Goal: Task Accomplishment & Management: Manage account settings

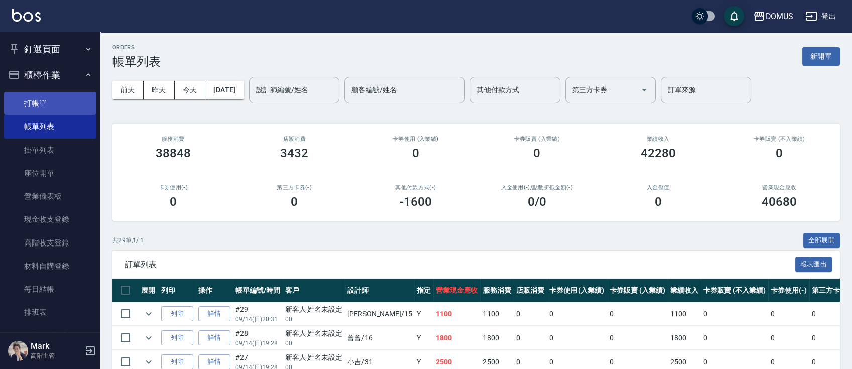
click at [48, 106] on link "打帳單" at bounding box center [50, 103] width 92 height 23
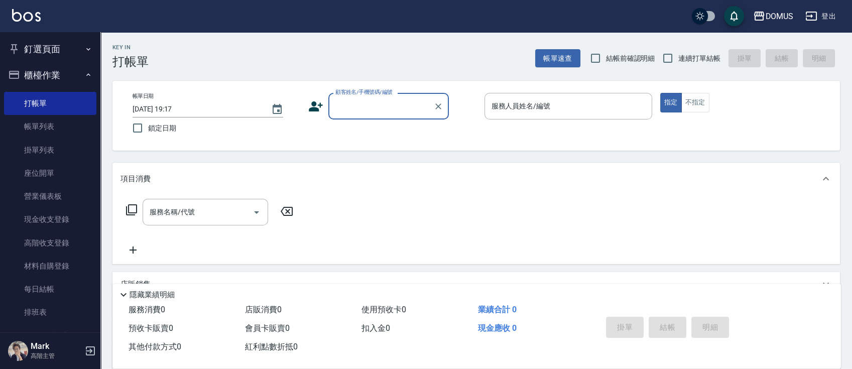
click at [336, 104] on input "顧客姓名/手機號碼/編號" at bounding box center [381, 106] width 96 height 18
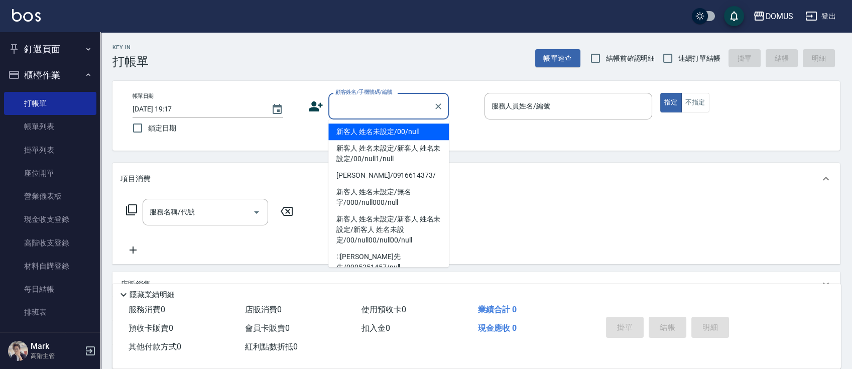
click at [365, 135] on li "新客人 姓名未設定/00/null" at bounding box center [388, 131] width 120 height 17
type input "新客人 姓名未設定/00/null"
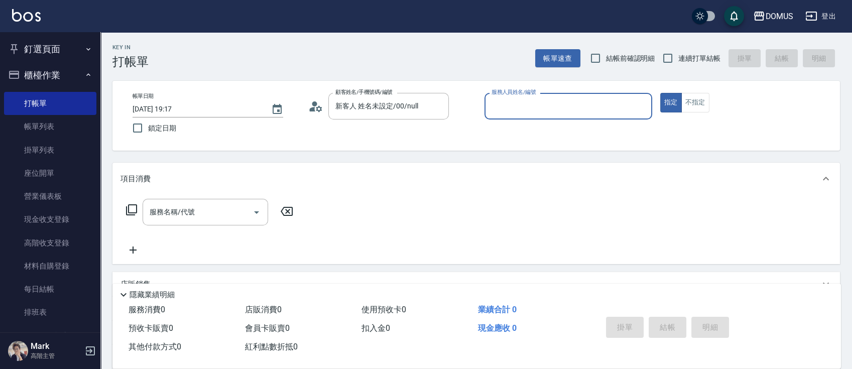
click at [511, 114] on input "服務人員姓名/編號" at bounding box center [568, 106] width 159 height 18
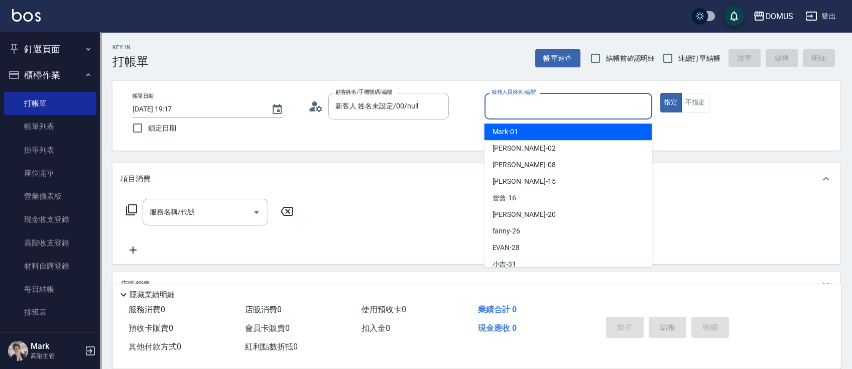
click at [515, 131] on span "Mark -01" at bounding box center [505, 131] width 26 height 11
type input "Mark-01"
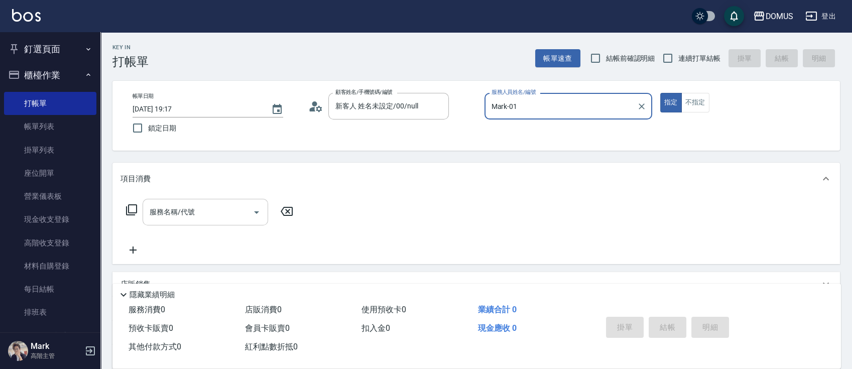
drag, startPoint x: 161, startPoint y: 206, endPoint x: 175, endPoint y: 209, distance: 14.4
click at [165, 209] on div "服務名稱/代號 服務名稱/代號" at bounding box center [205, 212] width 125 height 27
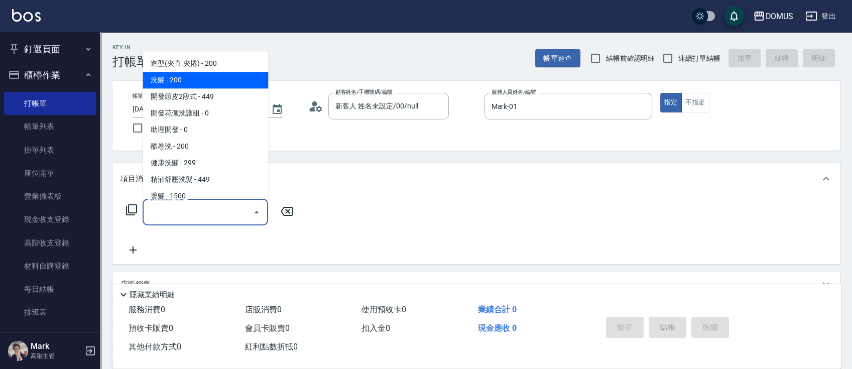
click at [181, 78] on span "洗髮 - 200" at bounding box center [205, 80] width 125 height 17
type input "洗髮(201)"
type input "20"
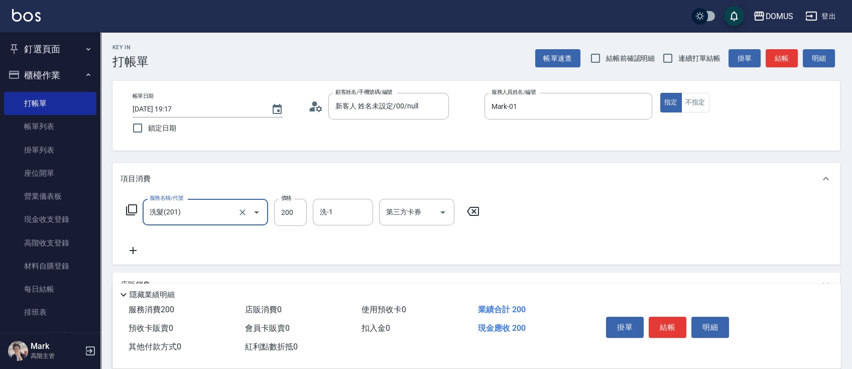
click at [129, 249] on icon at bounding box center [132, 250] width 25 height 12
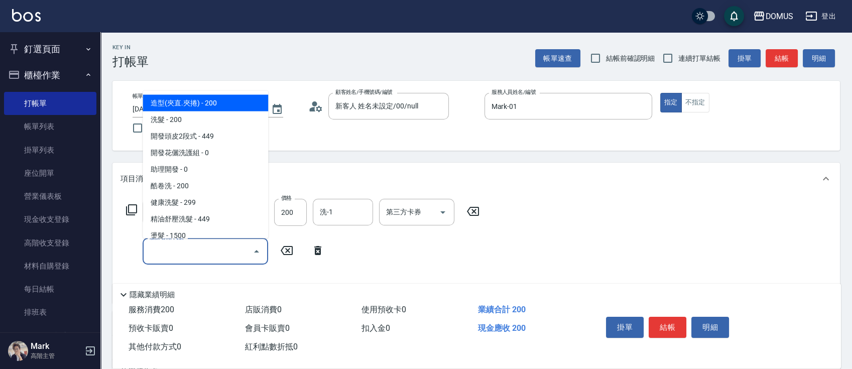
click at [199, 255] on input "服務名稱/代號" at bounding box center [197, 251] width 101 height 18
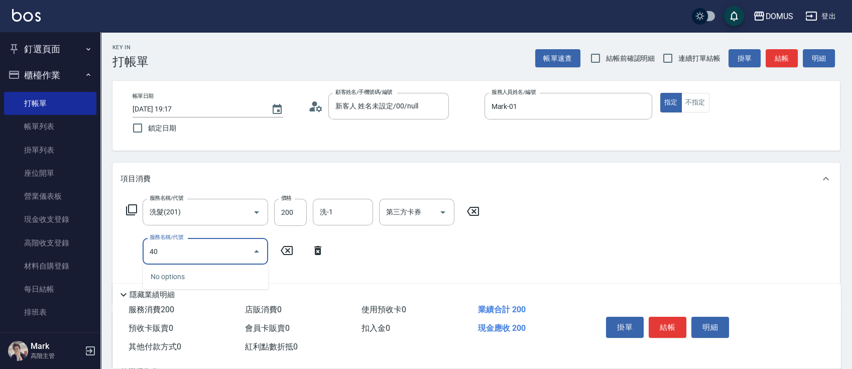
type input "401"
click at [218, 277] on span "剪髮 - 250" at bounding box center [205, 276] width 125 height 17
type input "40"
type input "剪髮(401)"
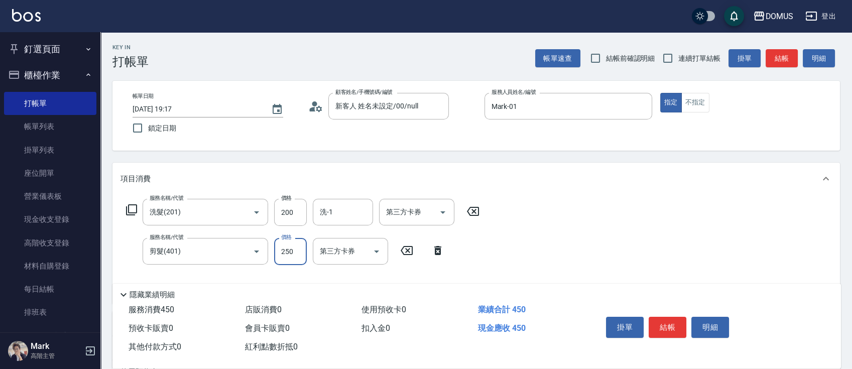
click at [292, 253] on input "250" at bounding box center [290, 251] width 33 height 27
type input "20"
type input "50"
type input "70"
type input "500"
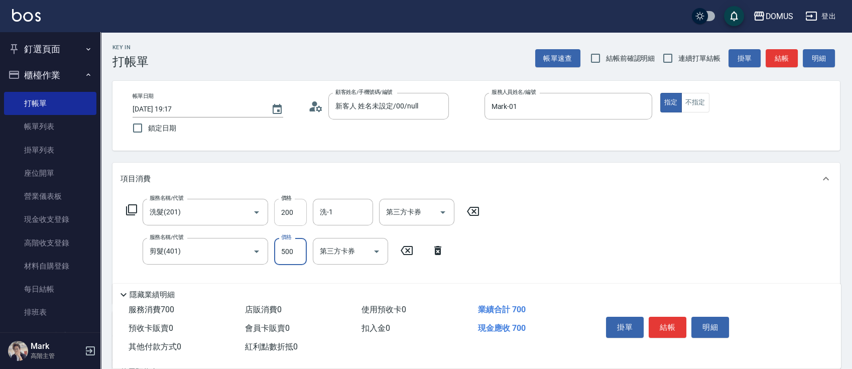
click at [294, 210] on input "200" at bounding box center [290, 212] width 33 height 27
type input "50"
type input "30"
type input "80"
type input "300"
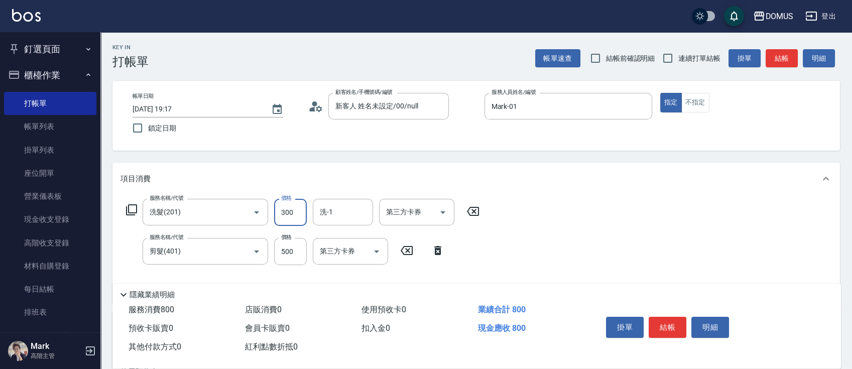
drag, startPoint x: 739, startPoint y: 243, endPoint x: 736, endPoint y: 262, distance: 19.7
click at [736, 261] on div "服務名稱/代號 洗髮(201) 服務名稱/代號 價格 300 價格 洗-1 洗-1 第三方卡券 第三方卡券 服務名稱/代號 剪髮(401) 服務名稱/代號 價…" at bounding box center [475, 249] width 727 height 109
click at [356, 209] on input "洗-1" at bounding box center [342, 212] width 51 height 18
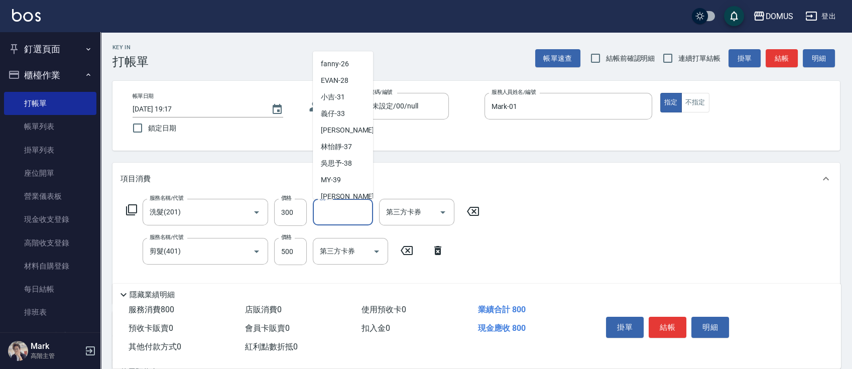
scroll to position [108, 0]
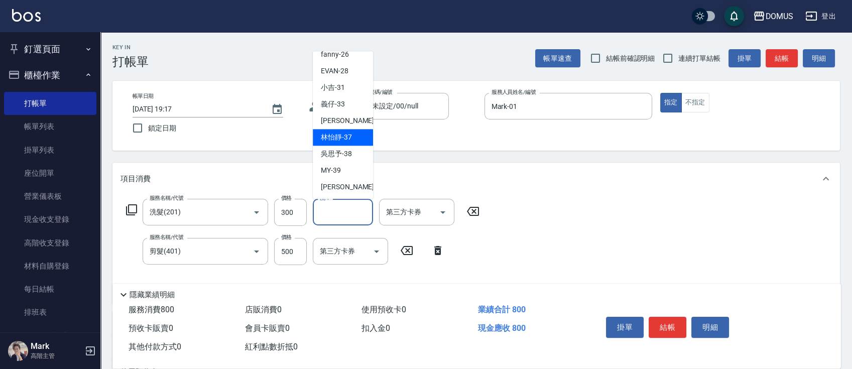
click at [342, 141] on span "林怡靜 -37" at bounding box center [336, 137] width 31 height 11
type input "林怡靜-37"
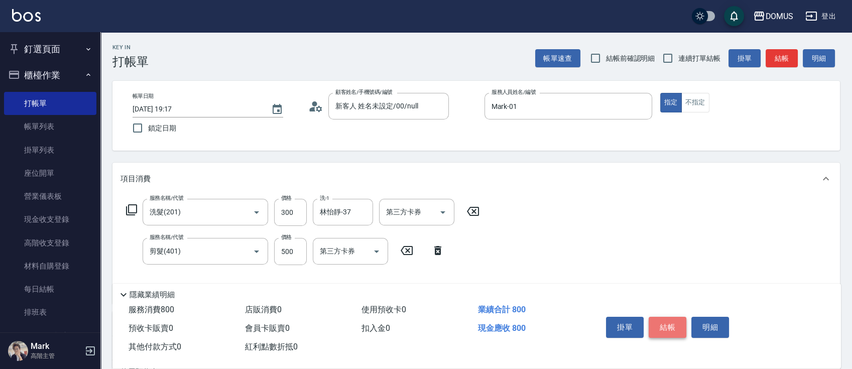
click at [669, 321] on button "結帳" at bounding box center [667, 327] width 38 height 21
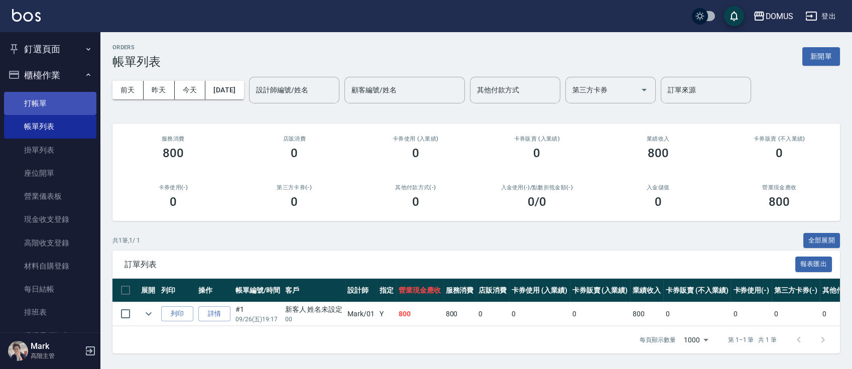
click at [31, 101] on link "打帳單" at bounding box center [50, 103] width 92 height 23
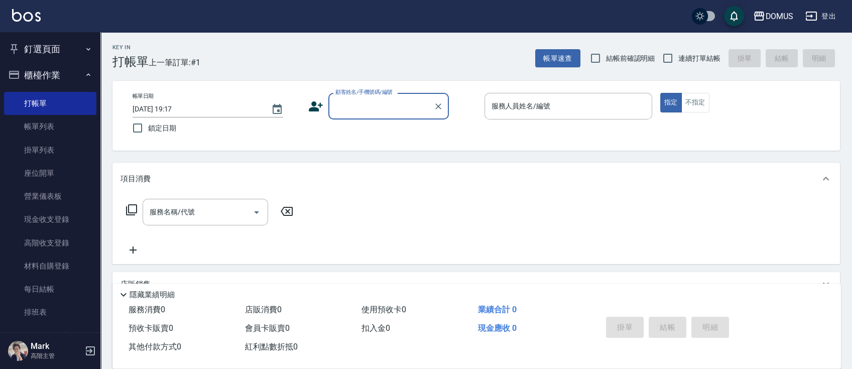
click at [385, 108] on input "顧客姓名/手機號碼/編號" at bounding box center [381, 106] width 96 height 18
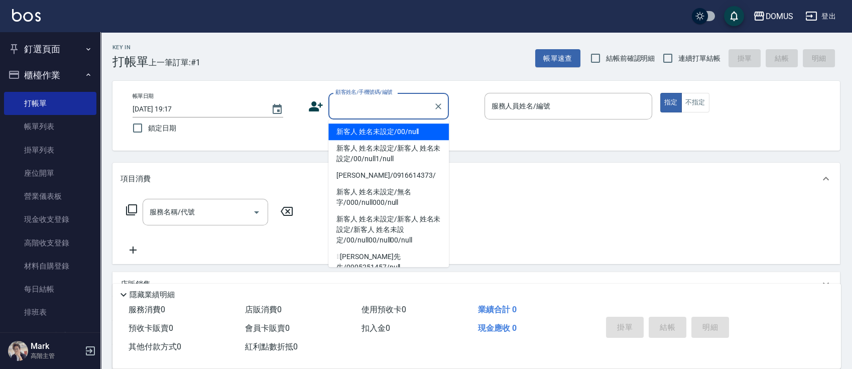
click at [383, 133] on li "新客人 姓名未設定/00/null" at bounding box center [388, 131] width 120 height 17
type input "新客人 姓名未設定/00/null"
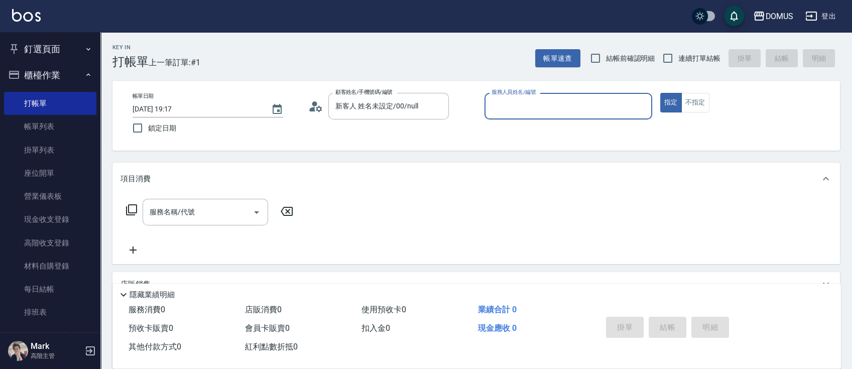
click at [537, 109] on input "服務人員姓名/編號" at bounding box center [568, 106] width 159 height 18
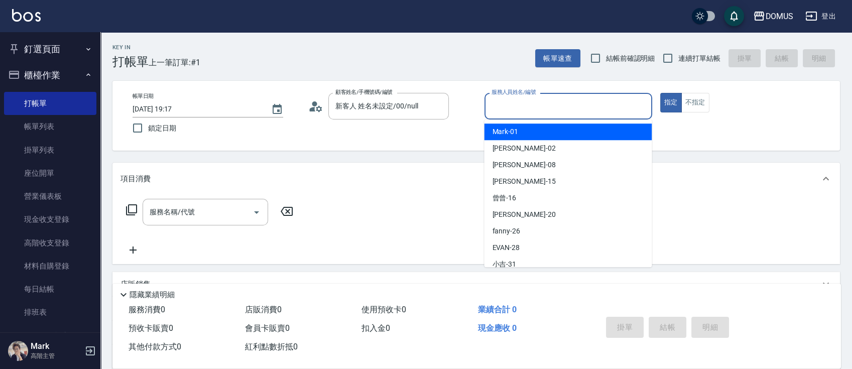
click at [528, 133] on div "Mark -01" at bounding box center [568, 131] width 168 height 17
type input "Mark-01"
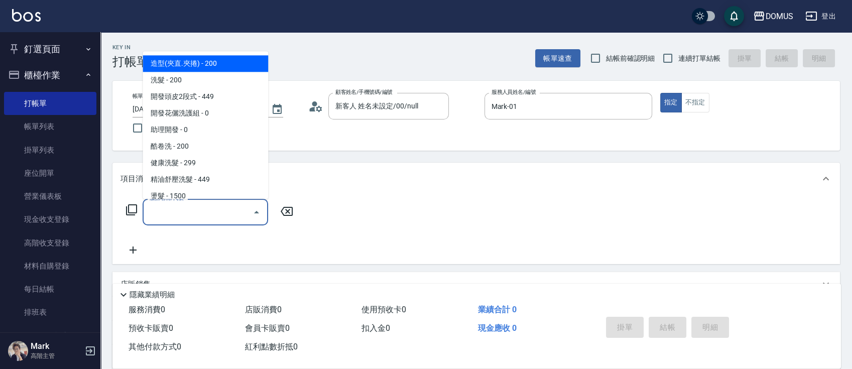
click at [171, 212] on input "服務名稱/代號" at bounding box center [197, 212] width 101 height 18
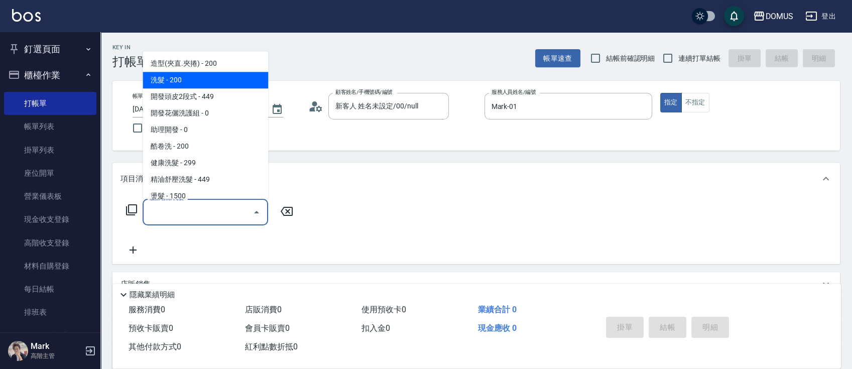
click at [198, 82] on span "洗髮 - 200" at bounding box center [205, 80] width 125 height 17
type input "洗髮(201)"
type input "20"
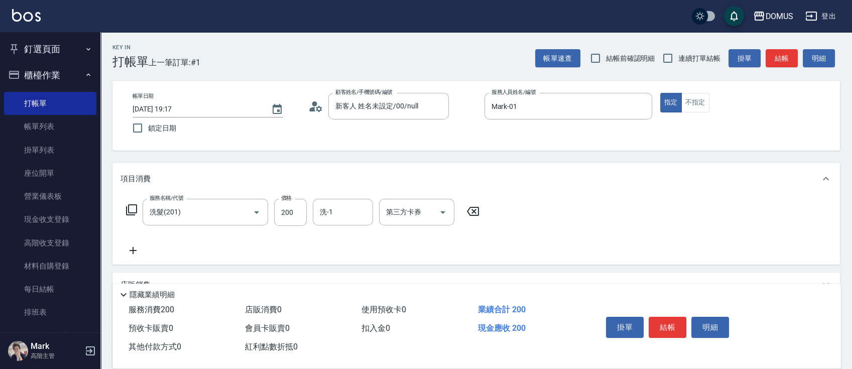
click at [132, 247] on icon at bounding box center [132, 250] width 25 height 12
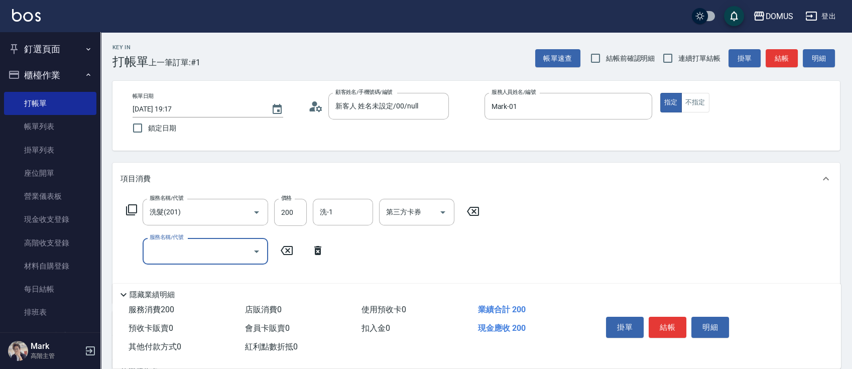
click at [197, 253] on input "服務名稱/代號" at bounding box center [197, 251] width 101 height 18
type input "401"
click at [199, 274] on span "剪髮 - 250" at bounding box center [205, 276] width 125 height 17
type input "40"
type input "剪髮(401)"
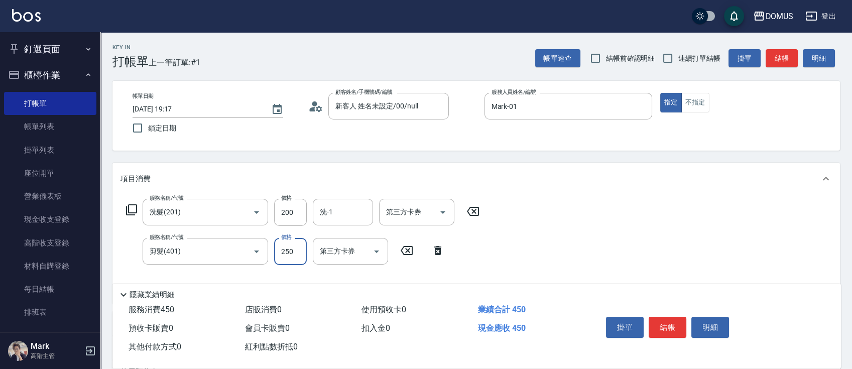
click at [299, 255] on input "250" at bounding box center [290, 251] width 33 height 27
type input "20"
type input "50"
type input "70"
type input "500"
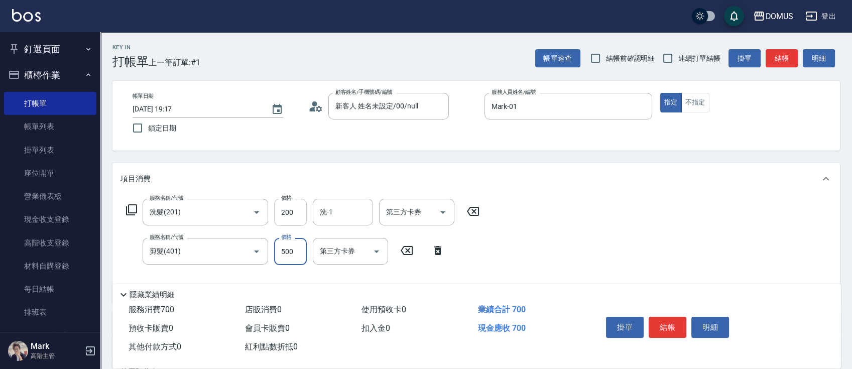
click at [289, 212] on input "200" at bounding box center [290, 212] width 33 height 27
type input "50"
type input "30"
type input "80"
type input "300"
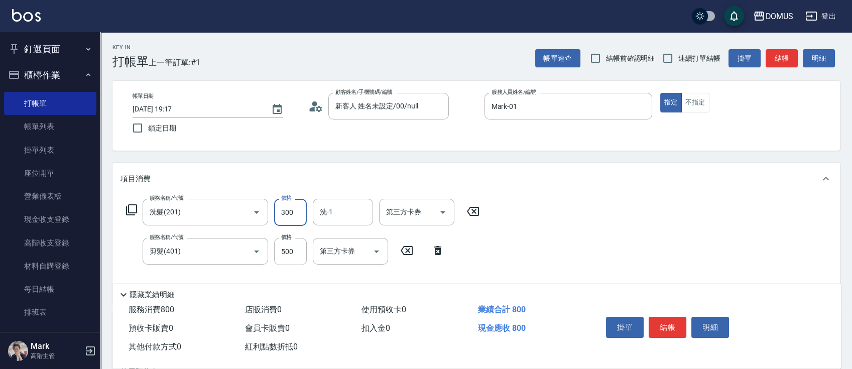
click at [329, 215] on input "洗-1" at bounding box center [342, 212] width 51 height 18
click at [337, 237] on span "林怡靜 -37" at bounding box center [336, 237] width 31 height 11
type input "林怡靜-37"
click at [696, 238] on div "服務名稱/代號 洗髮(201) 服務名稱/代號 價格 300 價格 洗-1 林怡靜-37 洗-1 第三方卡券 第三方卡券 服務名稱/代號 剪髮(401) 服務…" at bounding box center [475, 249] width 727 height 109
click at [671, 327] on button "結帳" at bounding box center [667, 327] width 38 height 21
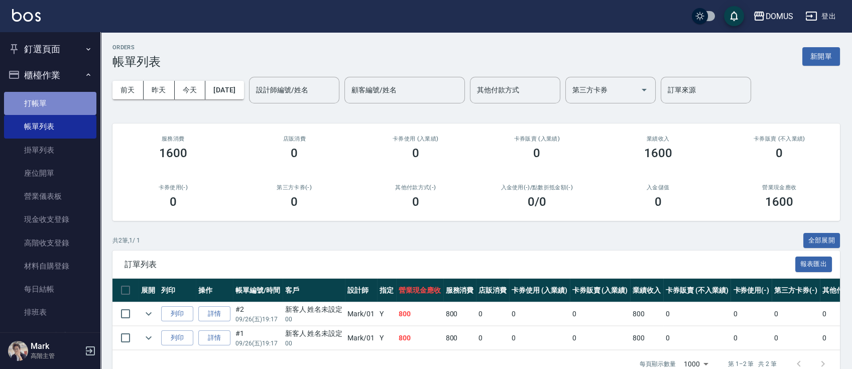
click at [60, 105] on link "打帳單" at bounding box center [50, 103] width 92 height 23
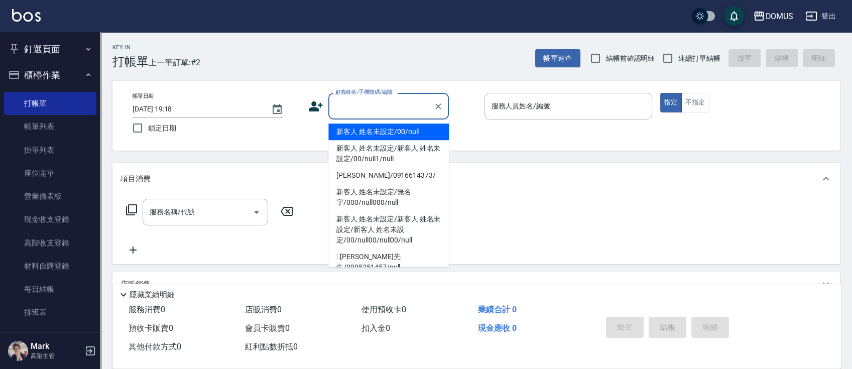
click at [398, 114] on input "顧客姓名/手機號碼/編號" at bounding box center [381, 106] width 96 height 18
click at [395, 135] on li "新客人 姓名未設定/00/null" at bounding box center [388, 131] width 120 height 17
type input "新客人 姓名未設定/00/null"
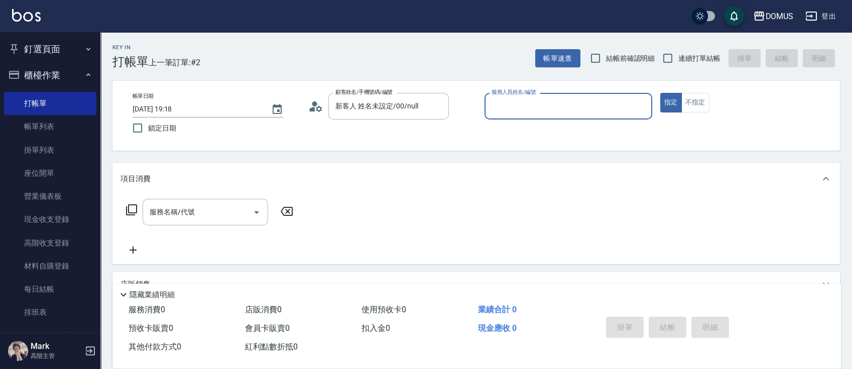
click at [562, 117] on div "服務人員姓名/編號" at bounding box center [568, 106] width 168 height 27
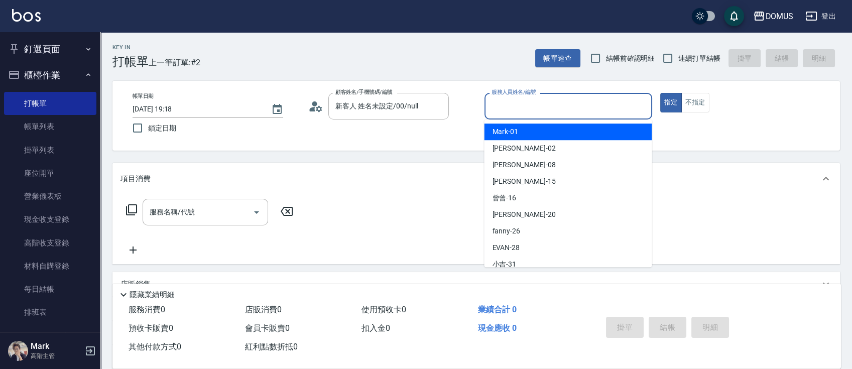
click at [553, 126] on div "Mark -01" at bounding box center [568, 131] width 168 height 17
type input "Mark-01"
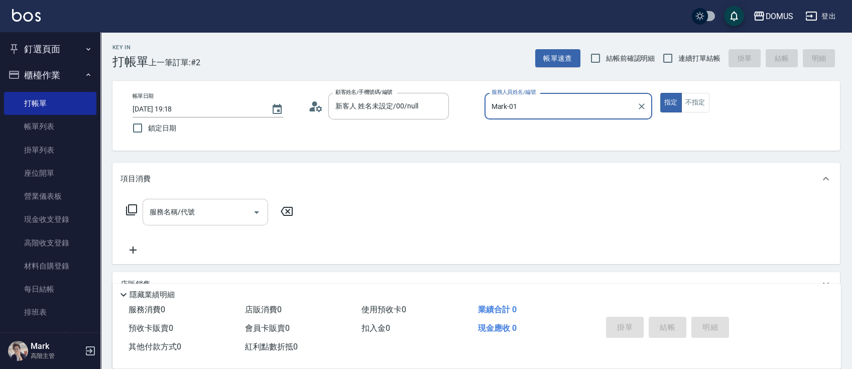
click at [169, 209] on input "服務名稱/代號" at bounding box center [197, 212] width 101 height 18
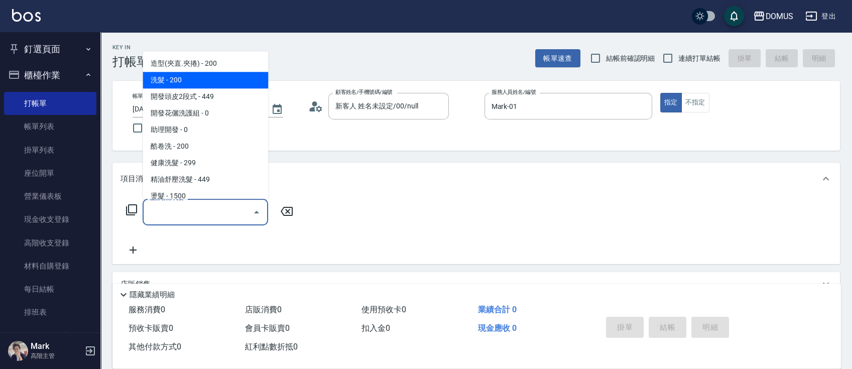
click at [203, 82] on span "洗髮 - 200" at bounding box center [205, 80] width 125 height 17
type input "洗髮(201)"
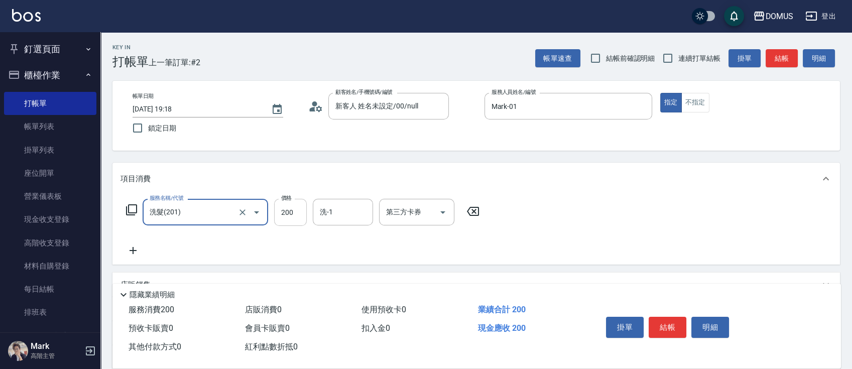
click at [301, 223] on input "200" at bounding box center [290, 212] width 33 height 27
type input "0"
type input "30"
type input "300"
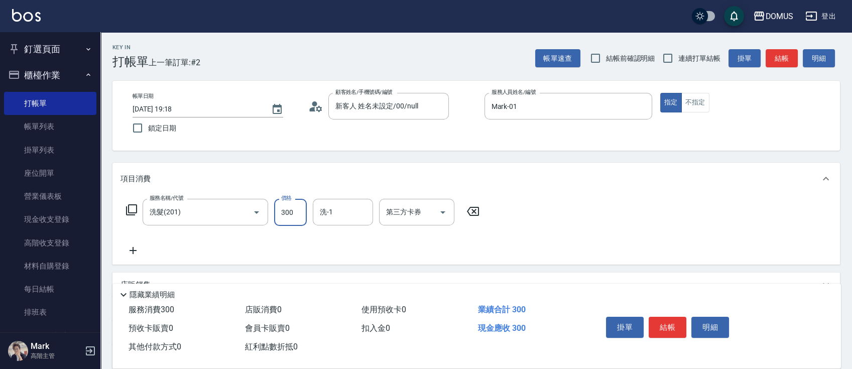
click at [610, 146] on div "帳單日期 [DATE] 19:18 鎖定日期 顧客姓名/手機號碼/編號 新客人 姓名未設定/00/null 顧客姓名/手機號碼/編號 服務人員姓名/編號 Ma…" at bounding box center [475, 116] width 727 height 70
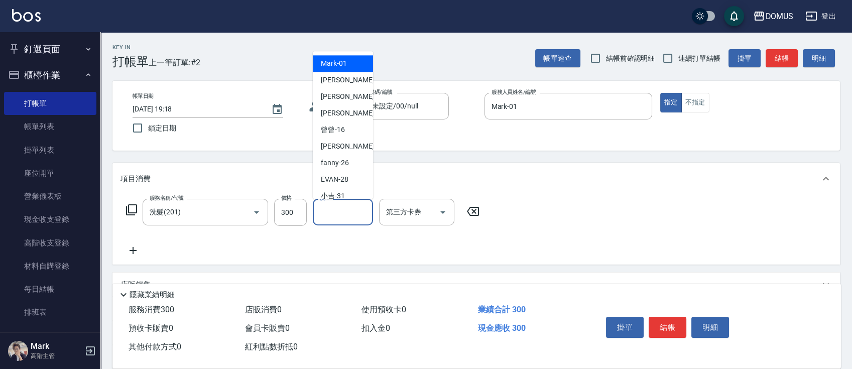
click at [355, 209] on input "洗-1" at bounding box center [342, 212] width 51 height 18
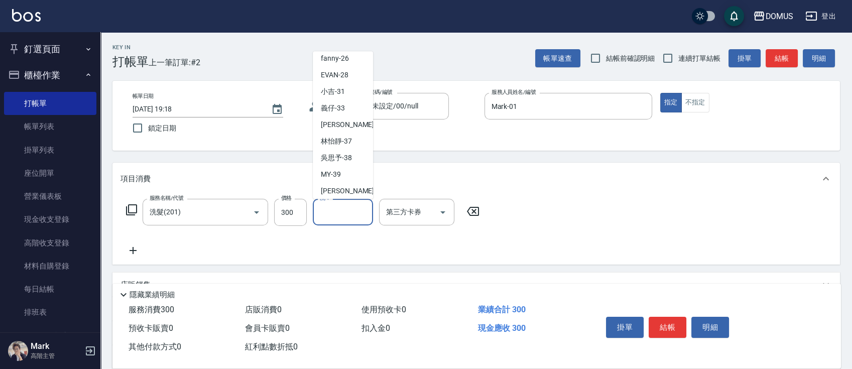
scroll to position [108, 0]
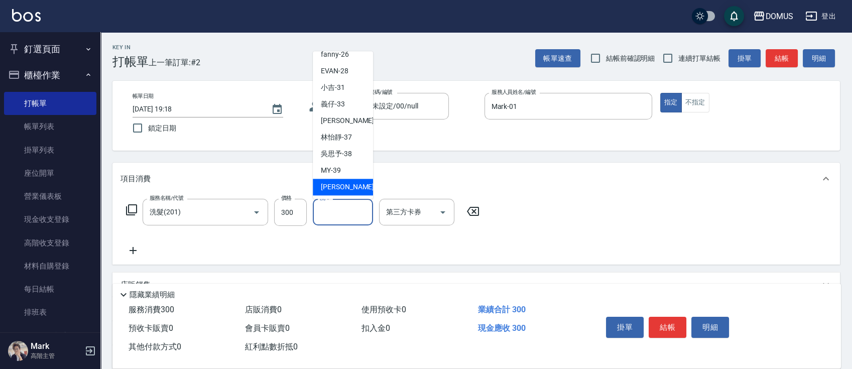
click at [353, 189] on div "[PERSON_NAME] -40" at bounding box center [343, 187] width 60 height 17
type input "[PERSON_NAME]-40"
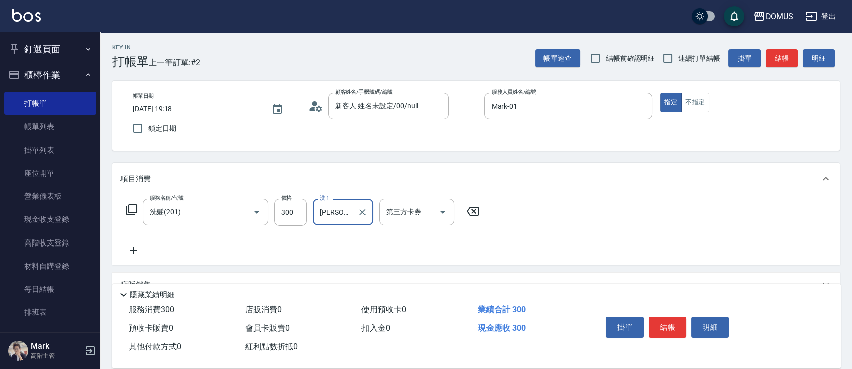
click at [589, 211] on div "服務名稱/代號 洗髮(201) 服務名稱/代號 價格 300 價格 洗-1 [PERSON_NAME]-40 洗-1 第三方卡券 第三方卡券" at bounding box center [475, 230] width 727 height 70
click at [660, 231] on div "服務名稱/代號 洗髮(201) 服務名稱/代號 價格 300 價格 洗-1 [PERSON_NAME]-40 洗-1 第三方卡券 第三方卡券" at bounding box center [475, 230] width 727 height 70
click at [676, 317] on button "結帳" at bounding box center [667, 327] width 38 height 21
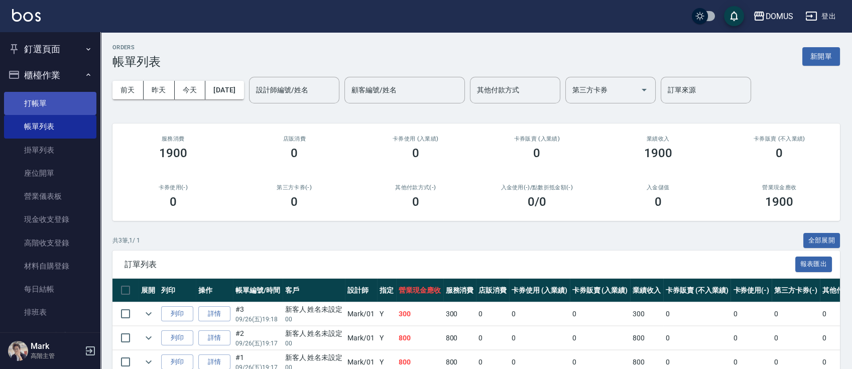
click at [26, 107] on link "打帳單" at bounding box center [50, 103] width 92 height 23
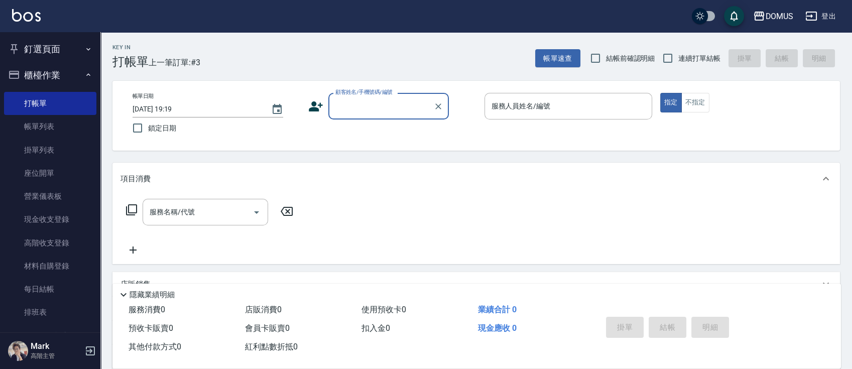
click at [405, 106] on input "顧客姓名/手機號碼/編號" at bounding box center [381, 106] width 96 height 18
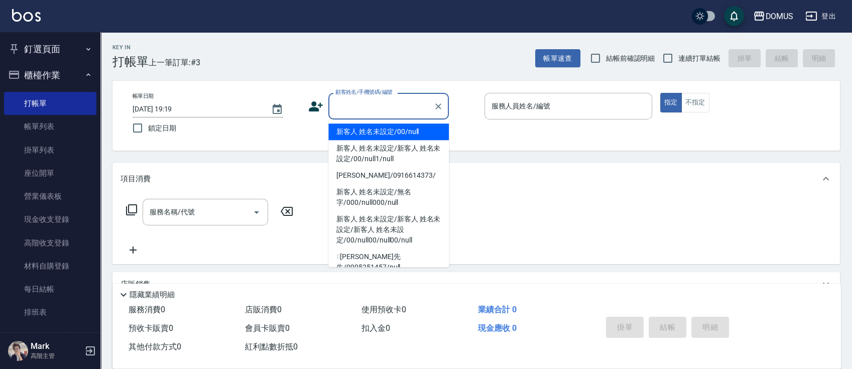
click at [408, 134] on li "新客人 姓名未設定/00/null" at bounding box center [388, 131] width 120 height 17
type input "新客人 姓名未設定/00/null"
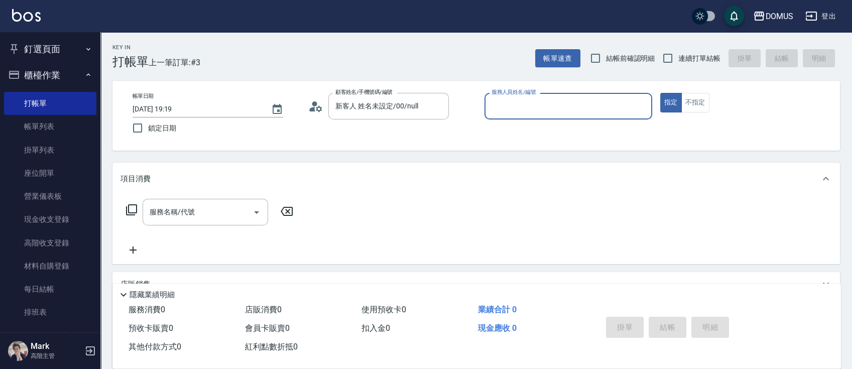
click at [547, 109] on input "服務人員姓名/編號" at bounding box center [568, 106] width 159 height 18
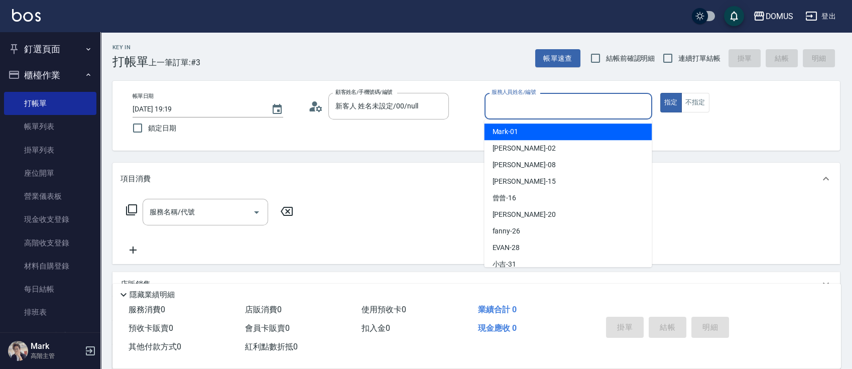
click at [552, 137] on div "Mark -01" at bounding box center [568, 131] width 168 height 17
type input "Mark-01"
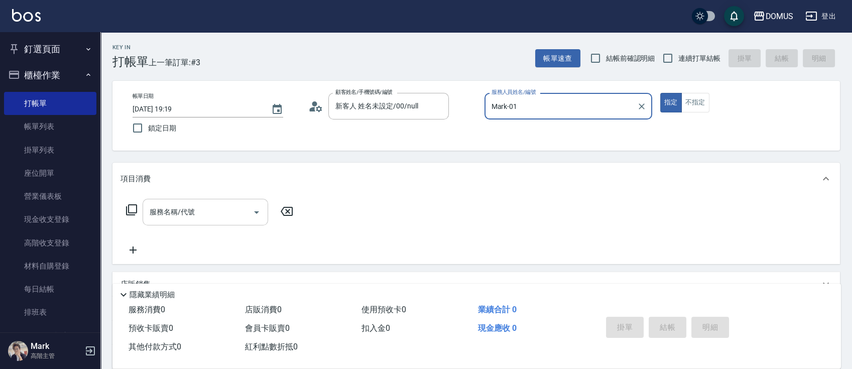
click at [168, 214] on input "服務名稱/代號" at bounding box center [197, 212] width 101 height 18
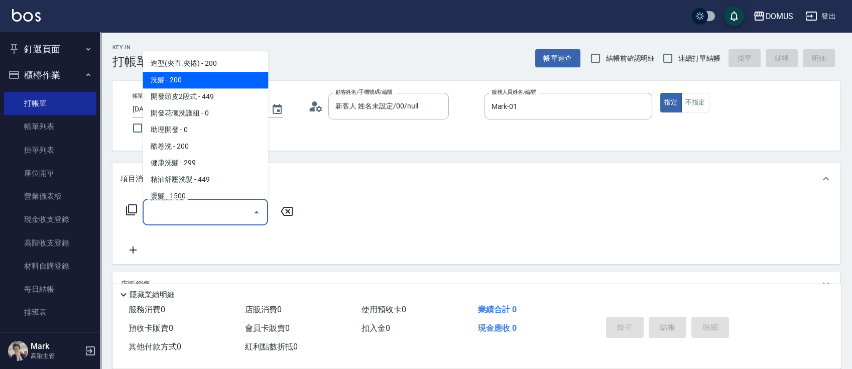
click at [225, 77] on span "洗髮 - 200" at bounding box center [205, 80] width 125 height 17
type input "洗髮(201)"
type input "20"
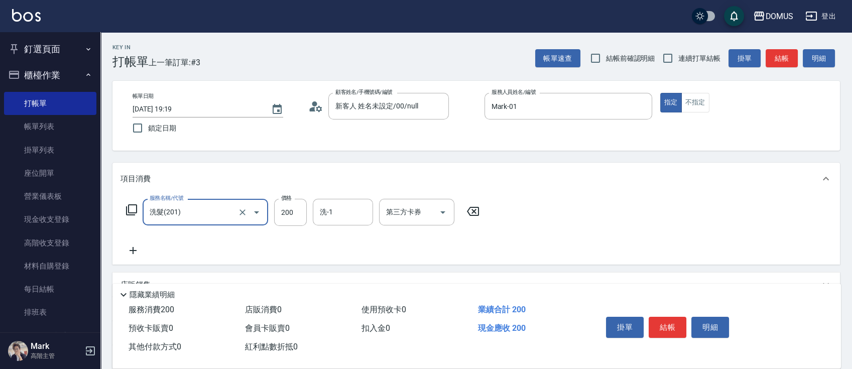
click at [136, 246] on icon at bounding box center [132, 250] width 25 height 12
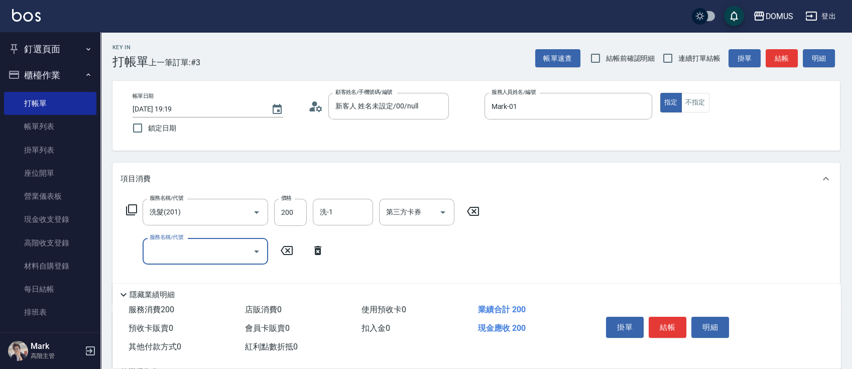
click at [176, 246] on input "服務名稱/代號" at bounding box center [197, 251] width 101 height 18
type input "401"
click at [222, 275] on span "剪髮 - 250" at bounding box center [205, 276] width 125 height 17
type input "40"
type input "剪髮(401)"
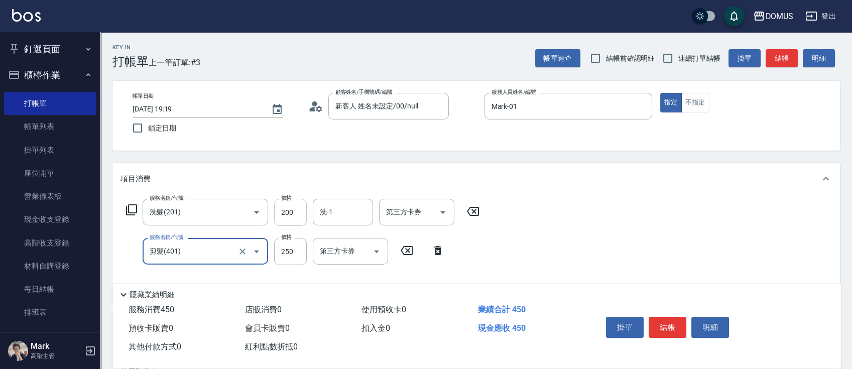
click at [297, 211] on input "200" at bounding box center [290, 212] width 33 height 27
type input "20"
type input "40"
type input "60"
type input "400"
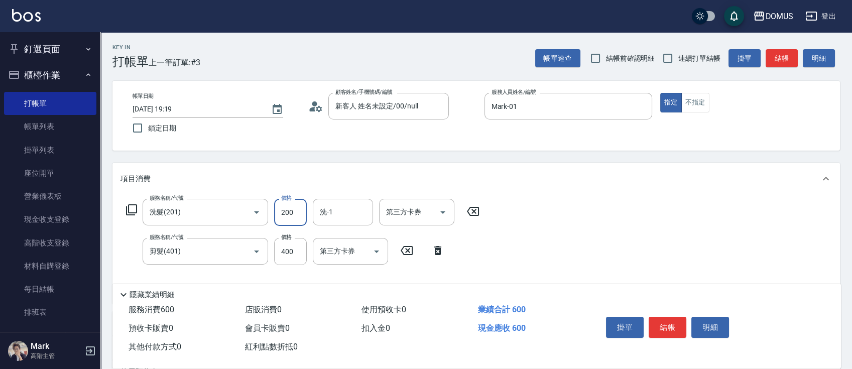
drag, startPoint x: 300, startPoint y: 210, endPoint x: 305, endPoint y: 209, distance: 5.5
click at [300, 210] on input "200" at bounding box center [290, 212] width 33 height 27
type input "40"
type input "30"
type input "70"
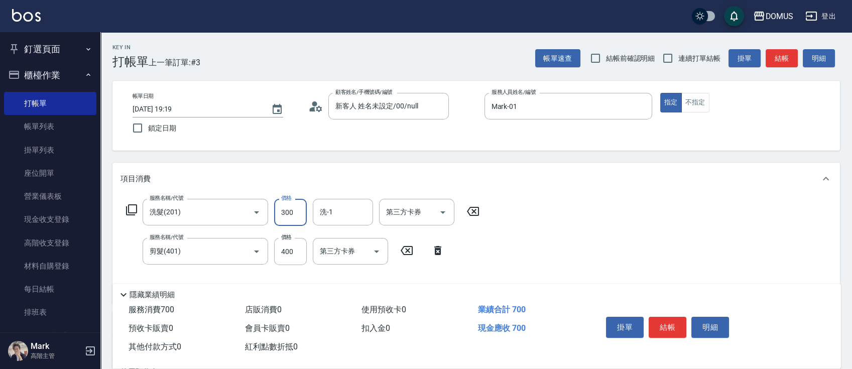
type input "300"
click at [664, 297] on div "隱藏業績明細 服務消費 700 店販消費 0 使用預收卡 0 業績合計 700 預收卡販賣 0 會員卡販賣 0 扣入金 0 現金應收 700 其他付款方式 0…" at bounding box center [476, 326] width 728 height 85
click at [633, 249] on div "服務名稱/代號 洗髮(201) 服務名稱/代號 價格 300 價格 洗-1 洗-1 第三方卡券 第三方卡券 服務名稱/代號 剪髮(401) 服務名稱/代號 價…" at bounding box center [475, 249] width 727 height 109
click at [337, 213] on input "洗-1" at bounding box center [342, 212] width 51 height 18
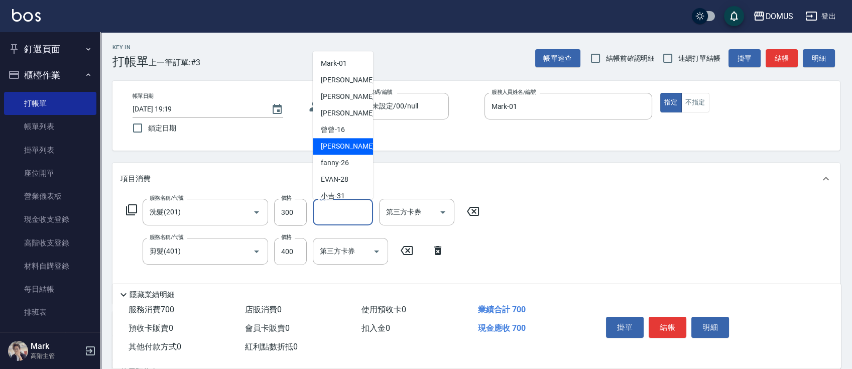
click at [352, 149] on div "[PERSON_NAME] -20" at bounding box center [343, 146] width 60 height 17
type input "[PERSON_NAME]-20"
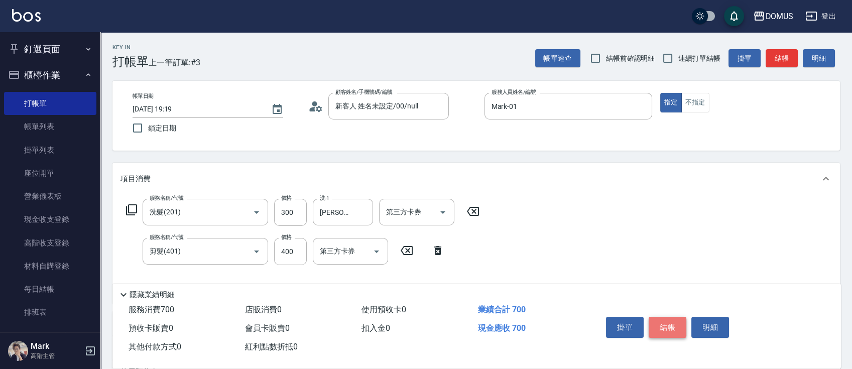
click at [663, 324] on button "結帳" at bounding box center [667, 327] width 38 height 21
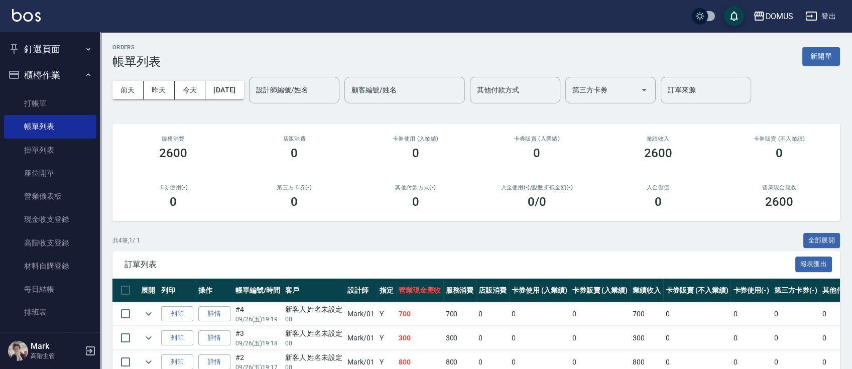
click at [306, 55] on div "ORDERS 帳單列表 新開單" at bounding box center [475, 56] width 727 height 25
click at [29, 98] on link "打帳單" at bounding box center [50, 103] width 92 height 23
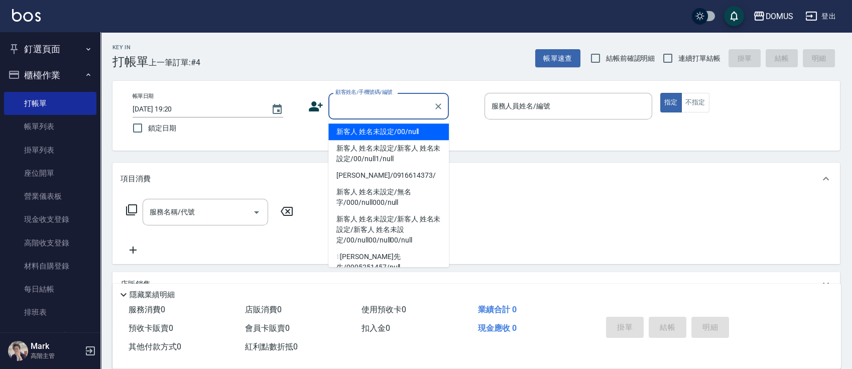
click at [340, 108] on input "顧客姓名/手機號碼/編號" at bounding box center [381, 106] width 96 height 18
click at [393, 131] on li "新客人 姓名未設定/00/null" at bounding box center [388, 131] width 120 height 17
type input "新客人 姓名未設定/00/null"
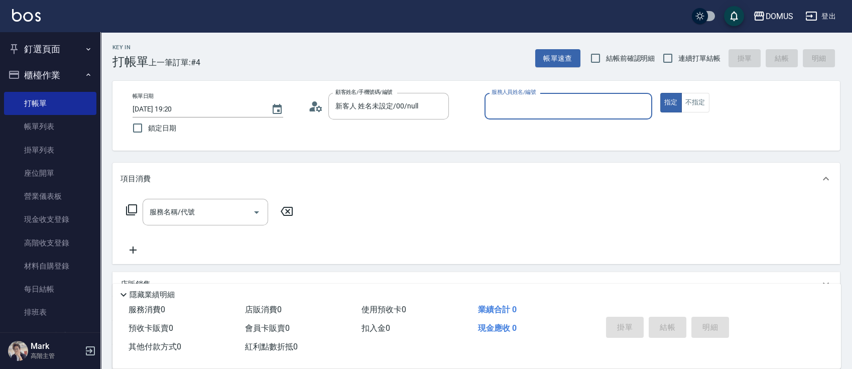
click at [576, 105] on input "服務人員姓名/編號" at bounding box center [568, 106] width 159 height 18
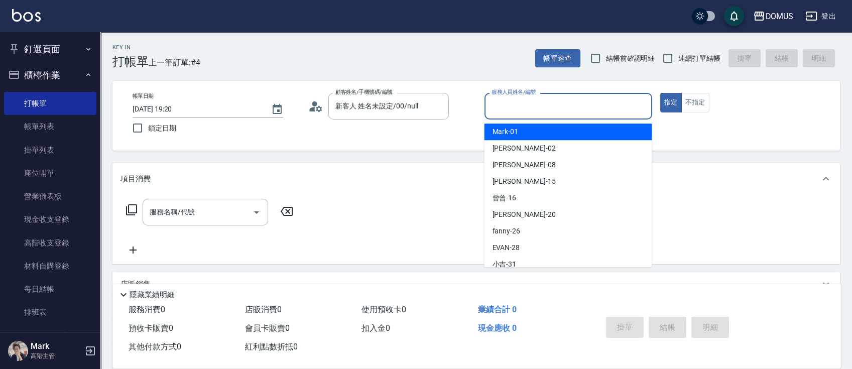
click at [559, 126] on div "Mark -01" at bounding box center [568, 131] width 168 height 17
type input "Mark-01"
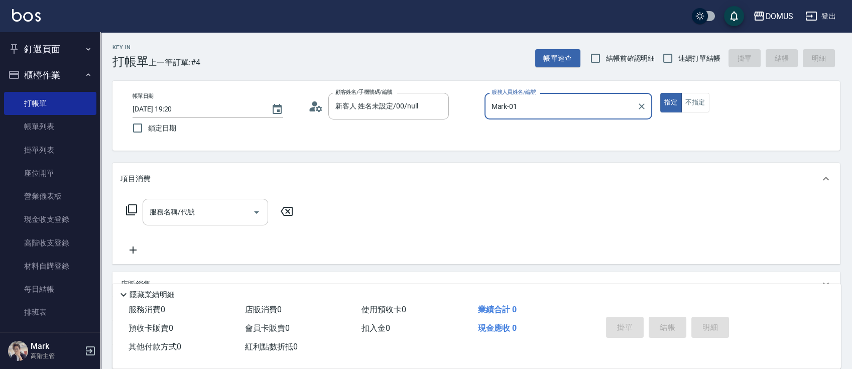
click at [221, 202] on div "服務名稱/代號" at bounding box center [205, 212] width 125 height 27
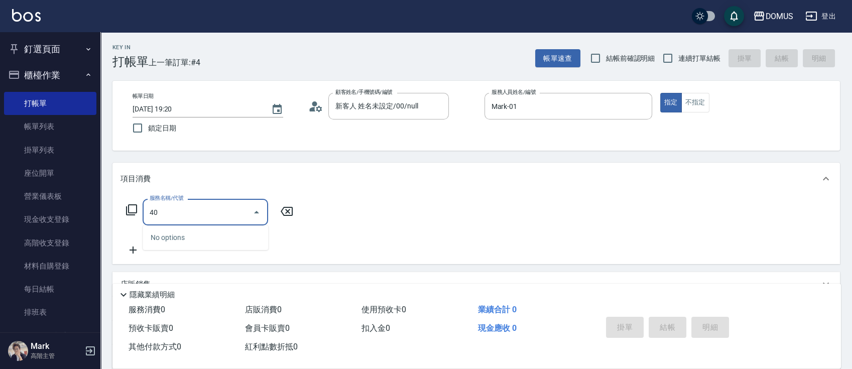
type input "401"
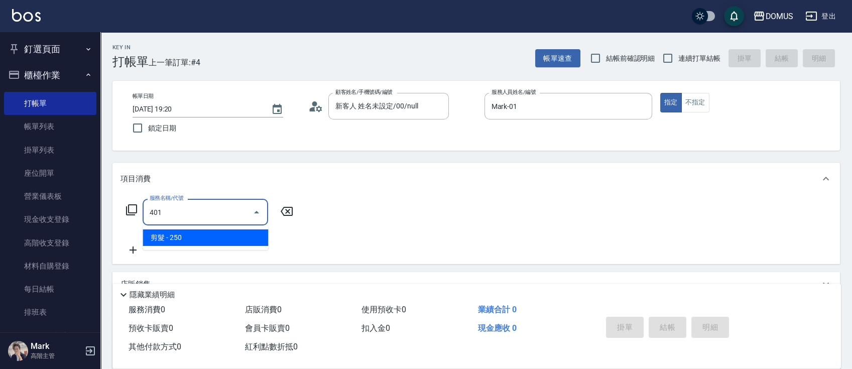
click at [174, 234] on span "剪髮 - 250" at bounding box center [205, 237] width 125 height 17
type input "20"
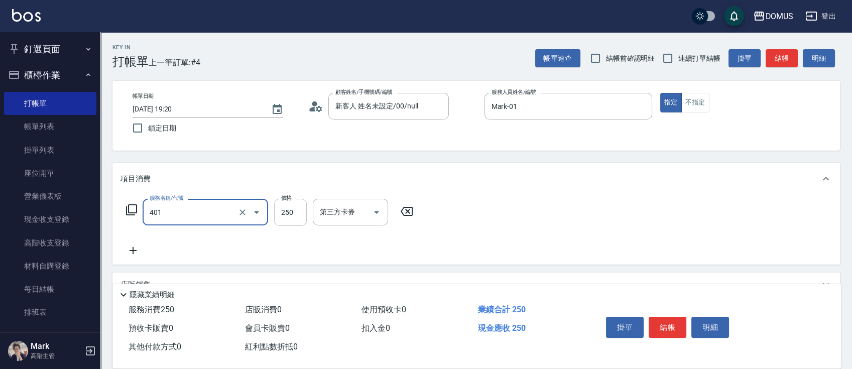
type input "剪髮(401)"
click at [301, 212] on input "250" at bounding box center [290, 212] width 33 height 27
type input "0"
type input "60"
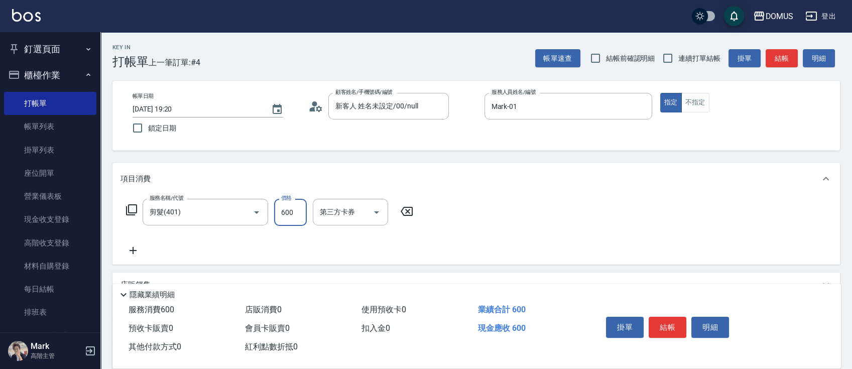
type input "600"
click at [512, 185] on div "項目消費" at bounding box center [475, 179] width 727 height 32
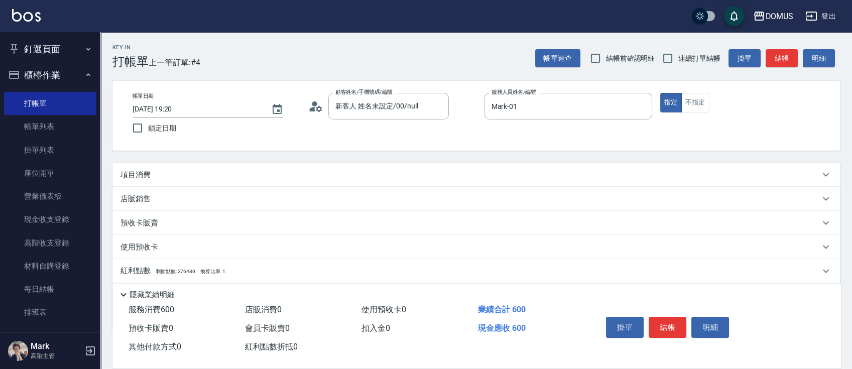
click at [143, 170] on p "項目消費" at bounding box center [135, 175] width 30 height 11
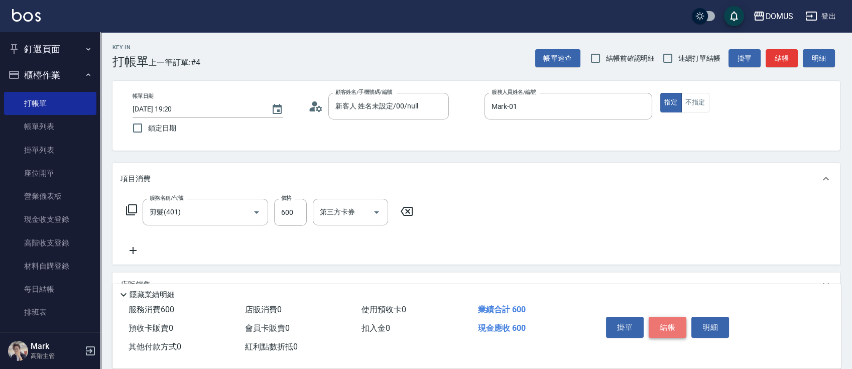
click at [661, 327] on button "結帳" at bounding box center [667, 327] width 38 height 21
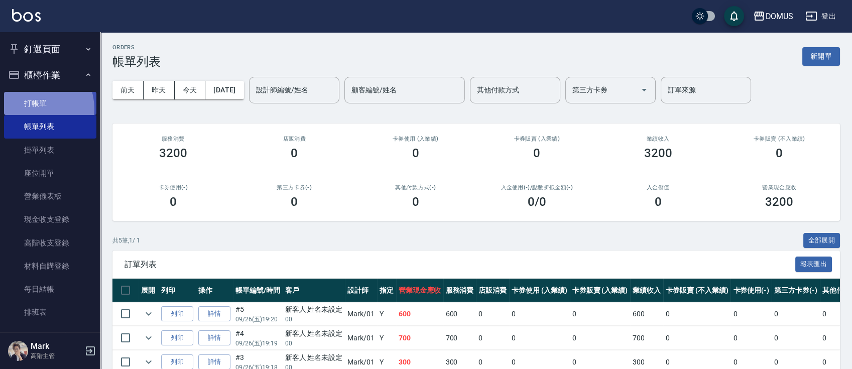
click at [32, 109] on link "打帳單" at bounding box center [50, 103] width 92 height 23
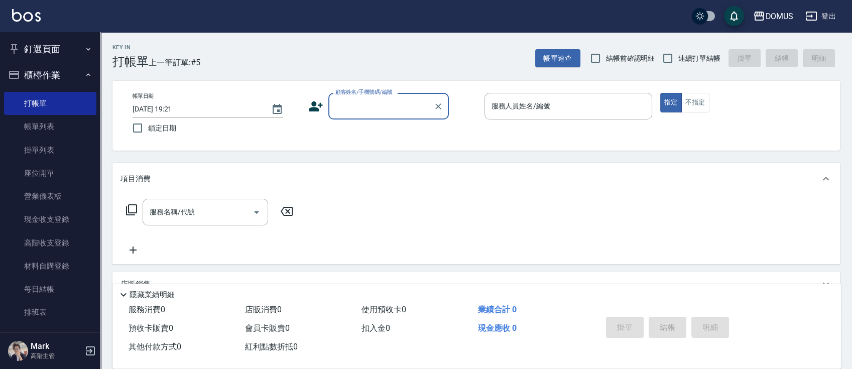
click at [379, 103] on input "顧客姓名/手機號碼/編號" at bounding box center [381, 106] width 96 height 18
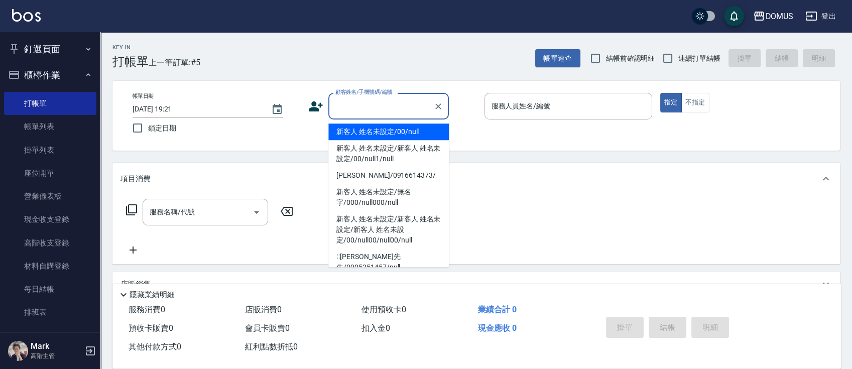
click at [385, 135] on li "新客人 姓名未設定/00/null" at bounding box center [388, 131] width 120 height 17
type input "新客人 姓名未設定/00/null"
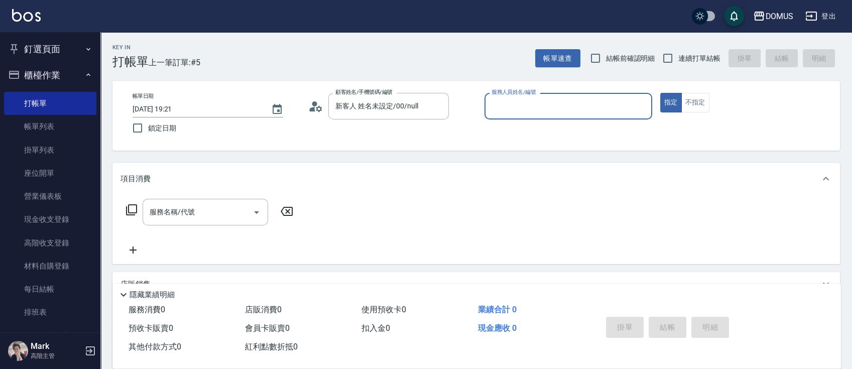
click at [549, 102] on input "服務人員姓名/編號" at bounding box center [568, 106] width 159 height 18
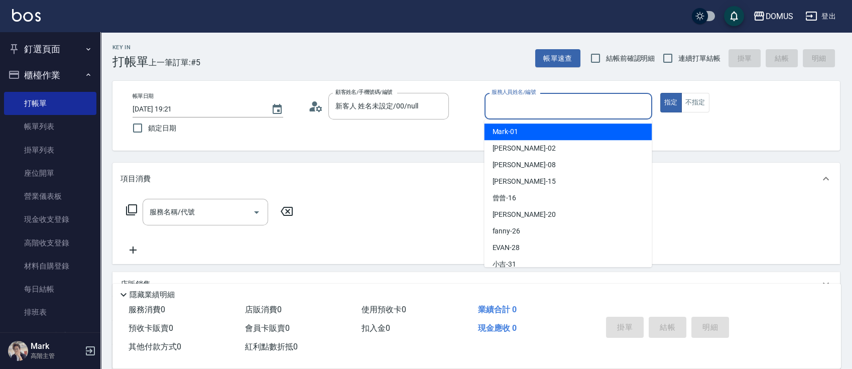
click at [542, 129] on div "Mark -01" at bounding box center [568, 131] width 168 height 17
type input "Mark-01"
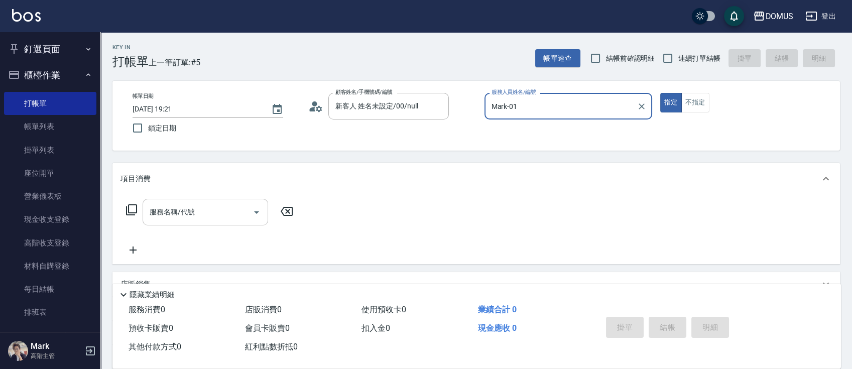
click at [189, 212] on input "服務名稱/代號" at bounding box center [197, 212] width 101 height 18
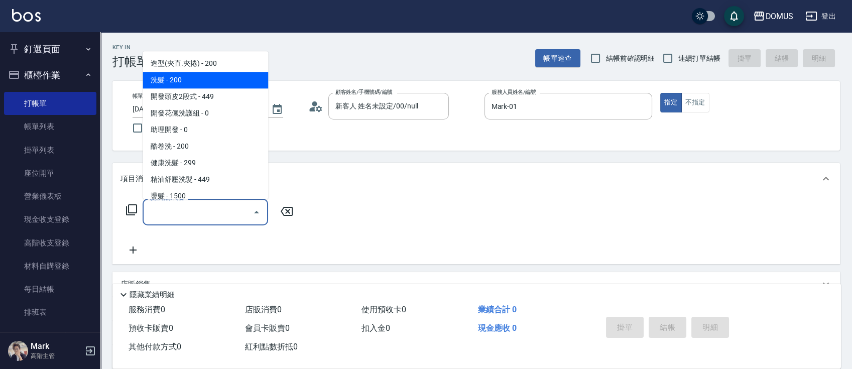
click at [213, 81] on span "洗髮 - 200" at bounding box center [205, 80] width 125 height 17
type input "洗髮(201)"
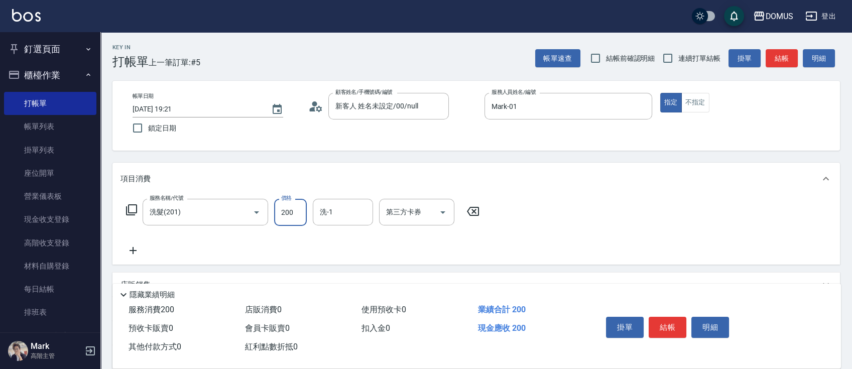
type input "0"
type input "30"
type input "300"
click at [540, 231] on div "服務名稱/代號 洗髮(201) 服務名稱/代號 價格 300 價格 洗-1 洗-1 第三方卡券 第三方卡券" at bounding box center [475, 230] width 727 height 70
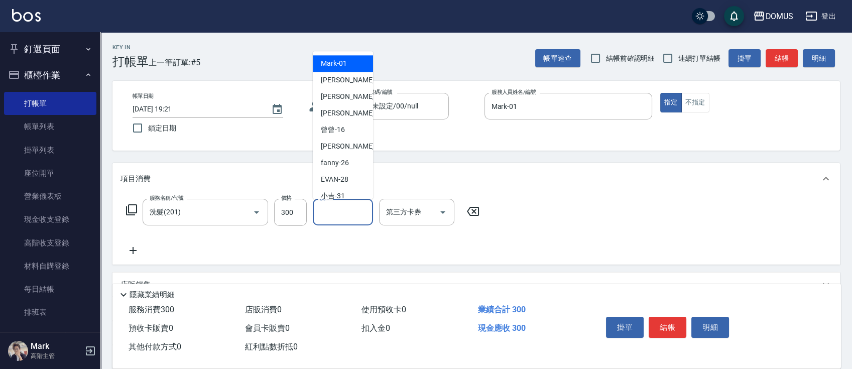
click at [342, 213] on input "洗-1" at bounding box center [342, 212] width 51 height 18
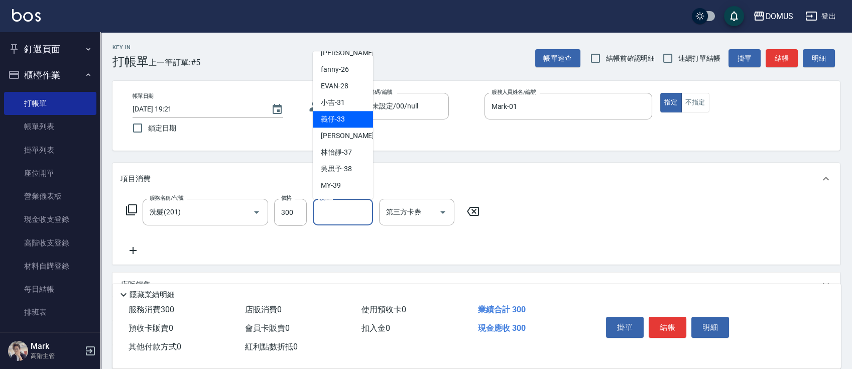
scroll to position [108, 0]
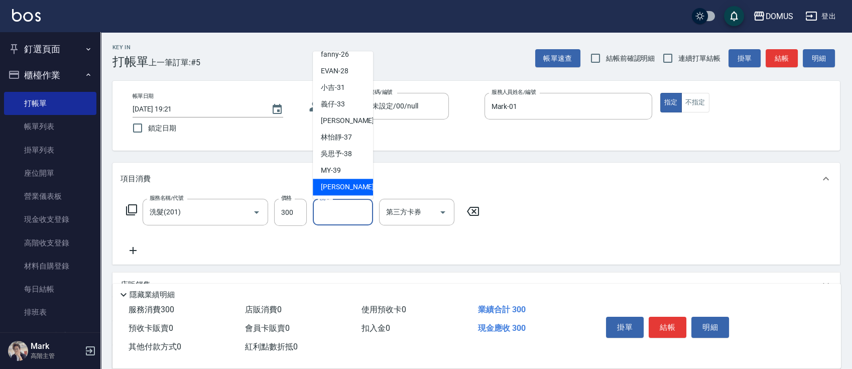
click at [350, 186] on span "[PERSON_NAME] -40" at bounding box center [352, 187] width 63 height 11
type input "[PERSON_NAME]-40"
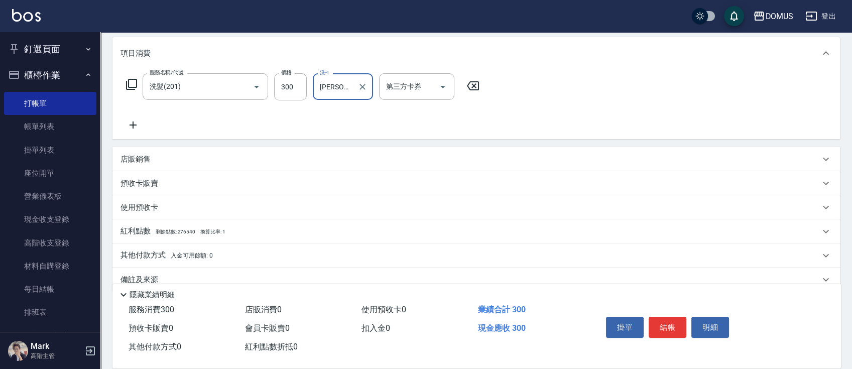
scroll to position [0, 0]
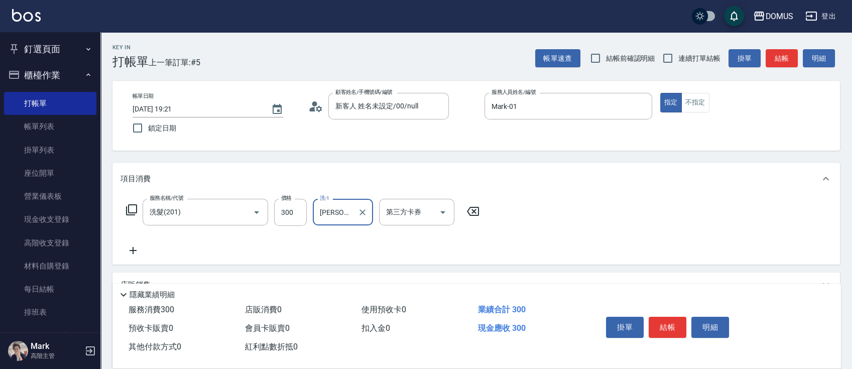
drag, startPoint x: 668, startPoint y: 325, endPoint x: 656, endPoint y: 327, distance: 12.8
click at [668, 325] on button "結帳" at bounding box center [667, 327] width 38 height 21
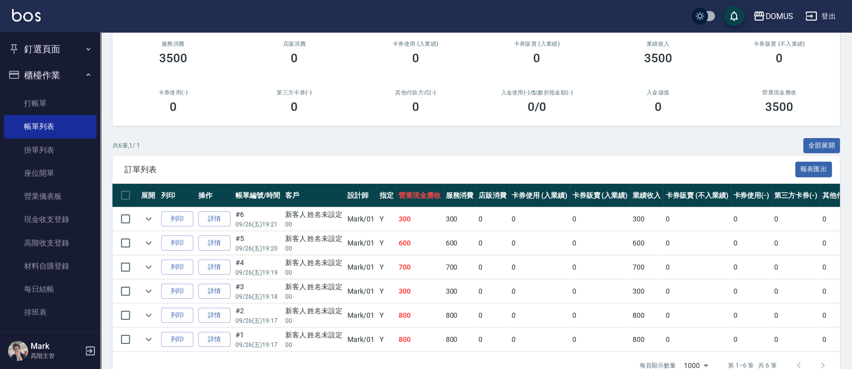
scroll to position [126, 0]
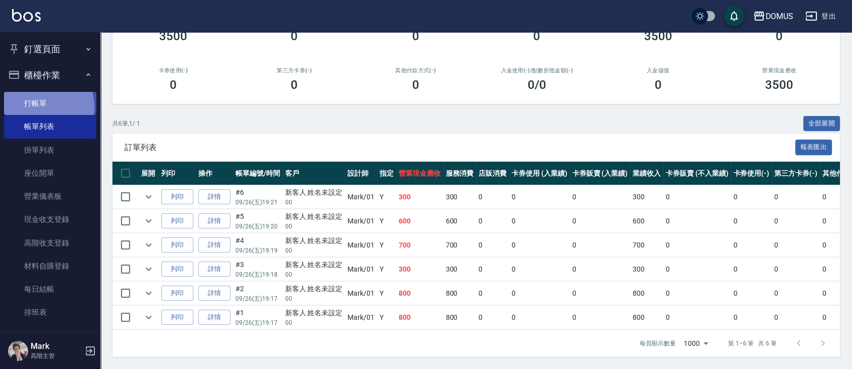
click at [45, 106] on link "打帳單" at bounding box center [50, 103] width 92 height 23
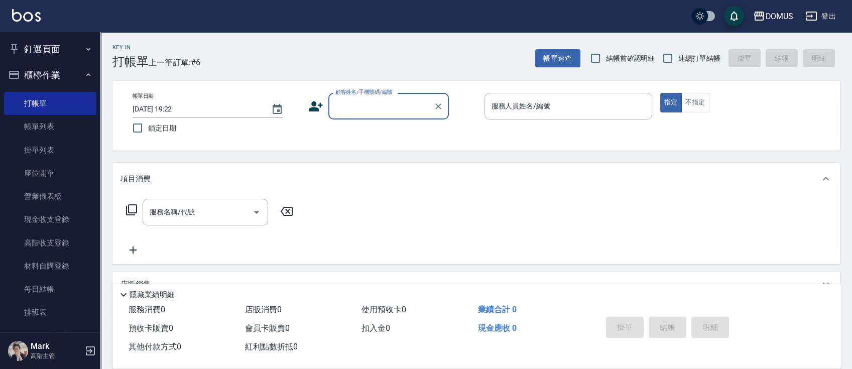
click at [391, 106] on input "顧客姓名/手機號碼/編號" at bounding box center [381, 106] width 96 height 18
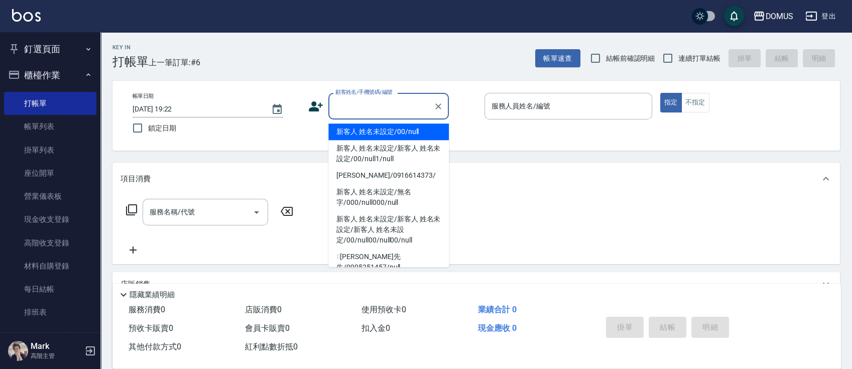
click at [397, 133] on li "新客人 姓名未設定/00/null" at bounding box center [388, 131] width 120 height 17
type input "新客人 姓名未設定/00/null"
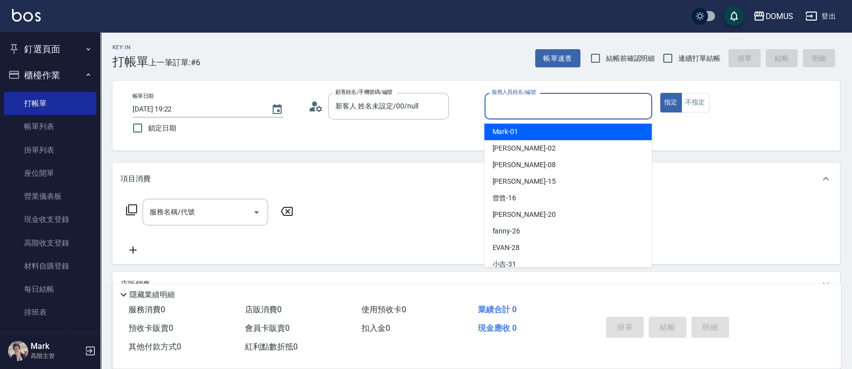
click at [593, 111] on input "服務人員姓名/編號" at bounding box center [568, 106] width 159 height 18
click at [564, 134] on div "Mark -01" at bounding box center [568, 131] width 168 height 17
type input "Mark-01"
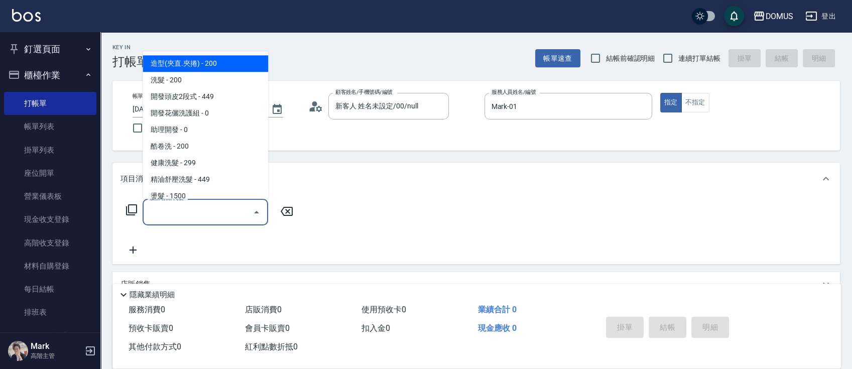
click at [233, 217] on input "服務名稱/代號" at bounding box center [197, 212] width 101 height 18
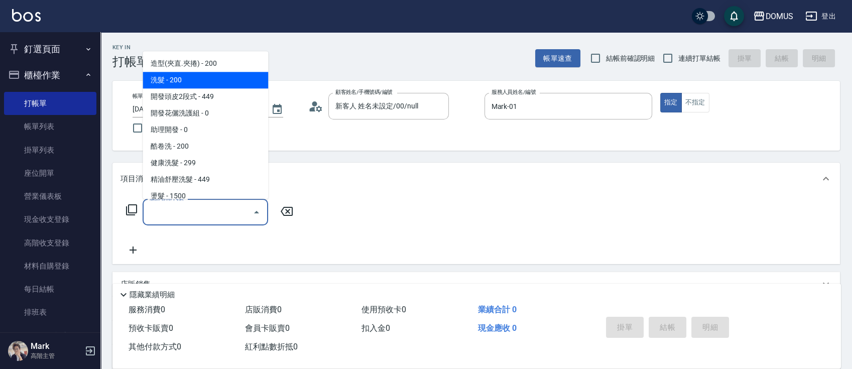
click at [213, 80] on span "洗髮 - 200" at bounding box center [205, 80] width 125 height 17
type input "洗髮(201)"
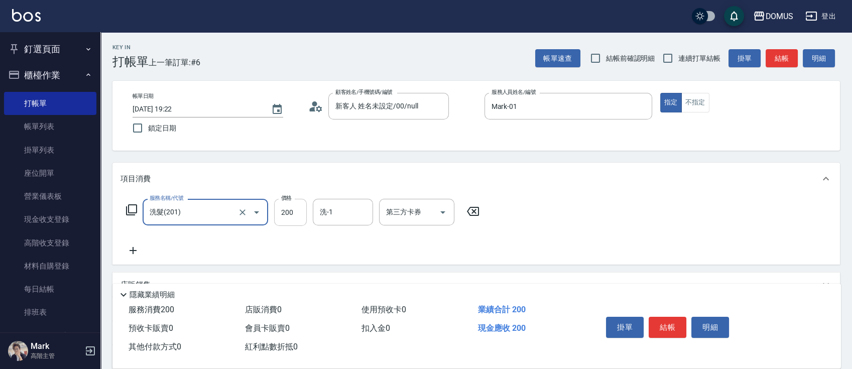
click at [298, 212] on input "200" at bounding box center [290, 212] width 33 height 27
type input "0"
type input "20"
type input "200"
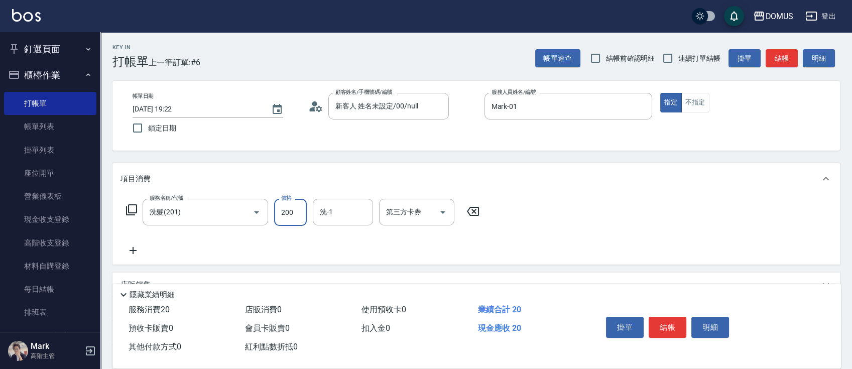
type input "0"
type input "50"
type input "500"
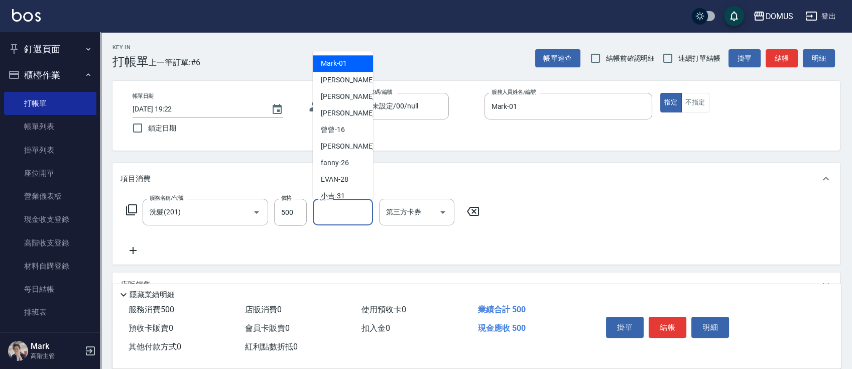
click at [336, 215] on input "洗-1" at bounding box center [342, 212] width 51 height 18
click at [359, 145] on div "[PERSON_NAME] -20" at bounding box center [343, 146] width 60 height 17
type input "[PERSON_NAME]-20"
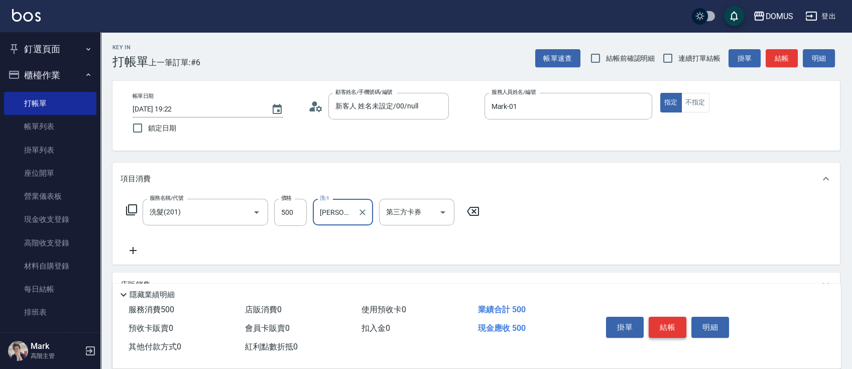
click at [659, 320] on button "結帳" at bounding box center [667, 327] width 38 height 21
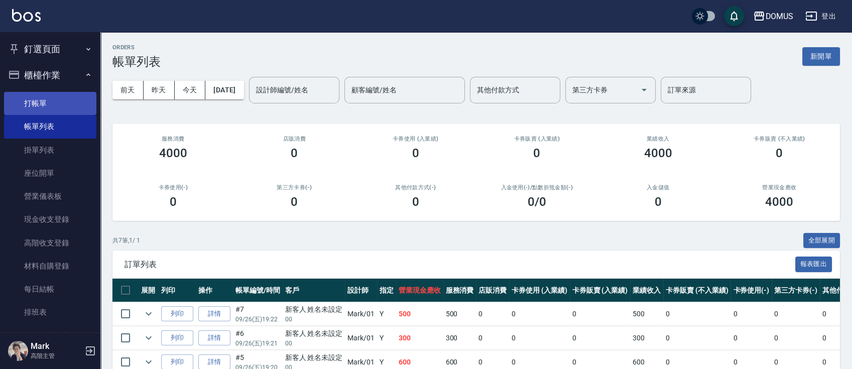
click at [55, 103] on link "打帳單" at bounding box center [50, 103] width 92 height 23
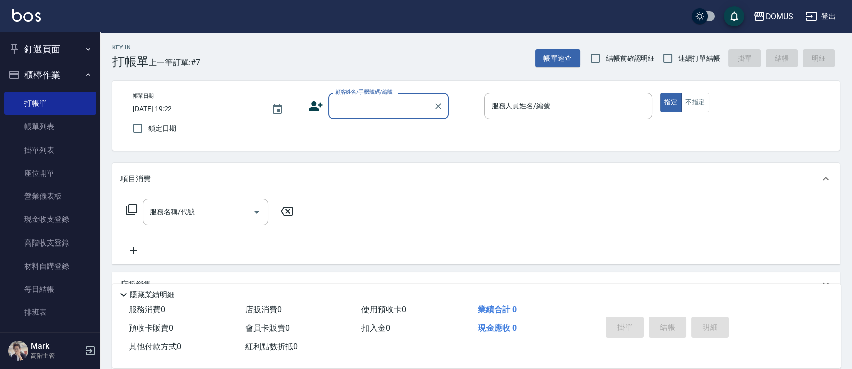
click at [375, 109] on input "顧客姓名/手機號碼/編號" at bounding box center [381, 106] width 96 height 18
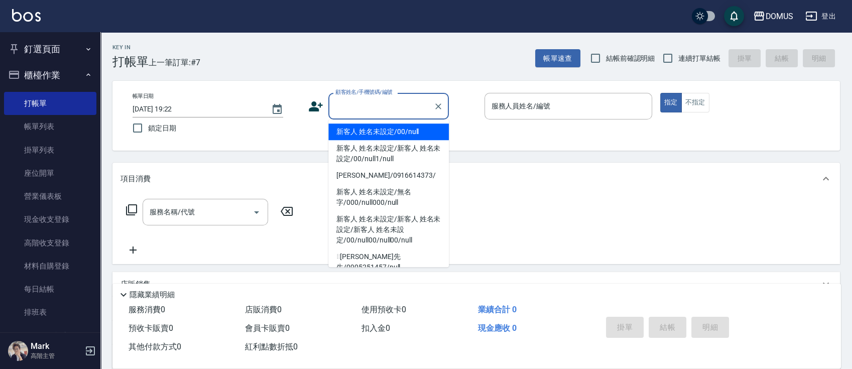
click at [371, 134] on li "新客人 姓名未設定/00/null" at bounding box center [388, 131] width 120 height 17
type input "新客人 姓名未設定/00/null"
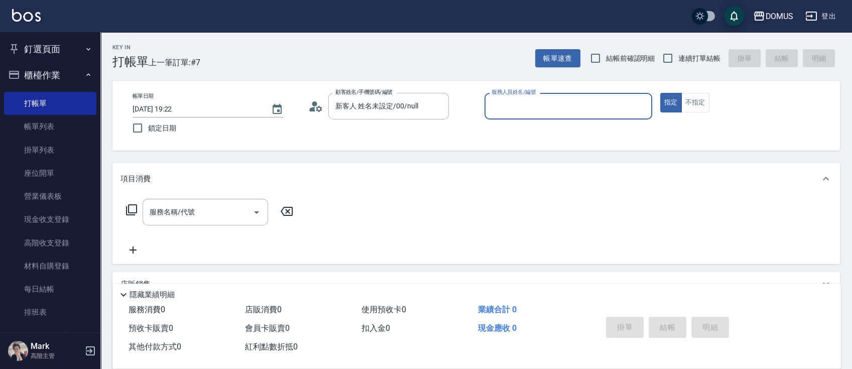
click at [584, 112] on input "服務人員姓名/編號" at bounding box center [568, 106] width 159 height 18
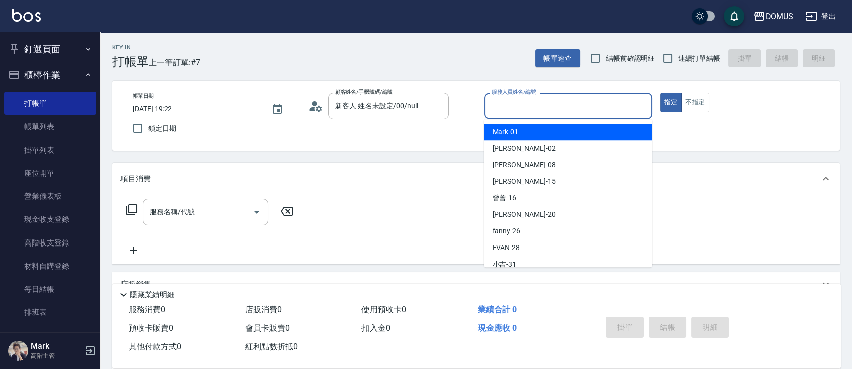
click at [569, 131] on div "Mark -01" at bounding box center [568, 131] width 168 height 17
type input "Mark-01"
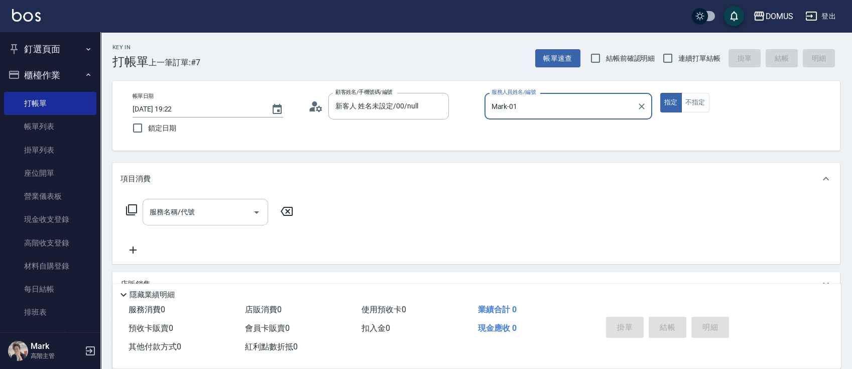
click at [193, 218] on input "服務名稱/代號" at bounding box center [197, 212] width 101 height 18
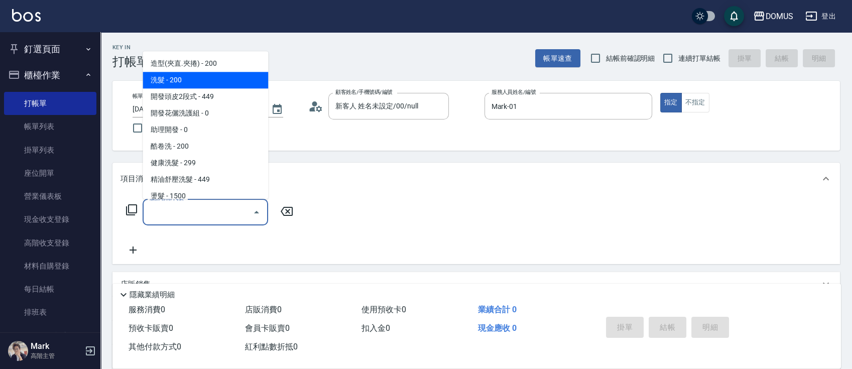
click at [201, 75] on span "洗髮 - 200" at bounding box center [205, 80] width 125 height 17
type input "洗髮(201)"
type input "20"
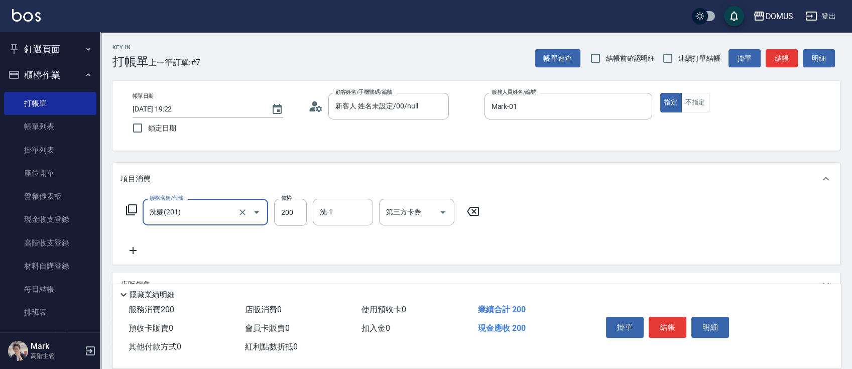
click at [132, 249] on icon at bounding box center [132, 250] width 7 height 7
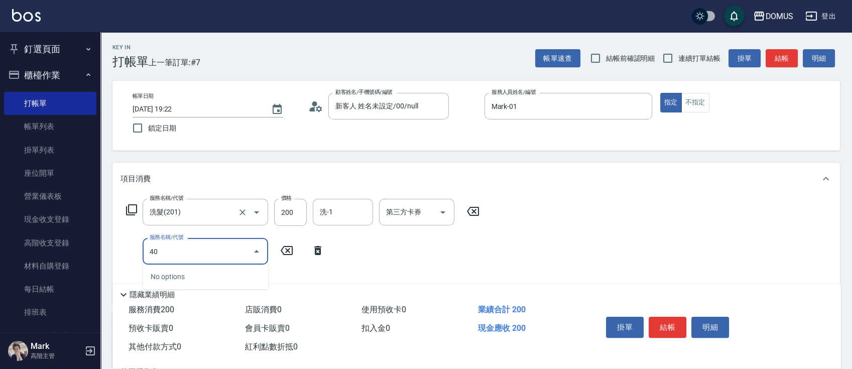
type input "401"
click at [196, 275] on span "剪髮 - 250" at bounding box center [205, 276] width 125 height 17
type input "40"
type input "剪髮(401)"
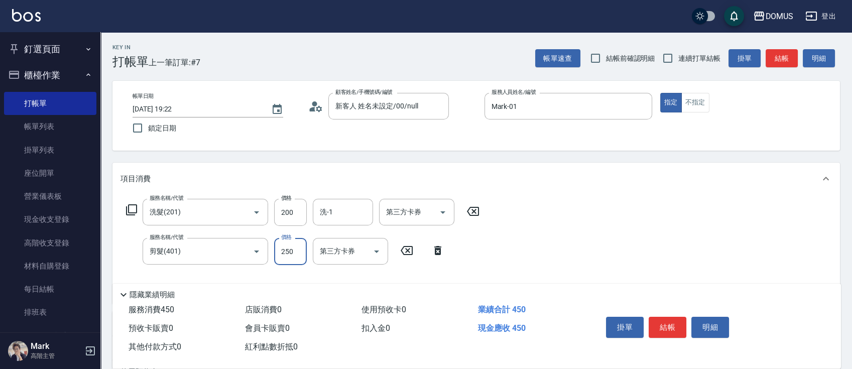
click at [301, 246] on input "250" at bounding box center [290, 251] width 33 height 27
type input "20"
type input "50"
type input "70"
type input "500"
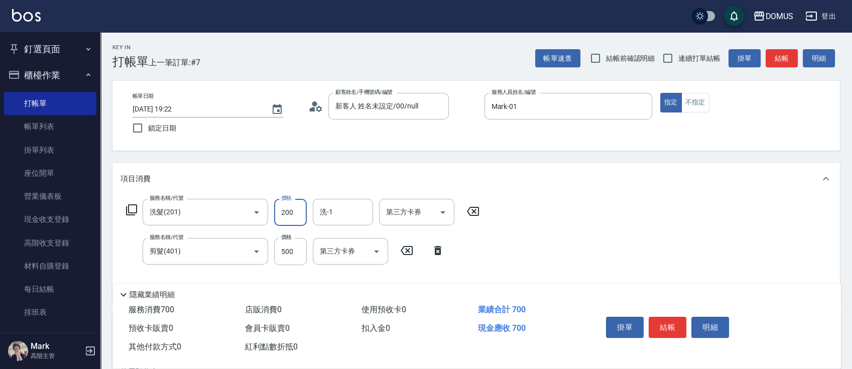
drag, startPoint x: 289, startPoint y: 212, endPoint x: 291, endPoint y: 207, distance: 5.7
click at [290, 211] on input "200" at bounding box center [290, 212] width 33 height 27
type input "50"
type input "30"
type input "80"
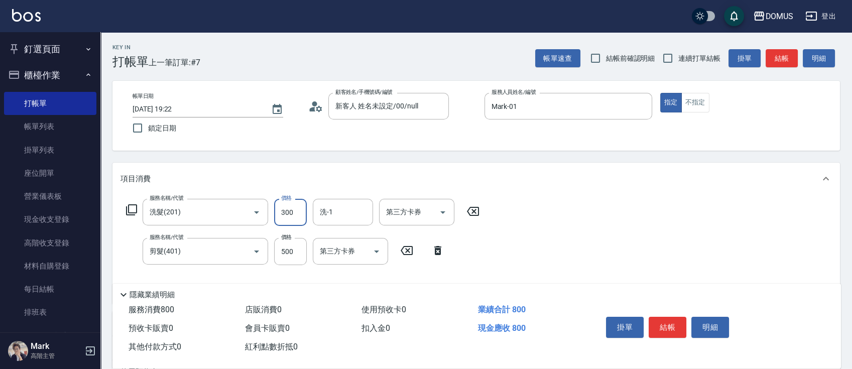
type input "300"
click at [628, 220] on div "服務名稱/代號 洗髮(201) 服務名稱/代號 價格 300 價格 洗-1 洗-1 第三方卡券 第三方卡券 服務名稱/代號 剪髮(401) 服務名稱/代號 價…" at bounding box center [475, 249] width 727 height 109
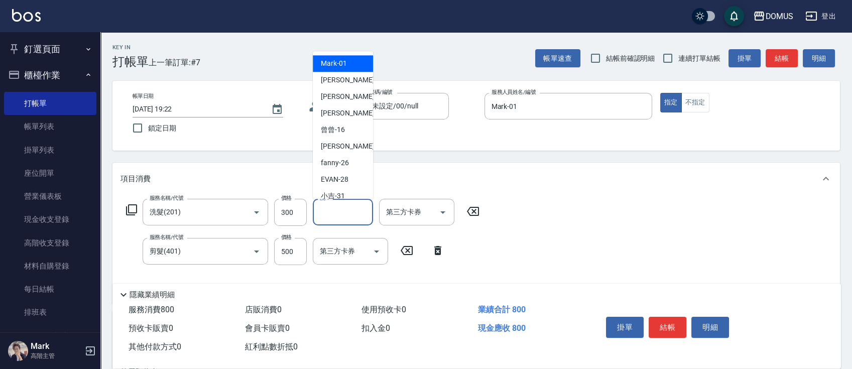
click at [332, 219] on input "洗-1" at bounding box center [342, 212] width 51 height 18
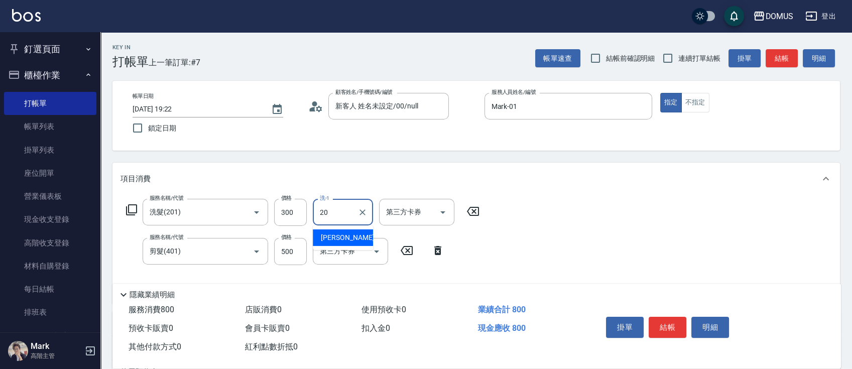
click at [360, 238] on div "[PERSON_NAME] -20" at bounding box center [343, 237] width 60 height 17
type input "[PERSON_NAME]-20"
click at [655, 326] on button "結帳" at bounding box center [667, 327] width 38 height 21
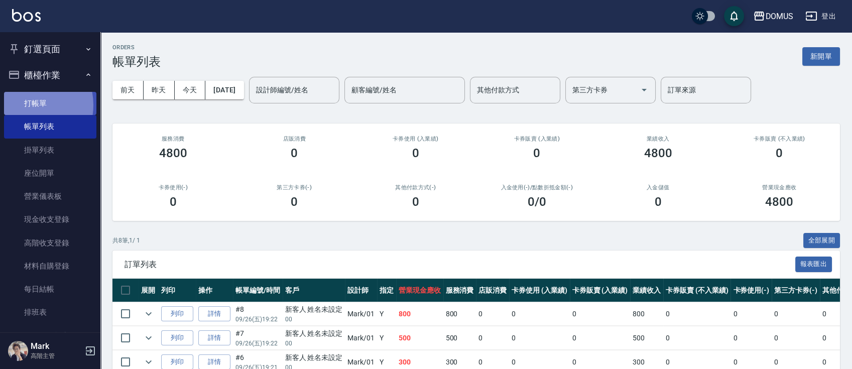
click at [25, 105] on link "打帳單" at bounding box center [50, 103] width 92 height 23
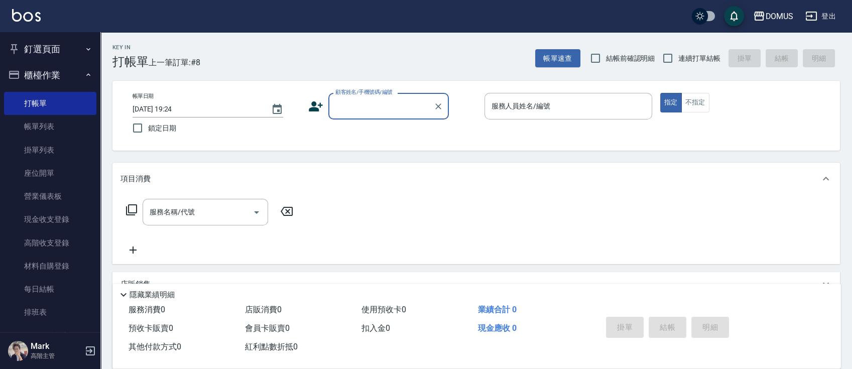
click at [389, 111] on input "顧客姓名/手機號碼/編號" at bounding box center [381, 106] width 96 height 18
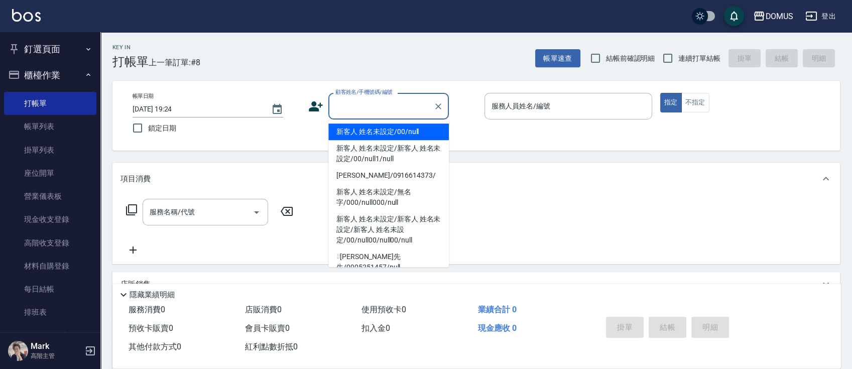
click at [398, 130] on li "新客人 姓名未設定/00/null" at bounding box center [388, 131] width 120 height 17
type input "新客人 姓名未設定/00/null"
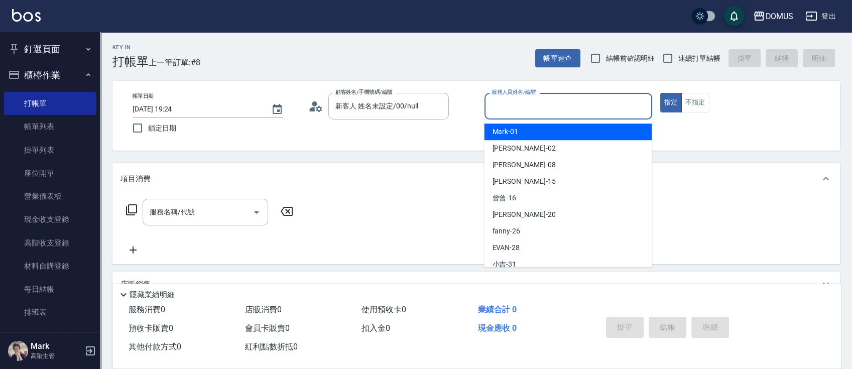
click at [591, 114] on input "服務人員姓名/編號" at bounding box center [568, 106] width 159 height 18
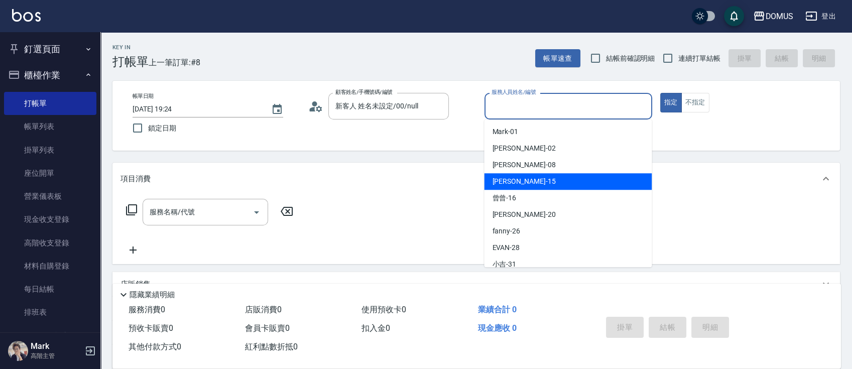
click at [578, 180] on div "[PERSON_NAME] -15" at bounding box center [568, 181] width 168 height 17
type input "[PERSON_NAME]-15"
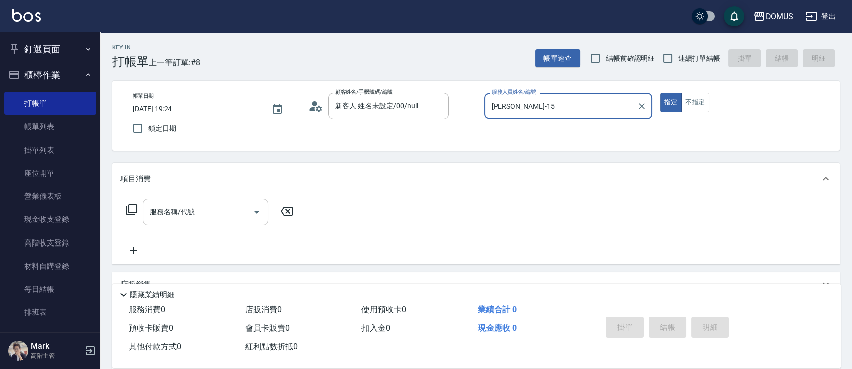
click at [213, 208] on input "服務名稱/代號" at bounding box center [197, 212] width 101 height 18
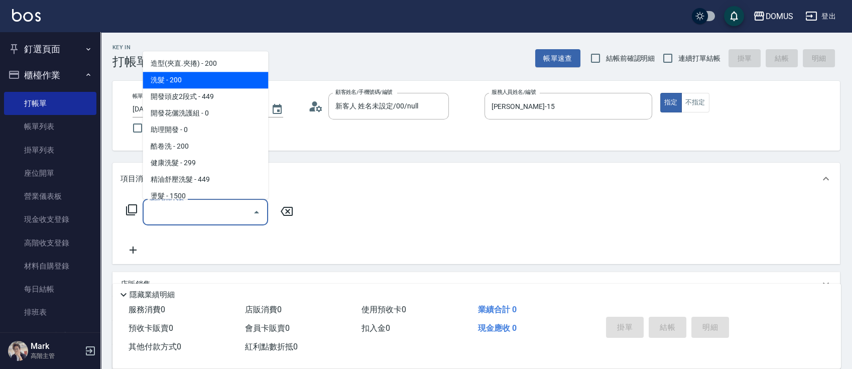
click at [211, 82] on span "洗髮 - 200" at bounding box center [205, 80] width 125 height 17
type input "洗髮(201)"
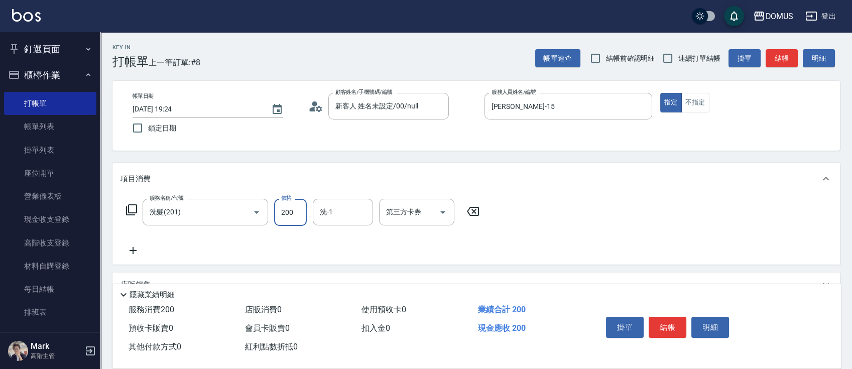
click at [293, 218] on input "200" at bounding box center [290, 212] width 33 height 27
type input "0"
type input "30"
type input "300"
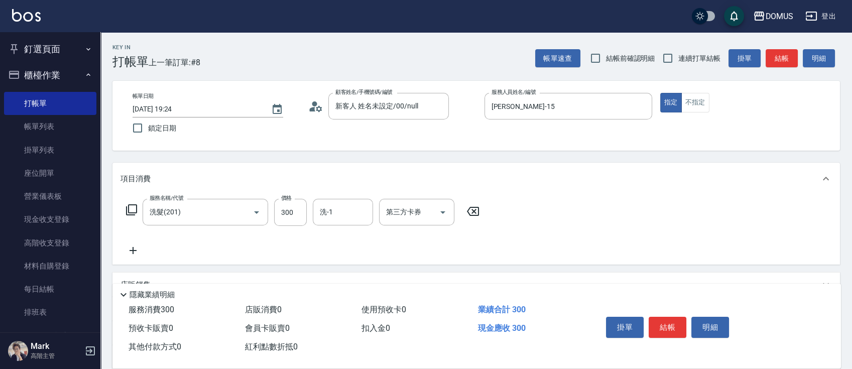
click at [553, 213] on div "服務名稱/代號 洗髮(201) 服務名稱/代號 價格 300 價格 洗-1 洗-1 第三方卡券 第三方卡券" at bounding box center [475, 230] width 727 height 70
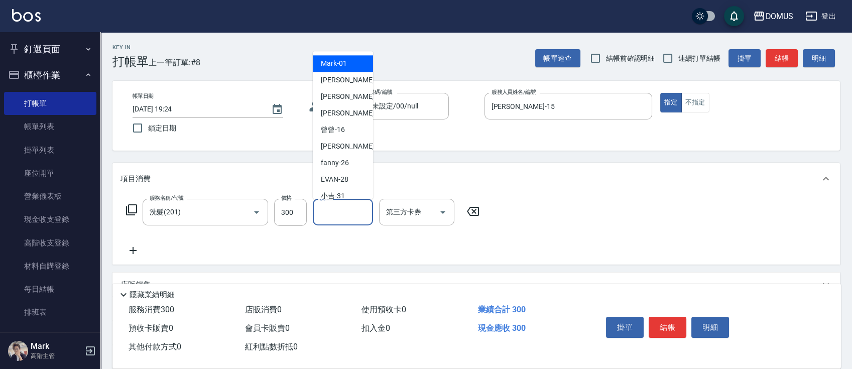
click at [330, 212] on input "洗-1" at bounding box center [342, 212] width 51 height 18
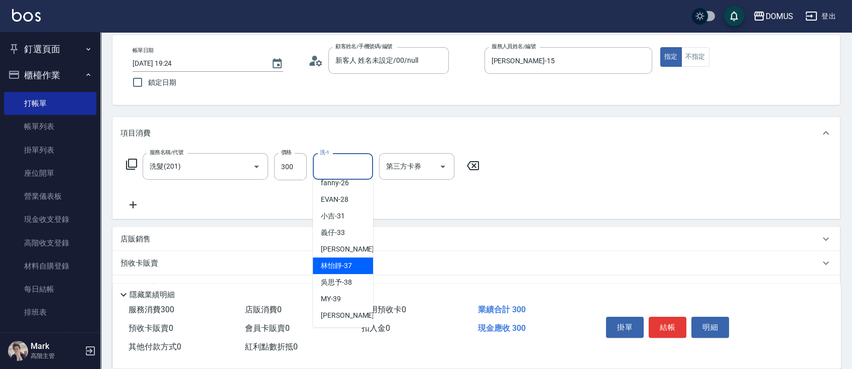
scroll to position [67, 0]
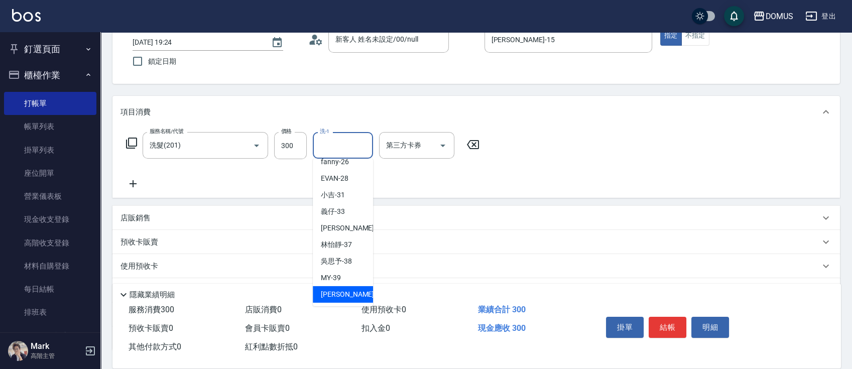
click at [343, 295] on span "[PERSON_NAME] -40" at bounding box center [352, 294] width 63 height 11
type input "[PERSON_NAME]-40"
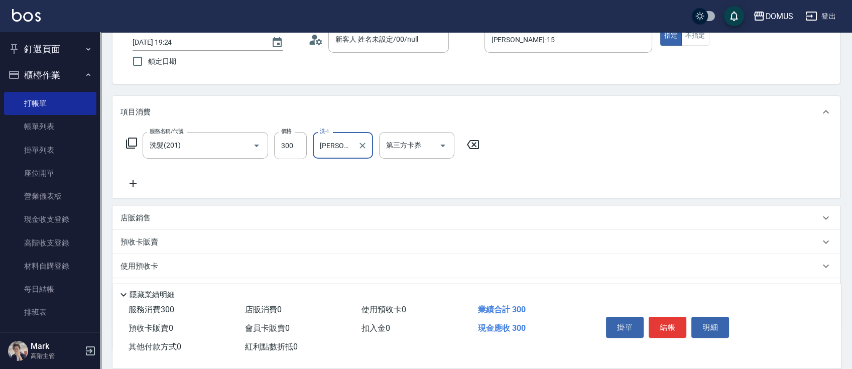
click at [708, 130] on div "服務名稱/代號 洗髮(201) 服務名稱/代號 價格 300 價格 洗-1 [PERSON_NAME]-40 洗-1 第三方卡券 第三方卡券" at bounding box center [475, 163] width 727 height 70
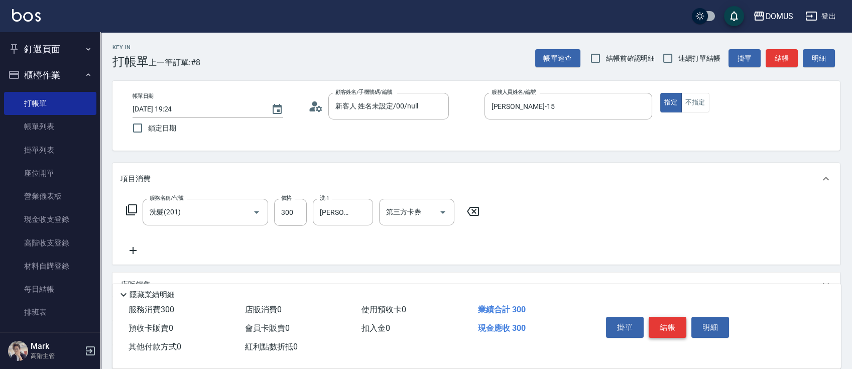
click at [671, 324] on button "結帳" at bounding box center [667, 327] width 38 height 21
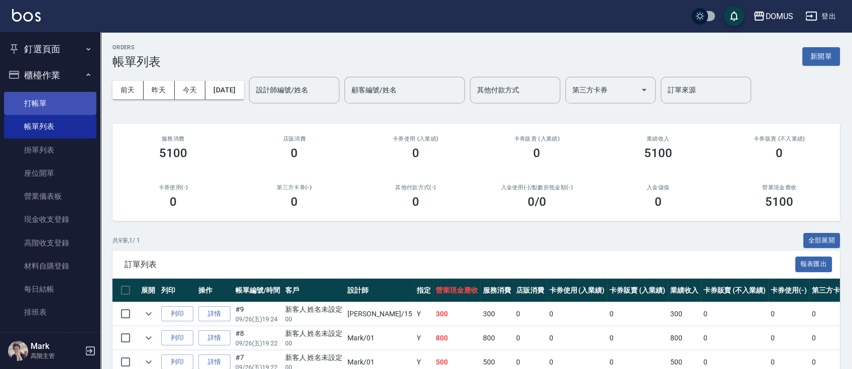
click at [50, 98] on link "打帳單" at bounding box center [50, 103] width 92 height 23
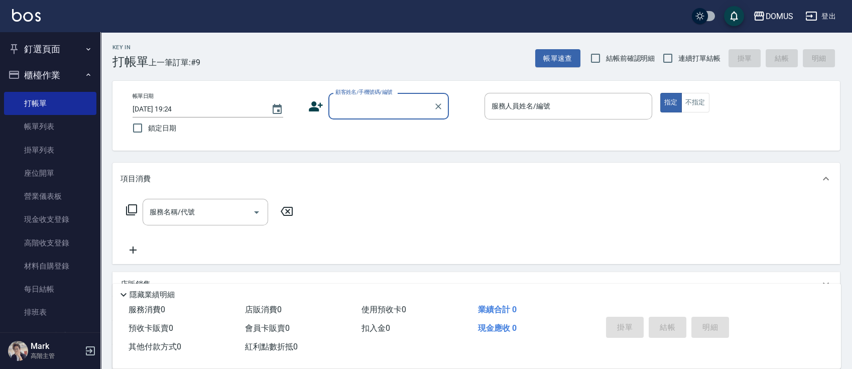
click at [404, 100] on input "顧客姓名/手機號碼/編號" at bounding box center [381, 106] width 96 height 18
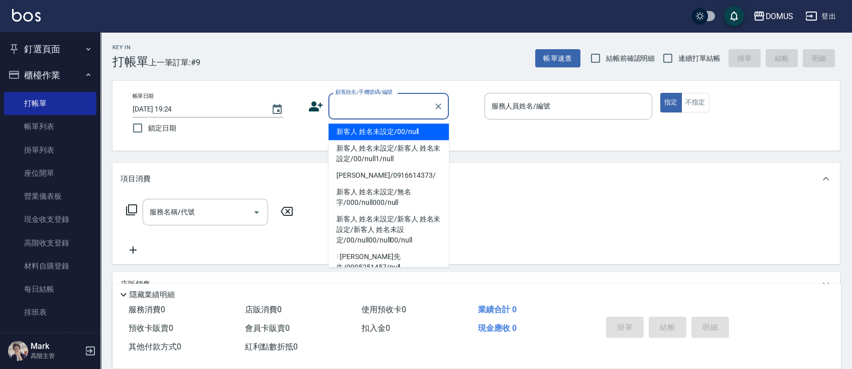
click at [389, 129] on li "新客人 姓名未設定/00/null" at bounding box center [388, 131] width 120 height 17
type input "新客人 姓名未設定/00/null"
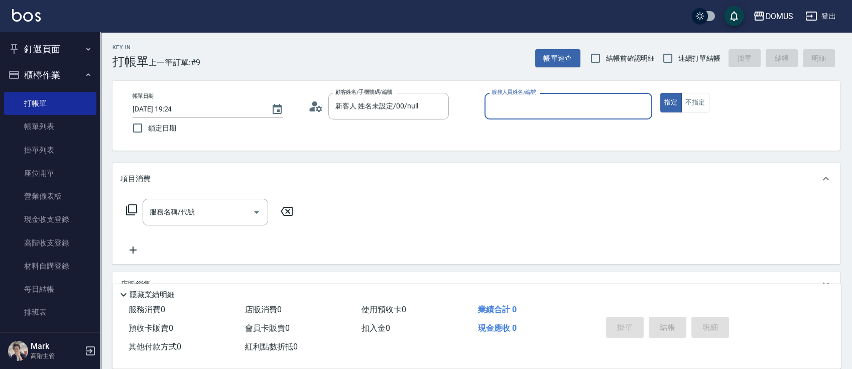
click at [544, 108] on input "服務人員姓名/編號" at bounding box center [568, 106] width 159 height 18
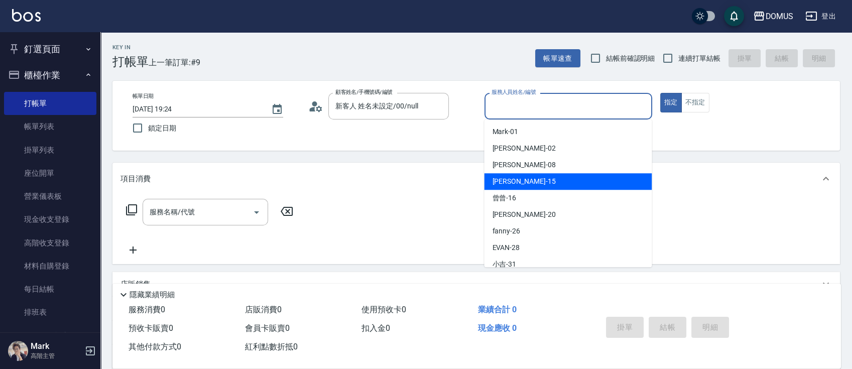
click at [535, 178] on div "[PERSON_NAME] -15" at bounding box center [568, 181] width 168 height 17
type input "[PERSON_NAME]-15"
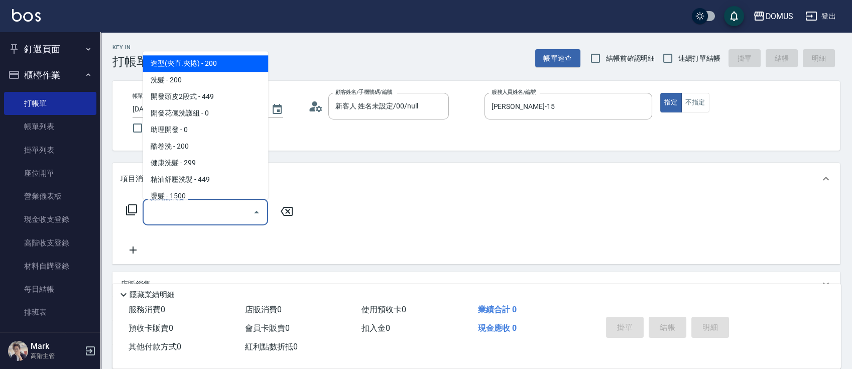
click at [209, 211] on input "服務名稱/代號" at bounding box center [197, 212] width 101 height 18
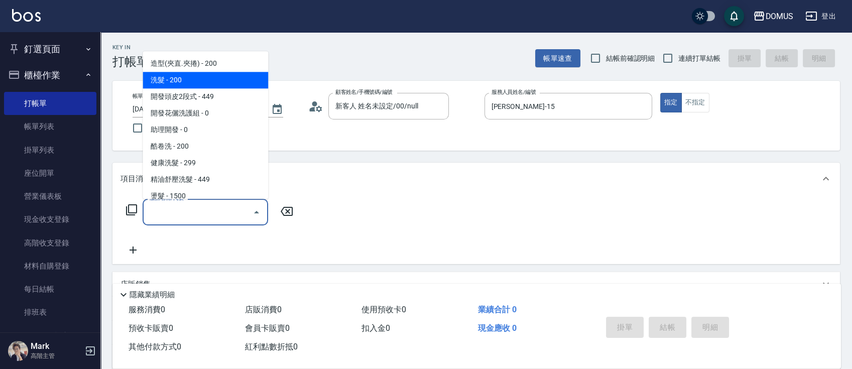
click at [224, 77] on span "洗髮 - 200" at bounding box center [205, 80] width 125 height 17
type input "洗髮(201)"
type input "20"
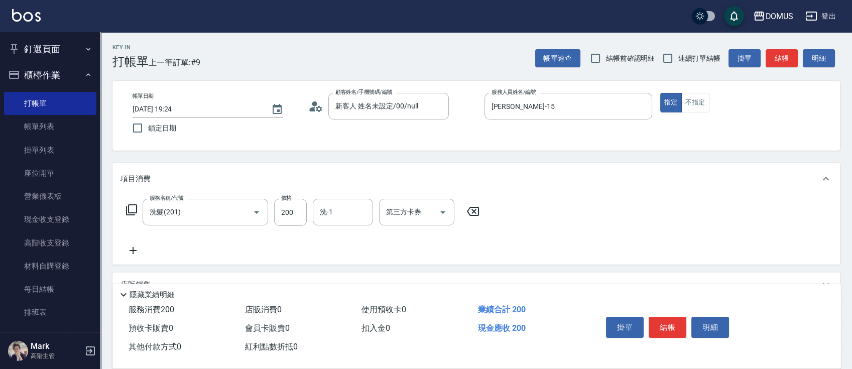
click at [131, 248] on icon at bounding box center [132, 250] width 25 height 12
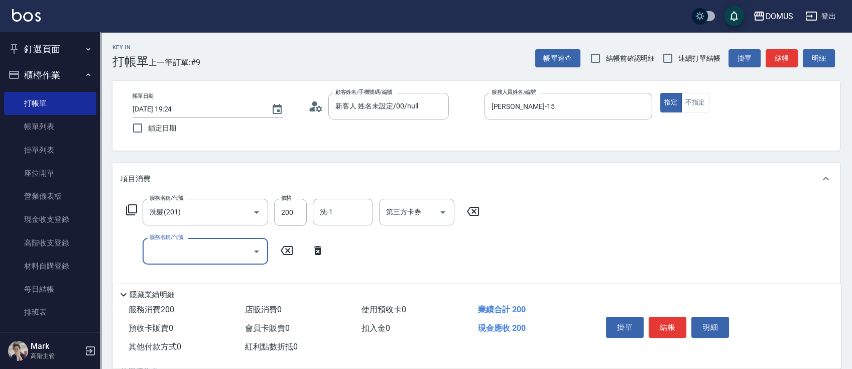
click at [194, 257] on input "服務名稱/代號" at bounding box center [197, 251] width 101 height 18
type input "401"
click at [179, 278] on span "剪髮 - 250" at bounding box center [205, 276] width 125 height 17
type input "40"
type input "剪髮(401)"
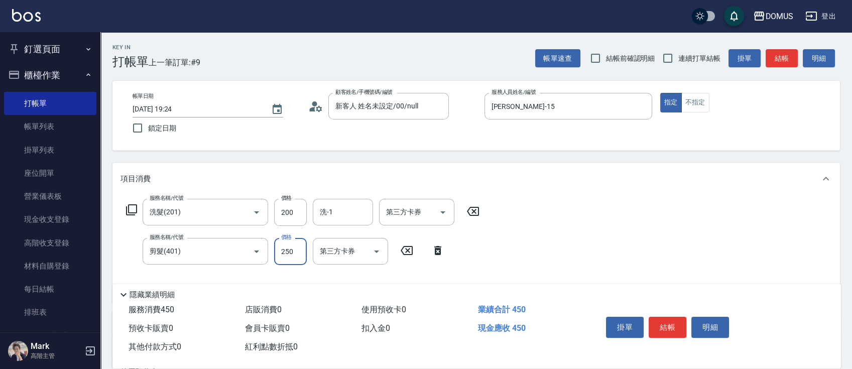
click at [295, 249] on input "250" at bounding box center [290, 251] width 33 height 27
type input "20"
type input "30"
type input "50"
type input "300"
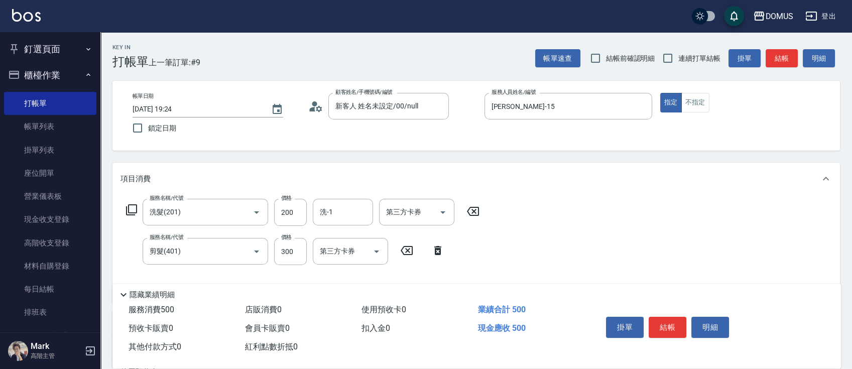
click at [307, 209] on div "服務名稱/代號 洗髮(201) 服務名稱/代號 價格 200 價格 洗-1 洗-1 第三方卡券 第三方卡券" at bounding box center [302, 212] width 365 height 27
click at [300, 213] on input "200" at bounding box center [290, 212] width 33 height 27
type input "30"
type input "60"
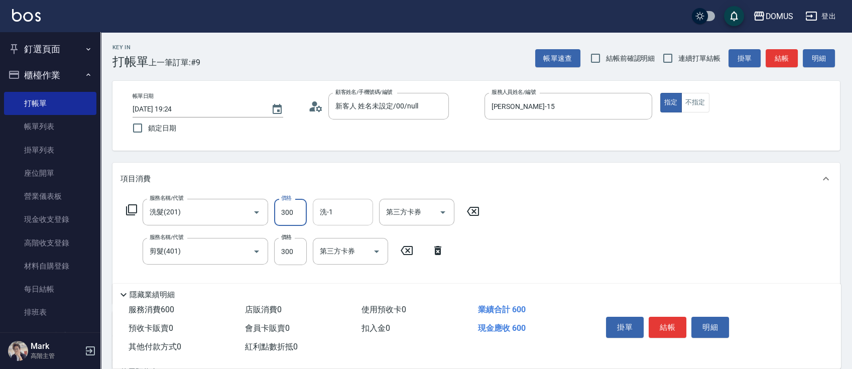
type input "300"
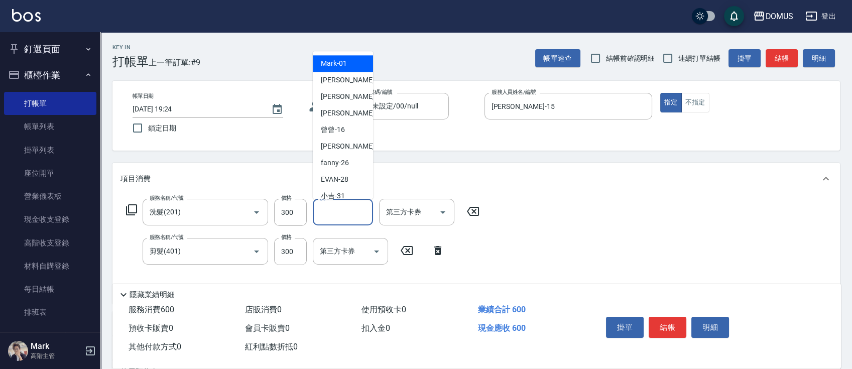
click at [367, 211] on input "洗-1" at bounding box center [342, 212] width 51 height 18
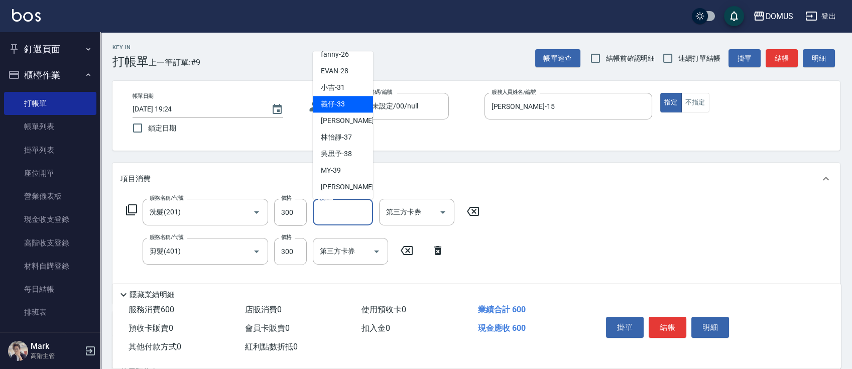
scroll to position [108, 0]
click at [353, 185] on div "[PERSON_NAME] -40" at bounding box center [343, 187] width 60 height 17
type input "[PERSON_NAME]-40"
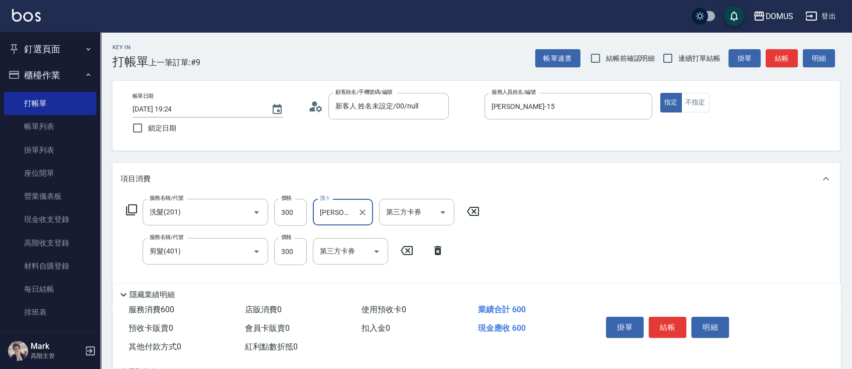
click at [600, 220] on div "服務名稱/代號 洗髮(201) 服務名稱/代號 價格 300 價格 洗-1 [PERSON_NAME]-40 洗-1 第三方卡券 第三方卡券 服務名稱/代號 …" at bounding box center [475, 249] width 727 height 109
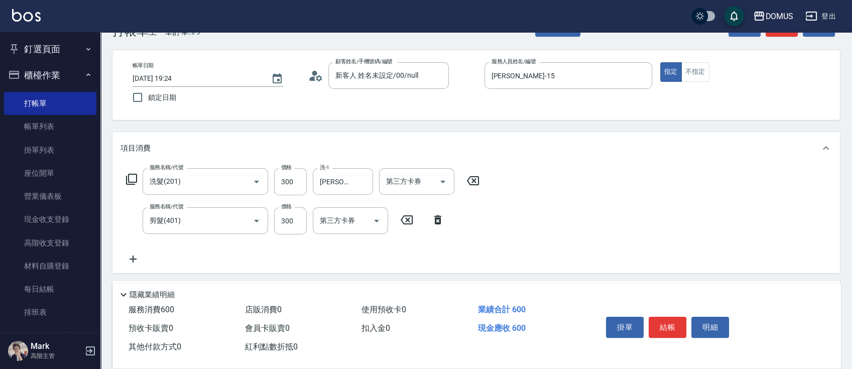
scroll to position [0, 0]
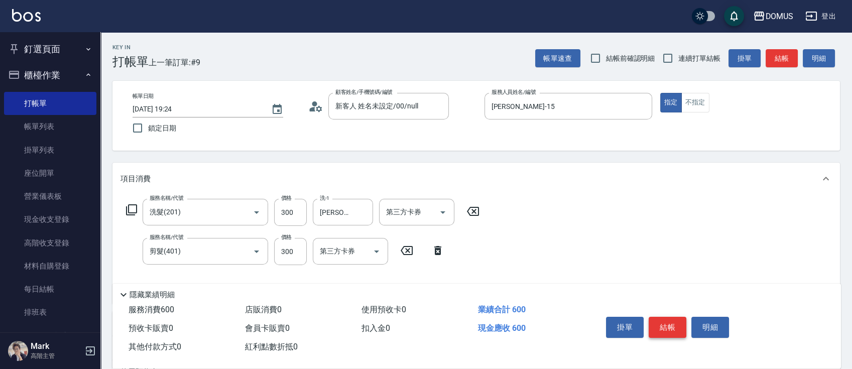
click at [671, 324] on button "結帳" at bounding box center [667, 327] width 38 height 21
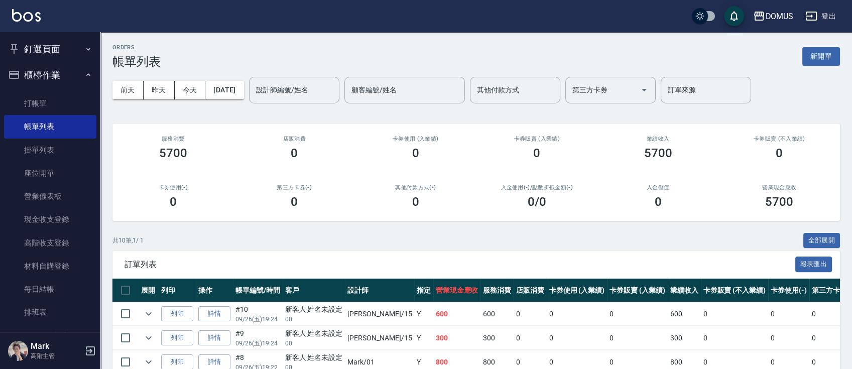
click at [752, 269] on span "訂單列表" at bounding box center [459, 264] width 670 height 10
click at [62, 103] on link "打帳單" at bounding box center [50, 103] width 92 height 23
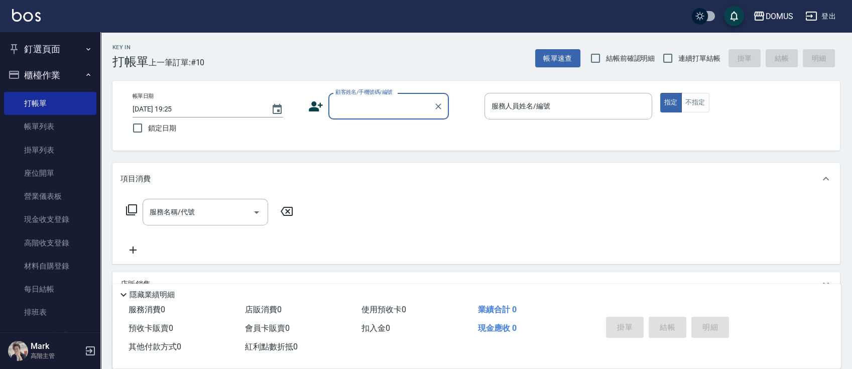
click at [393, 115] on div "顧客姓名/手機號碼/編號" at bounding box center [388, 106] width 120 height 27
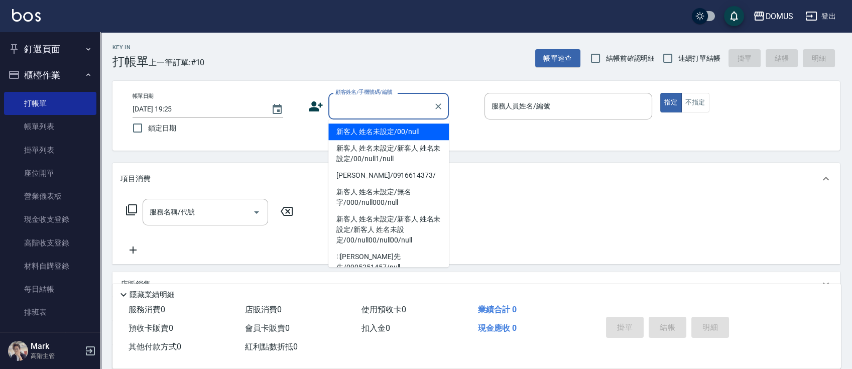
click at [409, 133] on li "新客人 姓名未設定/00/null" at bounding box center [388, 131] width 120 height 17
type input "新客人 姓名未設定/00/null"
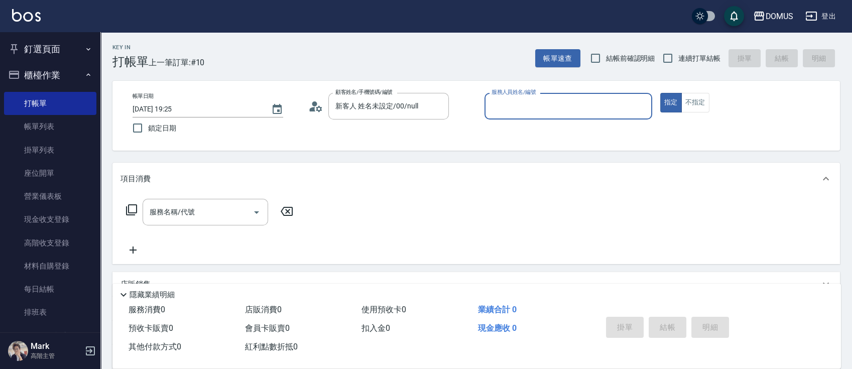
click at [578, 108] on input "服務人員姓名/編號" at bounding box center [568, 106] width 159 height 18
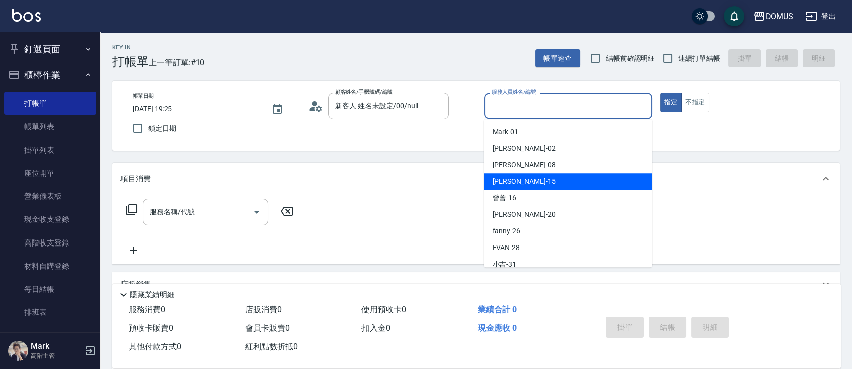
click at [540, 186] on div "[PERSON_NAME] -15" at bounding box center [568, 181] width 168 height 17
type input "[PERSON_NAME]-15"
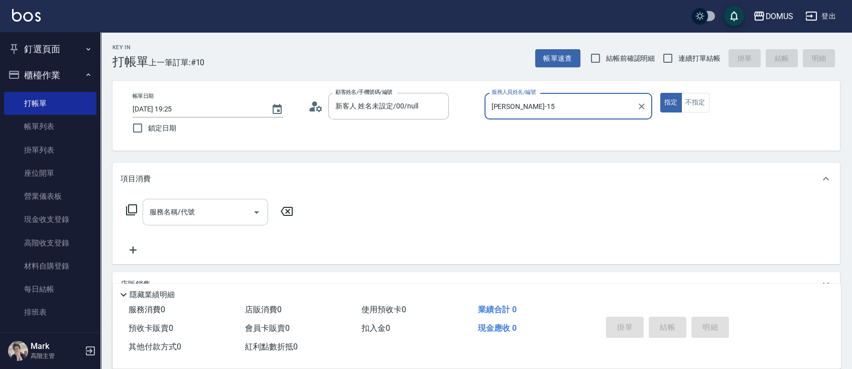
click at [240, 220] on input "服務名稱/代號" at bounding box center [197, 212] width 101 height 18
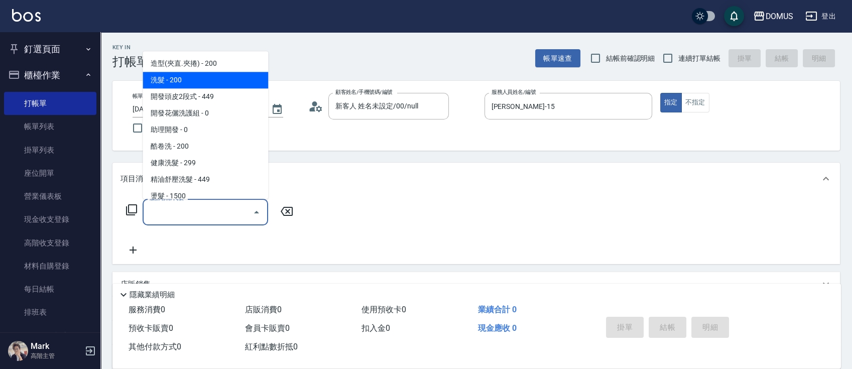
click at [245, 78] on span "洗髮 - 200" at bounding box center [205, 80] width 125 height 17
type input "洗髮(201)"
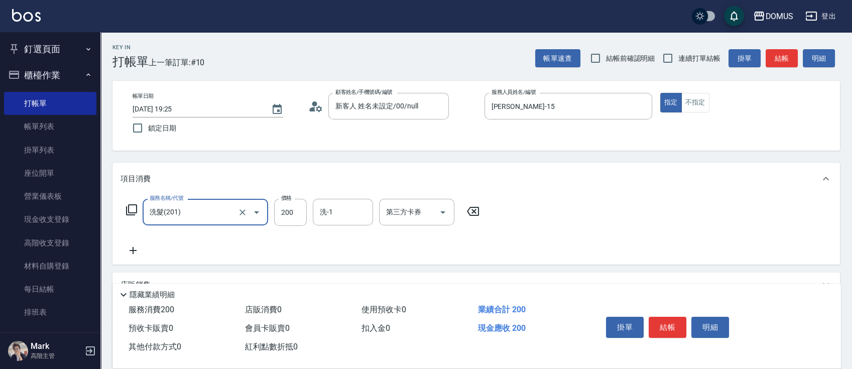
click at [134, 250] on icon at bounding box center [132, 250] width 25 height 12
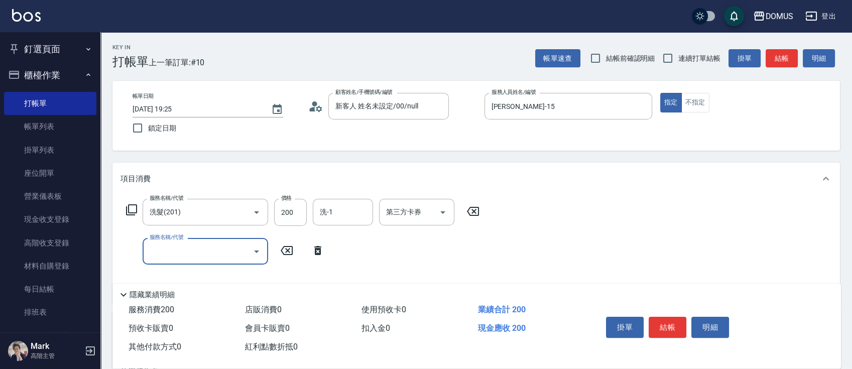
click at [204, 255] on input "服務名稱/代號" at bounding box center [197, 251] width 101 height 18
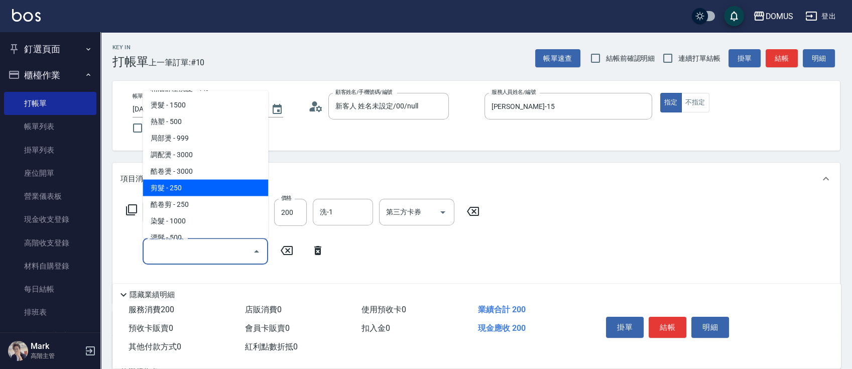
scroll to position [133, 0]
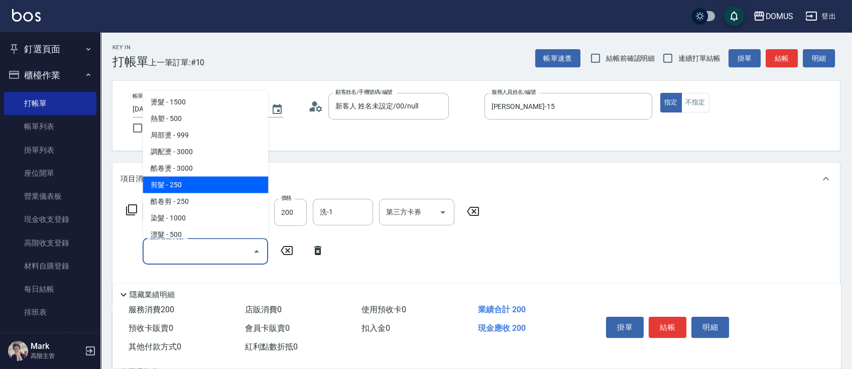
click at [188, 185] on span "剪髮 - 250" at bounding box center [205, 185] width 125 height 17
type input "40"
type input "剪髮(401)"
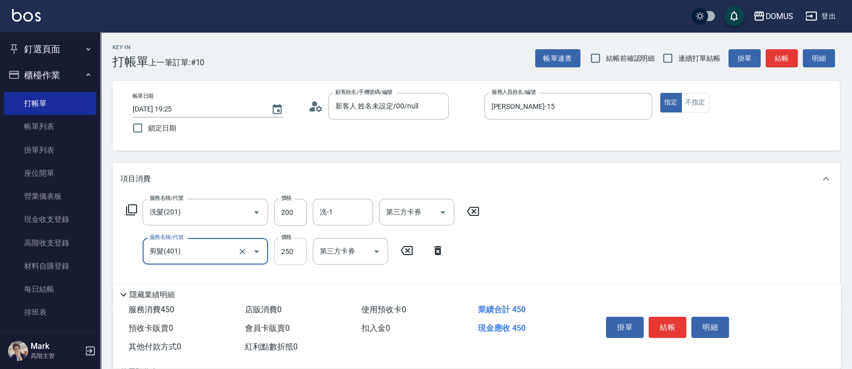
click at [291, 250] on input "250" at bounding box center [290, 251] width 33 height 27
type input "20"
type input "30"
type input "50"
type input "300"
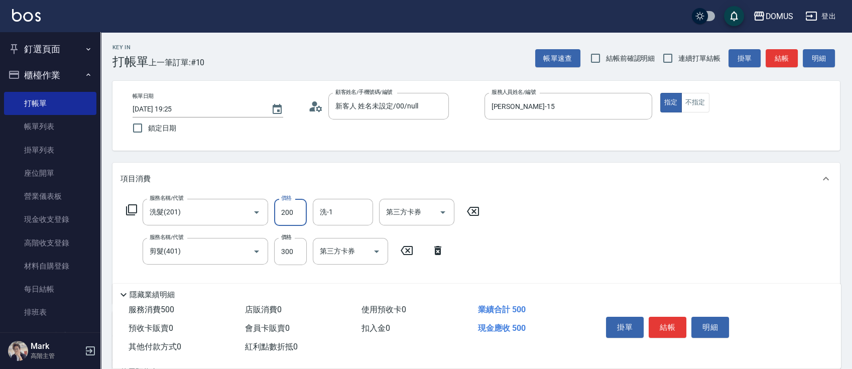
click at [290, 211] on input "200" at bounding box center [290, 212] width 33 height 27
type input "30"
type input "60"
type input "300"
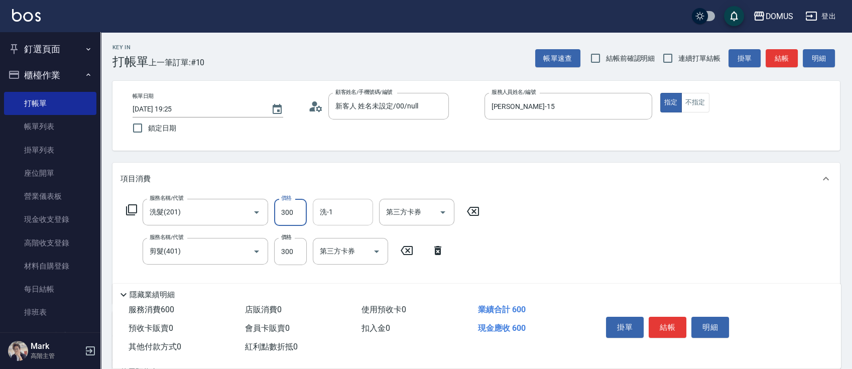
click at [346, 213] on input "洗-1" at bounding box center [342, 212] width 51 height 18
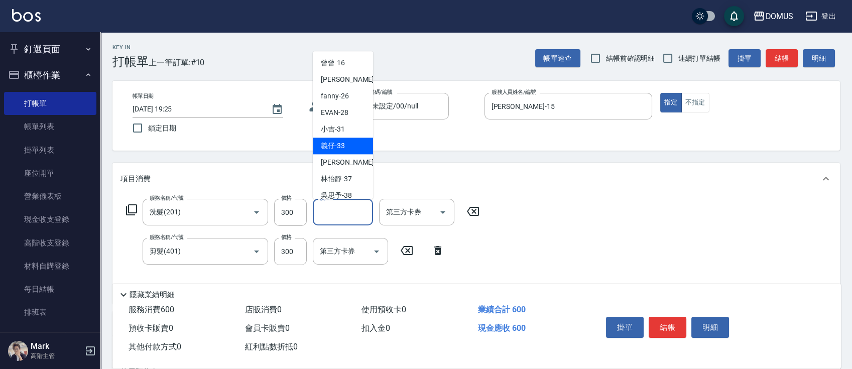
scroll to position [108, 0]
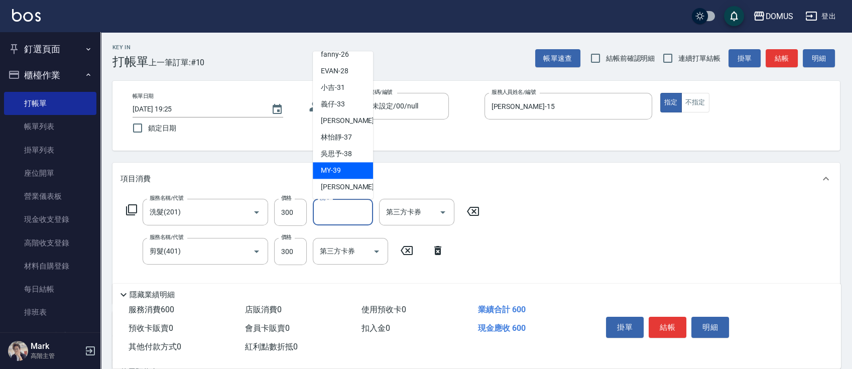
click at [359, 177] on div "MY -39" at bounding box center [343, 170] width 60 height 17
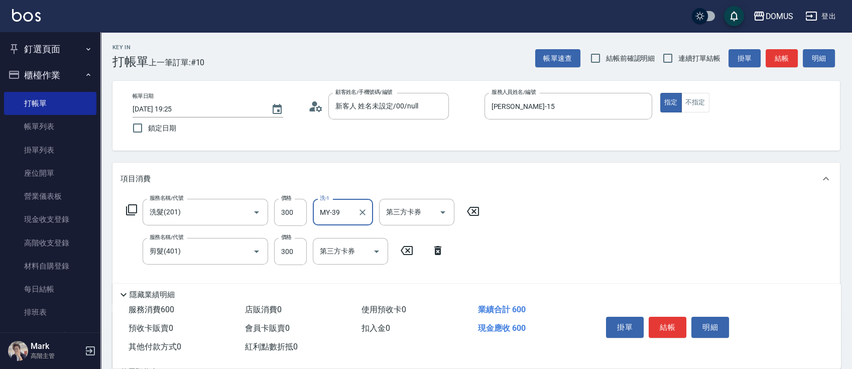
click at [345, 213] on input "MY-39" at bounding box center [335, 212] width 36 height 18
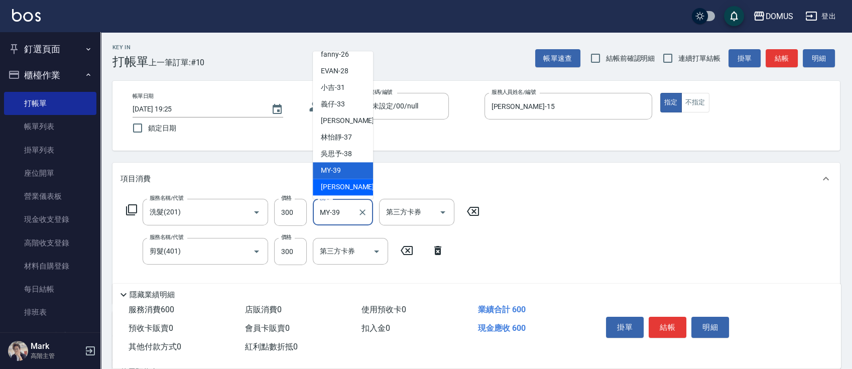
click at [351, 184] on span "[PERSON_NAME] -40" at bounding box center [352, 187] width 63 height 11
type input "[PERSON_NAME]-40"
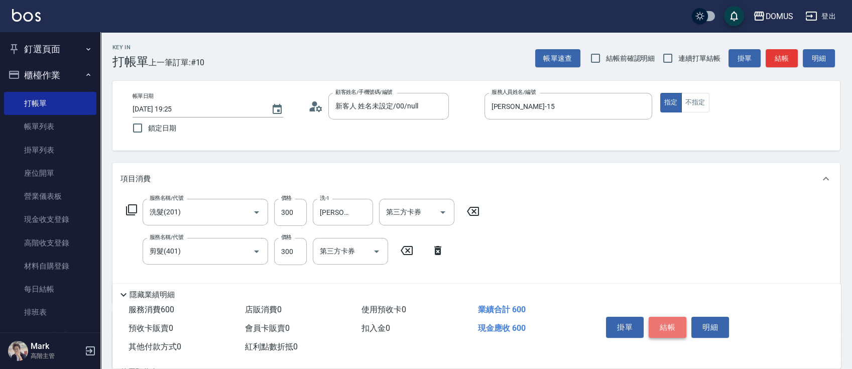
click at [658, 317] on button "結帳" at bounding box center [667, 327] width 38 height 21
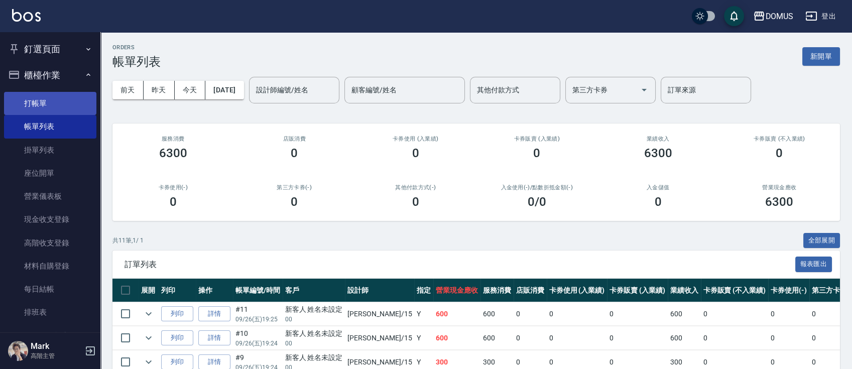
click at [31, 103] on link "打帳單" at bounding box center [50, 103] width 92 height 23
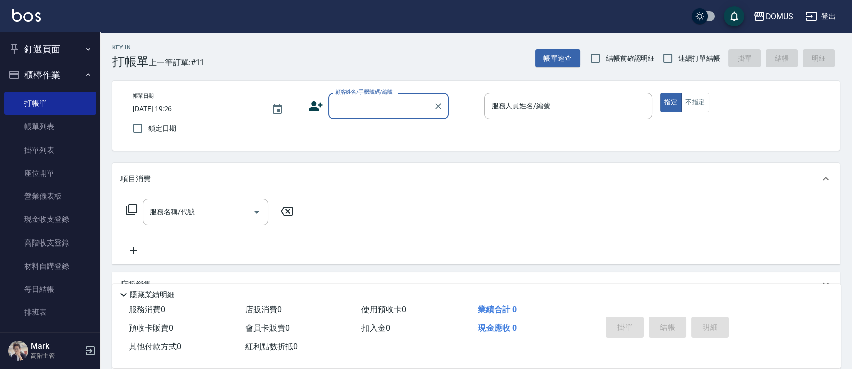
click at [400, 106] on input "顧客姓名/手機號碼/編號" at bounding box center [381, 106] width 96 height 18
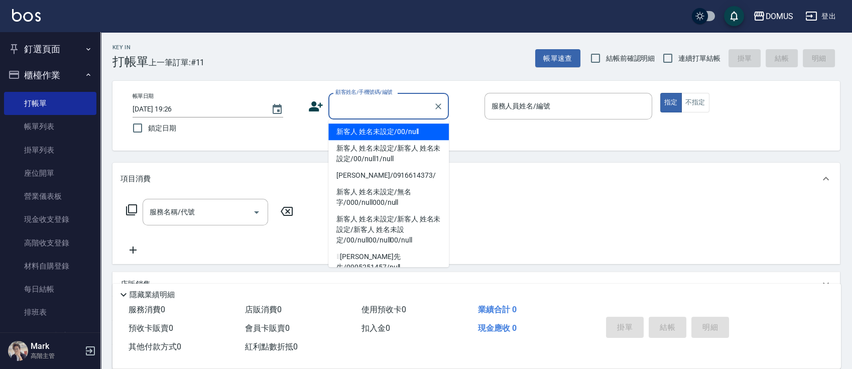
click at [422, 131] on li "新客人 姓名未設定/00/null" at bounding box center [388, 131] width 120 height 17
type input "新客人 姓名未設定/00/null"
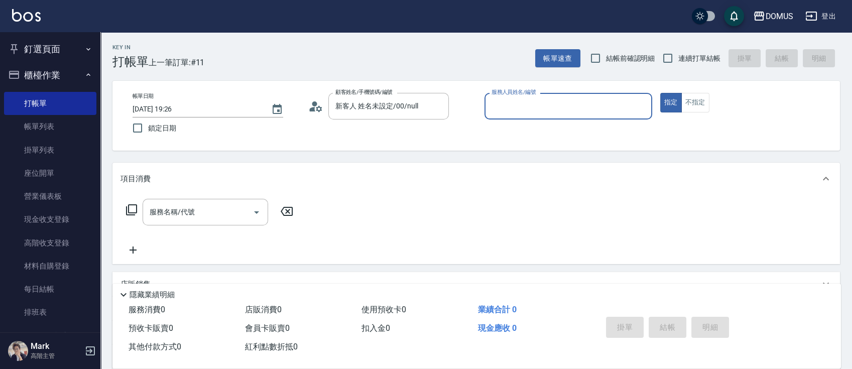
click at [536, 109] on input "服務人員姓名/編號" at bounding box center [568, 106] width 159 height 18
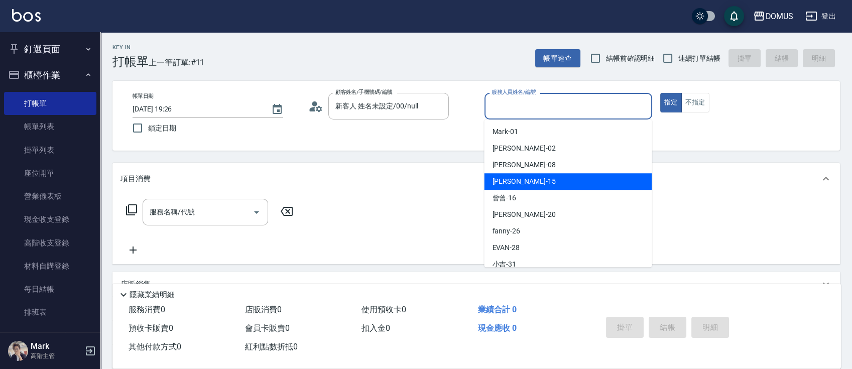
click at [585, 184] on div "[PERSON_NAME] -15" at bounding box center [568, 181] width 168 height 17
type input "[PERSON_NAME]-15"
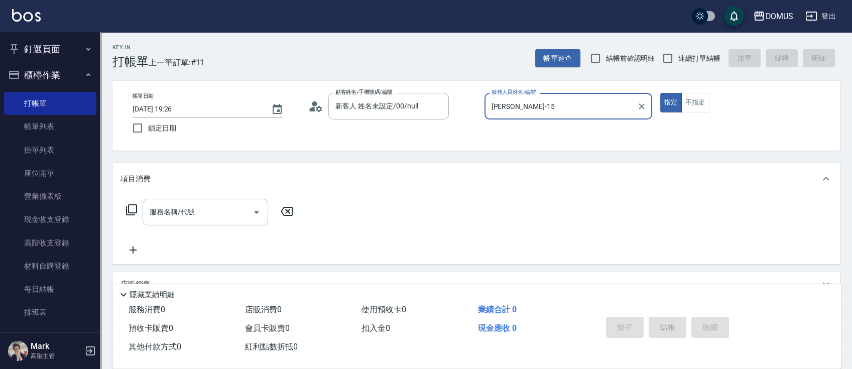
click at [165, 210] on input "服務名稱/代號" at bounding box center [197, 212] width 101 height 18
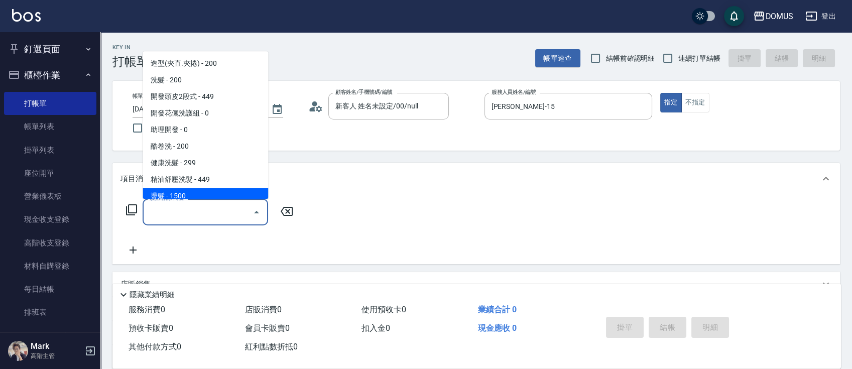
click at [198, 194] on span "燙髮 - 1500" at bounding box center [205, 196] width 125 height 17
type input "燙髮(301)"
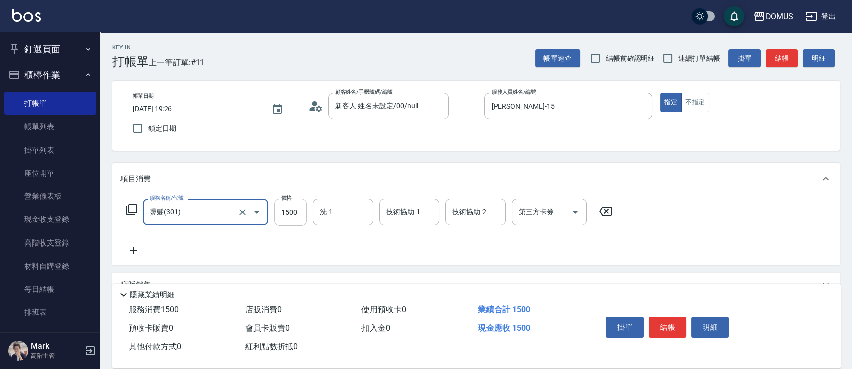
click at [297, 212] on input "1500" at bounding box center [290, 212] width 33 height 27
type input "0"
type input "26"
type input "20"
type input "260"
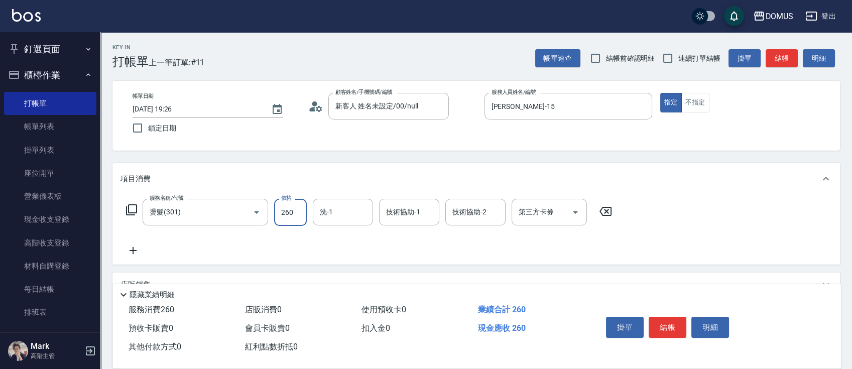
type input "260"
type input "2600"
click at [706, 208] on div "服務名稱/代號 燙髮(301) 服務名稱/代號 價格 2600 價格 洗-1 洗-1 技術協助-1 技術協助-1 技術協助-2 技術協助-2 第三方卡券 第三…" at bounding box center [475, 230] width 727 height 70
click at [675, 323] on button "結帳" at bounding box center [667, 327] width 38 height 21
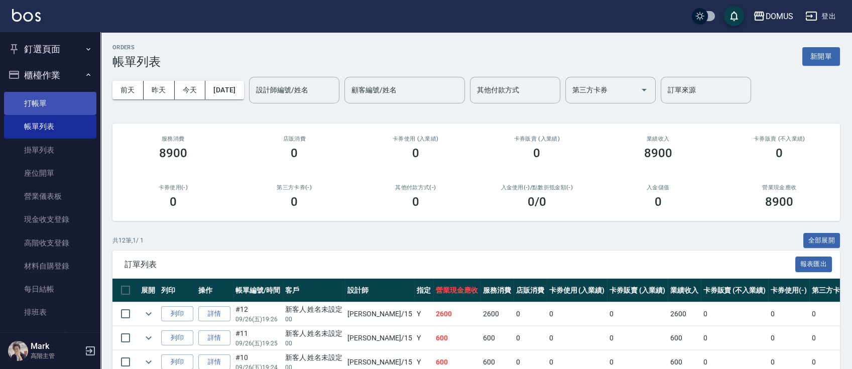
click at [65, 101] on link "打帳單" at bounding box center [50, 103] width 92 height 23
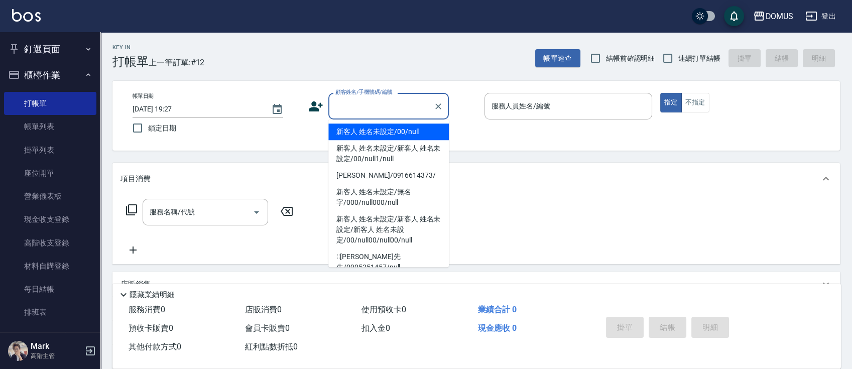
click at [410, 101] on input "顧客姓名/手機號碼/編號" at bounding box center [381, 106] width 96 height 18
click at [406, 130] on li "新客人 姓名未設定/00/null" at bounding box center [388, 131] width 120 height 17
type input "新客人 姓名未設定/00/null"
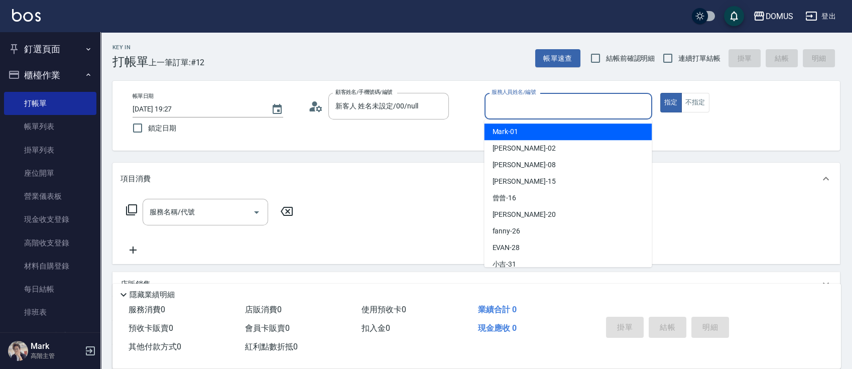
click at [597, 108] on input "服務人員姓名/編號" at bounding box center [568, 106] width 159 height 18
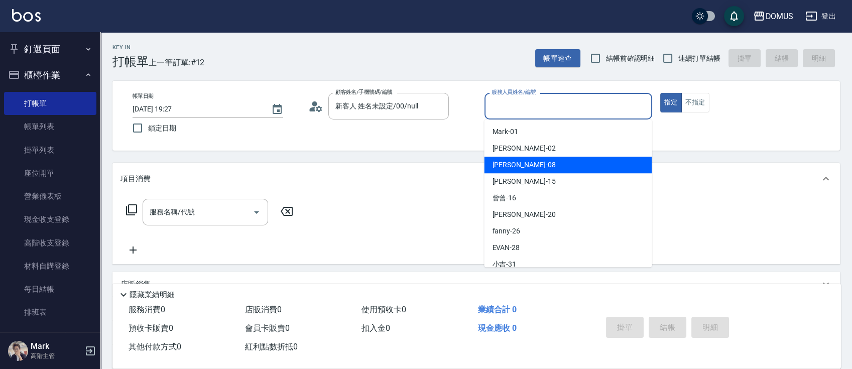
click at [537, 167] on div "小朱 -08" at bounding box center [568, 165] width 168 height 17
type input "小朱-08"
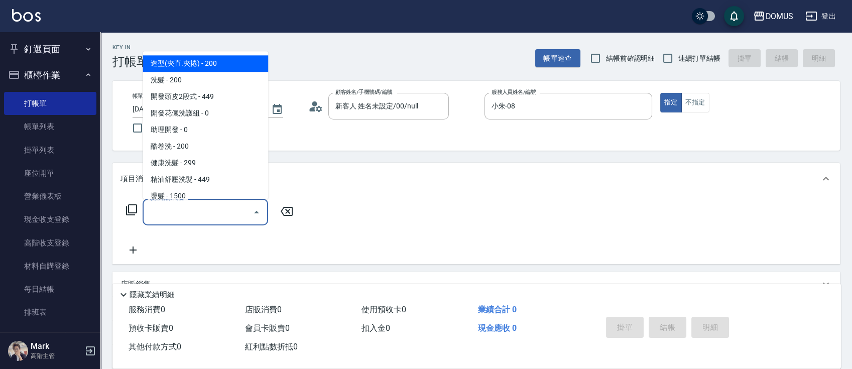
click at [176, 210] on input "服務名稱/代號" at bounding box center [197, 212] width 101 height 18
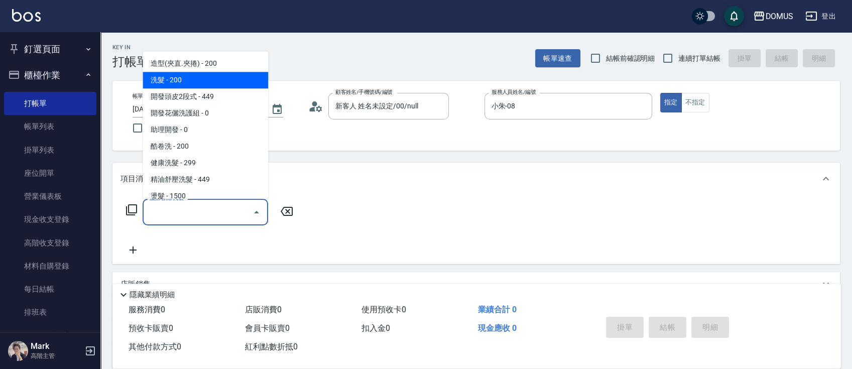
click at [198, 87] on span "洗髮 - 200" at bounding box center [205, 80] width 125 height 17
type input "洗髮(201)"
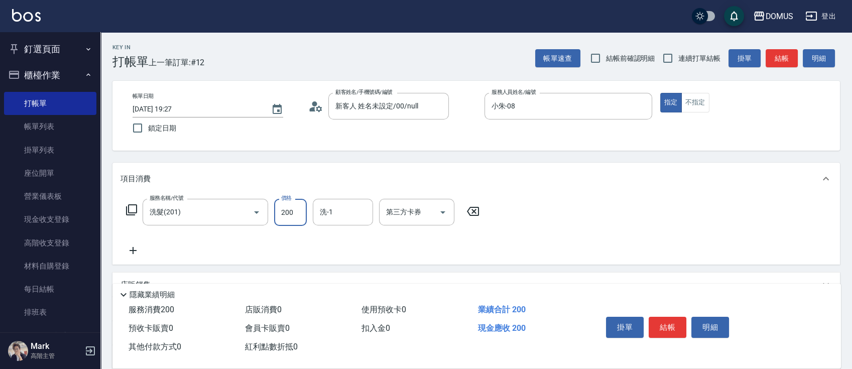
click at [295, 213] on input "200" at bounding box center [290, 212] width 33 height 27
type input "0"
type input "30"
type input "300"
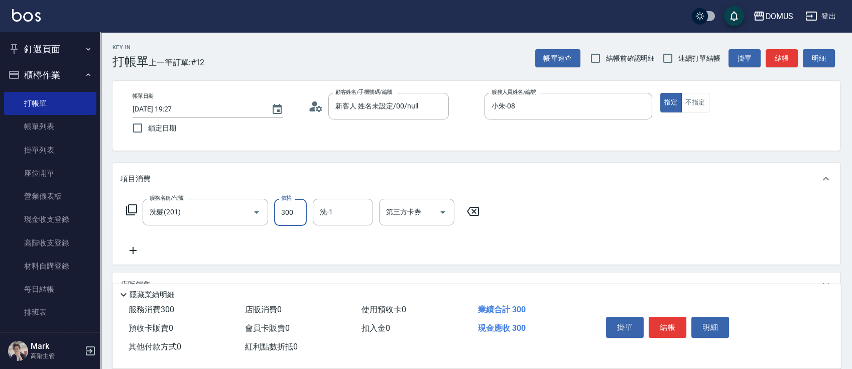
click at [434, 301] on div "使用預收卡 0" at bounding box center [415, 310] width 116 height 19
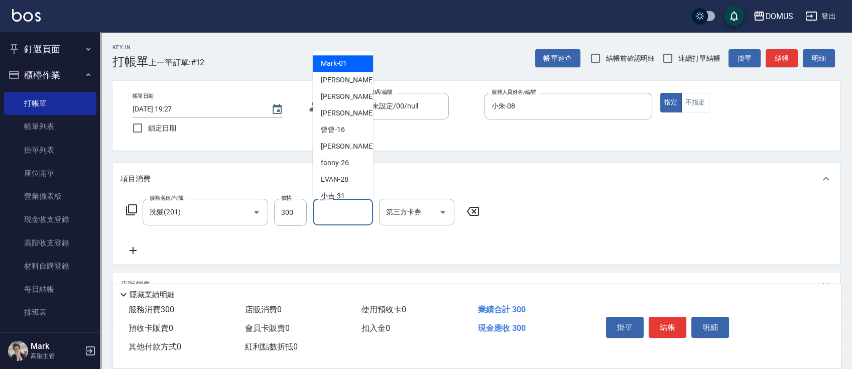
click at [343, 211] on input "洗-1" at bounding box center [342, 212] width 51 height 18
click at [354, 147] on div "[PERSON_NAME] -20" at bounding box center [343, 146] width 60 height 17
type input "[PERSON_NAME]-20"
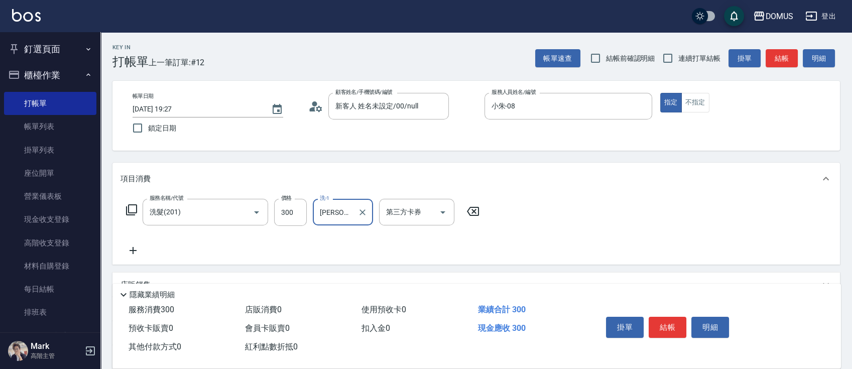
scroll to position [67, 0]
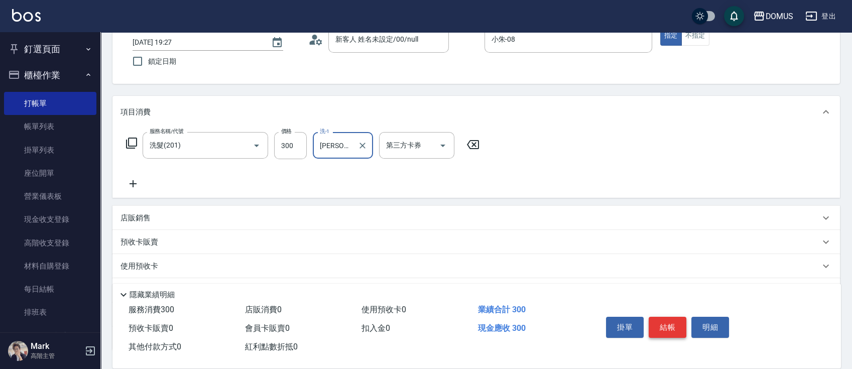
click at [662, 323] on button "結帳" at bounding box center [667, 327] width 38 height 21
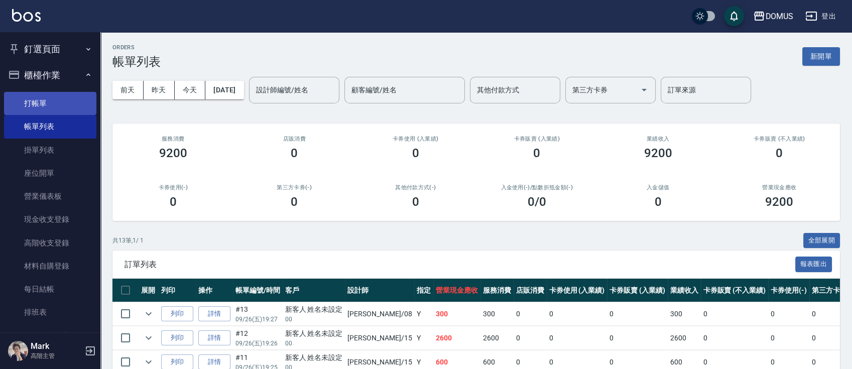
click at [34, 107] on link "打帳單" at bounding box center [50, 103] width 92 height 23
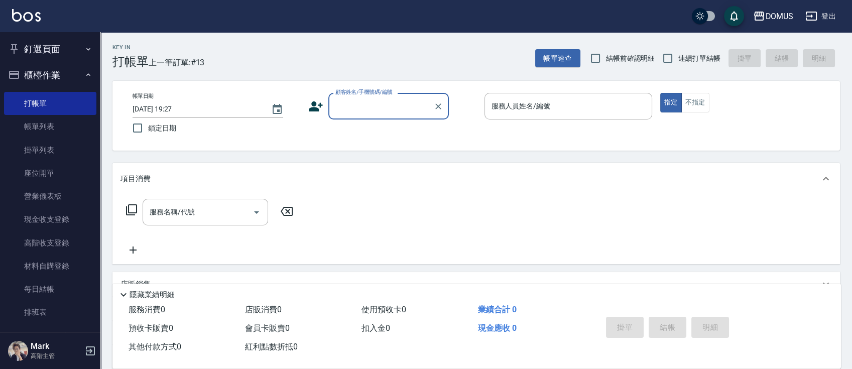
click at [413, 106] on input "顧客姓名/手機號碼/編號" at bounding box center [381, 106] width 96 height 18
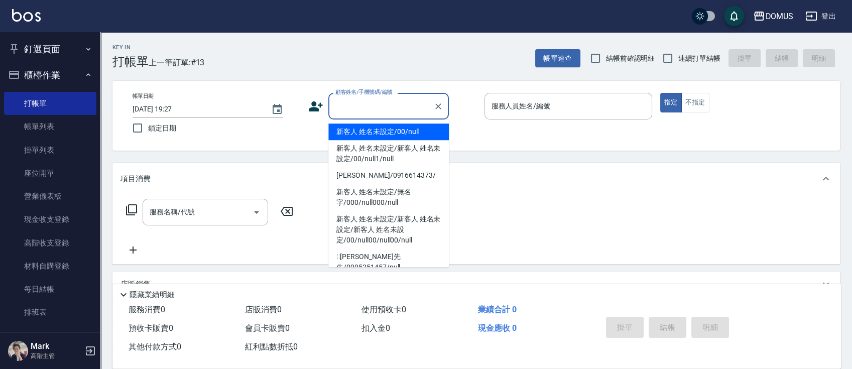
click at [419, 131] on li "新客人 姓名未設定/00/null" at bounding box center [388, 131] width 120 height 17
type input "新客人 姓名未設定/00/null"
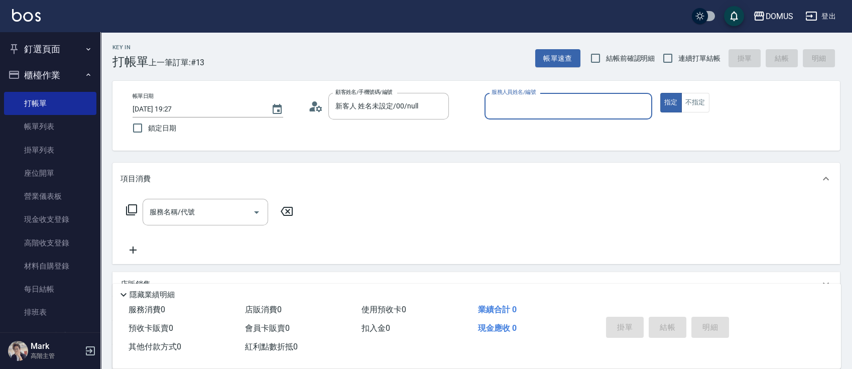
click at [519, 97] on input "服務人員姓名/編號" at bounding box center [568, 106] width 159 height 18
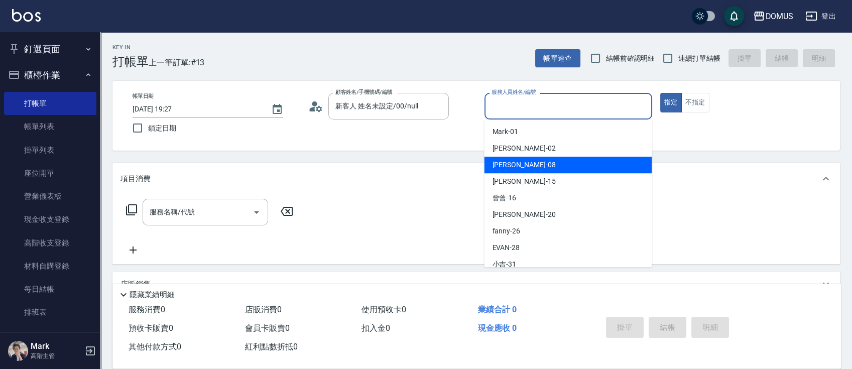
click at [517, 171] on div "小朱 -08" at bounding box center [568, 165] width 168 height 17
type input "小朱-08"
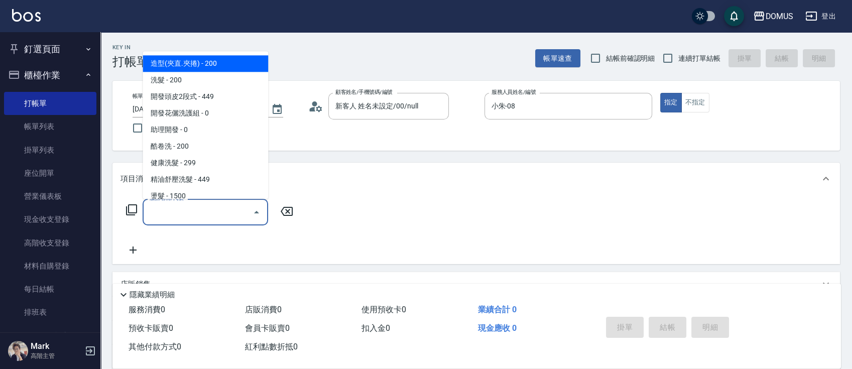
click at [204, 209] on input "服務名稱/代號" at bounding box center [197, 212] width 101 height 18
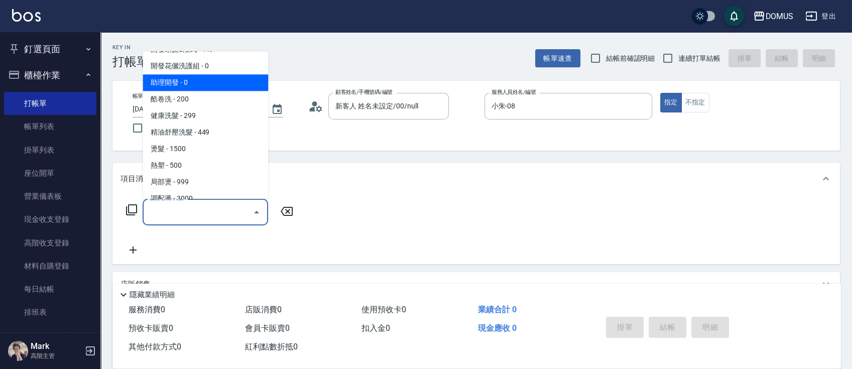
scroll to position [133, 0]
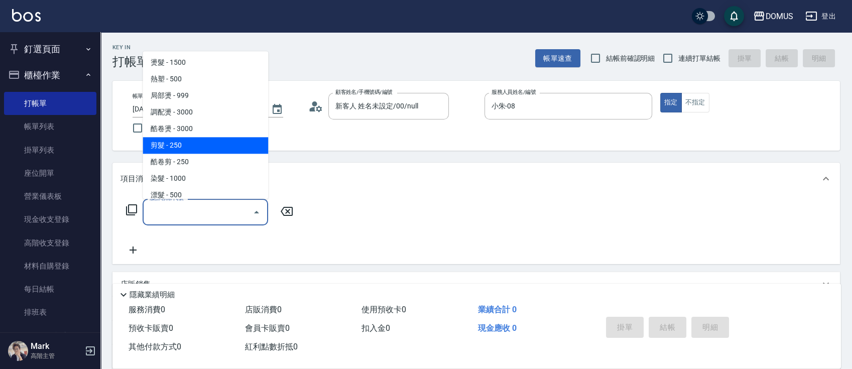
click at [203, 148] on span "剪髮 - 250" at bounding box center [205, 145] width 125 height 17
type input "剪髮(401)"
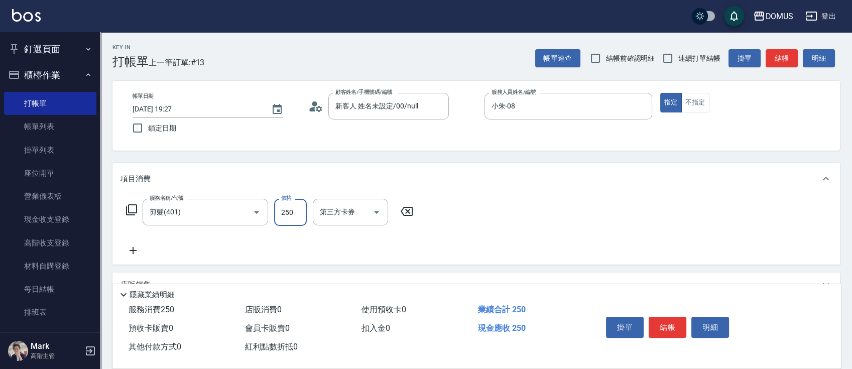
click at [289, 213] on input "250" at bounding box center [290, 212] width 33 height 27
type input "0"
type input "70"
type input "700"
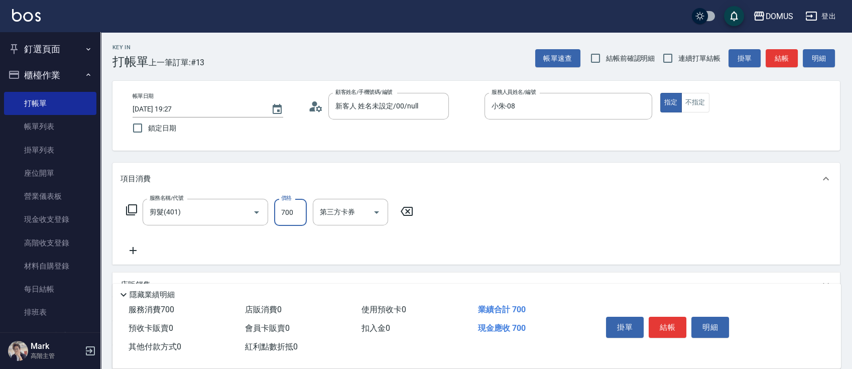
click at [445, 198] on div "服務名稱/代號 剪髮(401) 服務名稱/代號 價格 700 價格 第三方卡券 第三方卡券" at bounding box center [475, 230] width 727 height 70
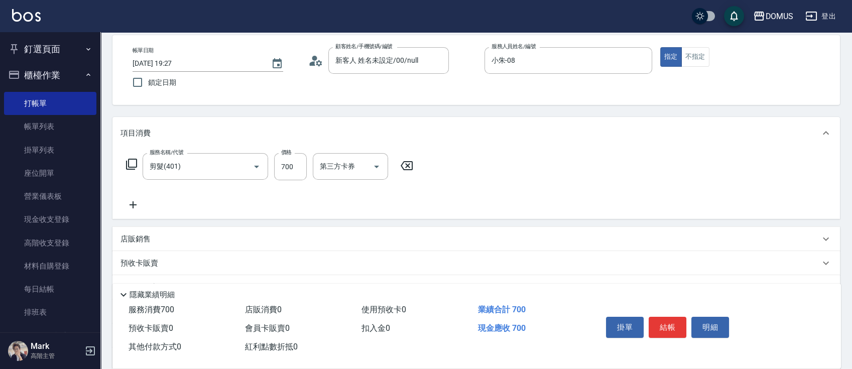
scroll to position [67, 0]
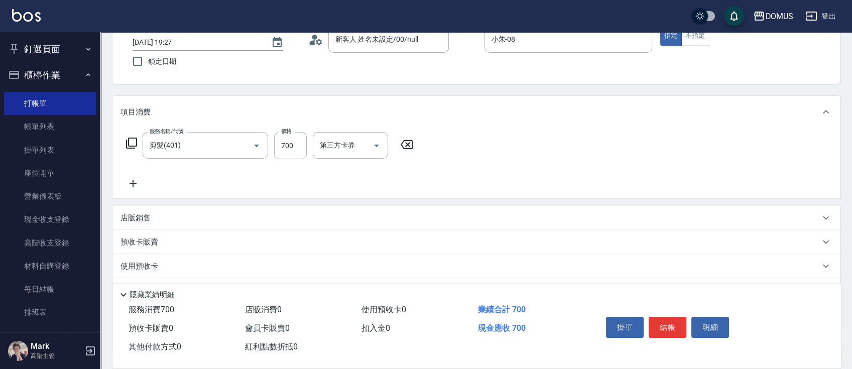
click at [138, 213] on p "店販銷售" at bounding box center [135, 218] width 30 height 11
drag, startPoint x: 165, startPoint y: 259, endPoint x: 140, endPoint y: 265, distance: 24.8
click at [166, 259] on input "服務人員姓名/編號" at bounding box center [158, 255] width 66 height 18
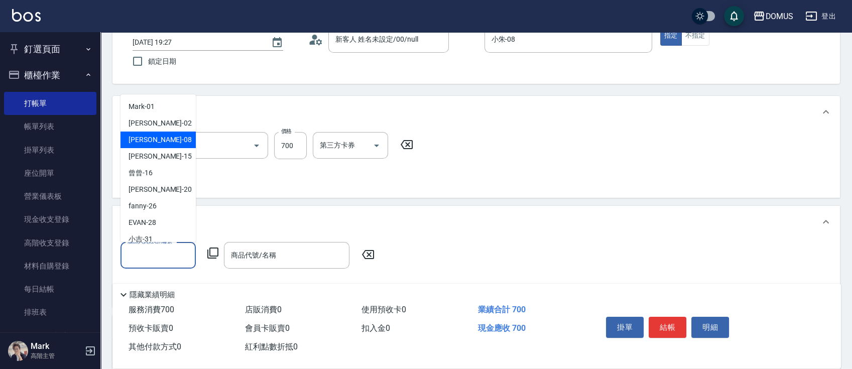
click at [158, 138] on div "小朱 -08" at bounding box center [157, 139] width 75 height 17
type input "小朱-08"
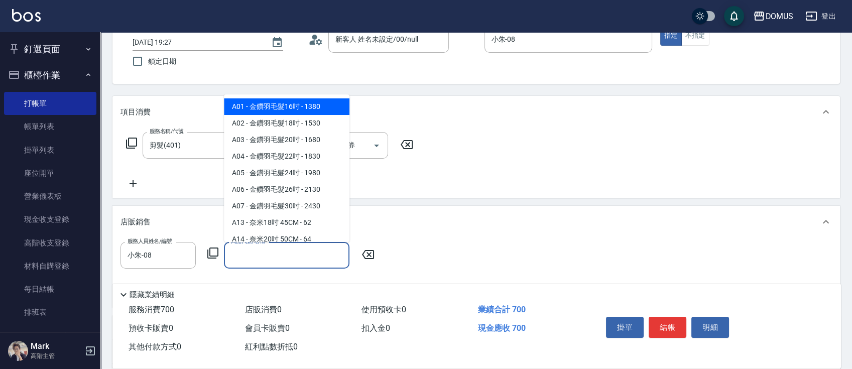
click at [283, 260] on input "商品代號/名稱" at bounding box center [286, 255] width 116 height 18
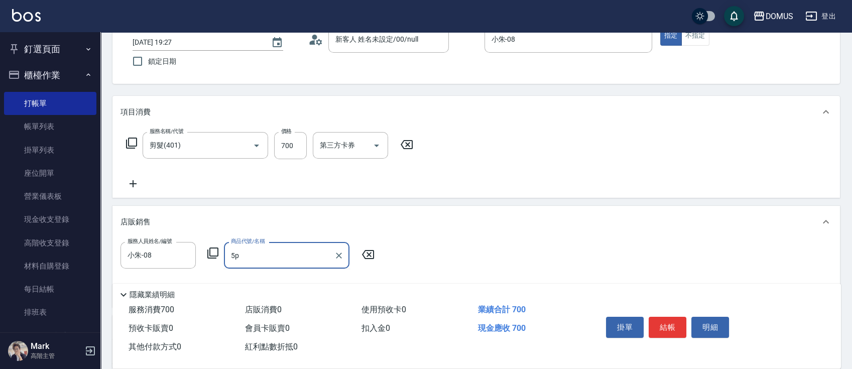
type input "5"
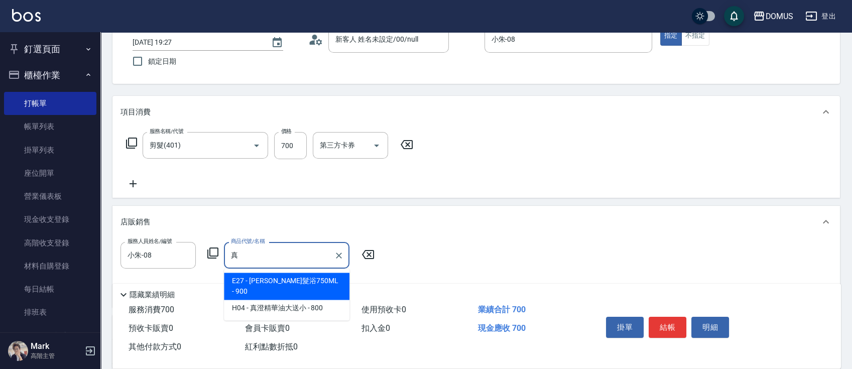
type input "真"
click at [323, 289] on div "隱藏業績明細" at bounding box center [478, 295] width 723 height 12
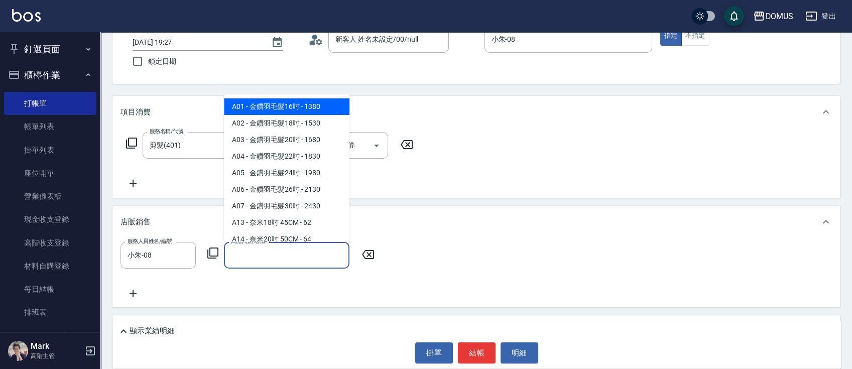
click at [284, 253] on input "商品代號/名稱" at bounding box center [286, 255] width 116 height 18
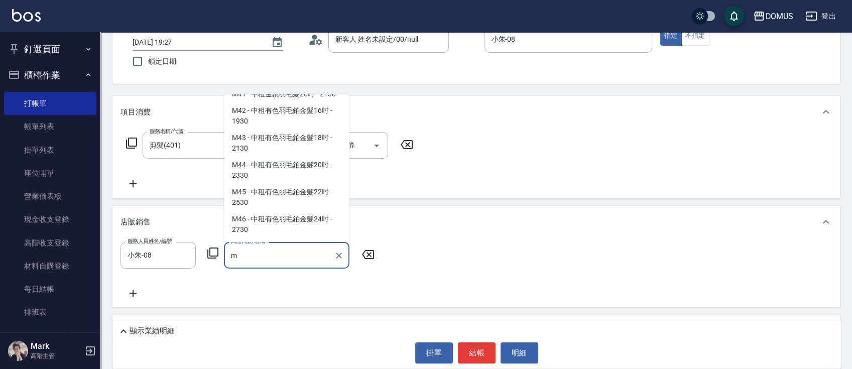
scroll to position [4, 0]
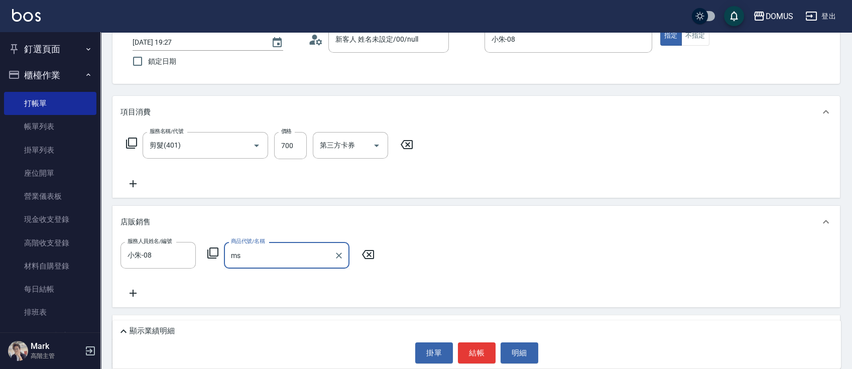
type input "m"
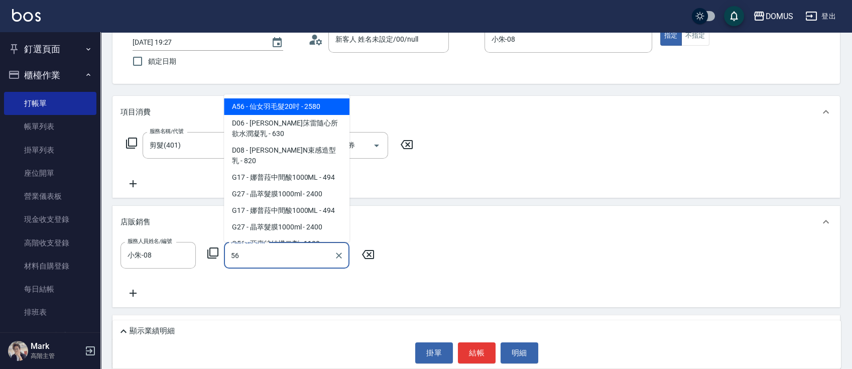
type input "5"
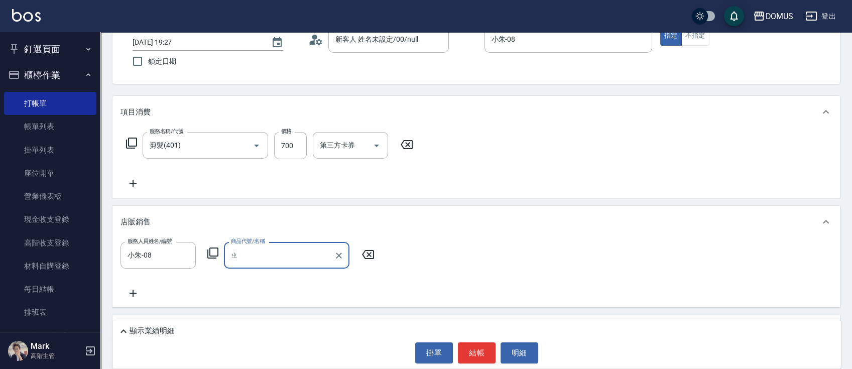
type input "直"
type input "至"
type input "[PERSON_NAME]"
type input "央"
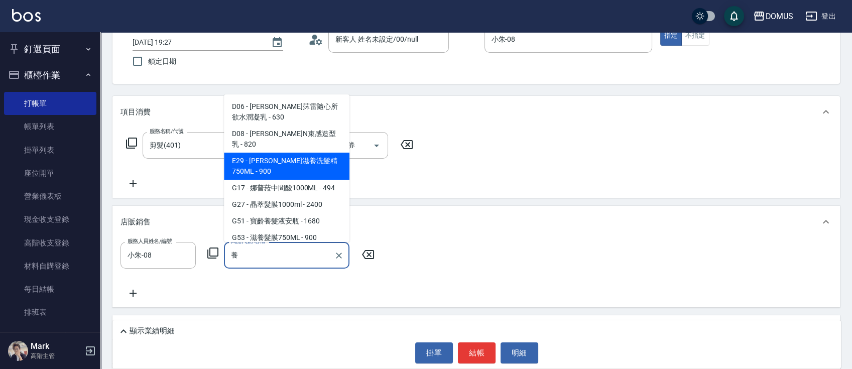
click at [316, 168] on span "E29 - [PERSON_NAME]滋養洗髮精750ML - 900" at bounding box center [286, 166] width 125 height 27
type input "[PERSON_NAME]滋養洗髮精750ML"
type input "160"
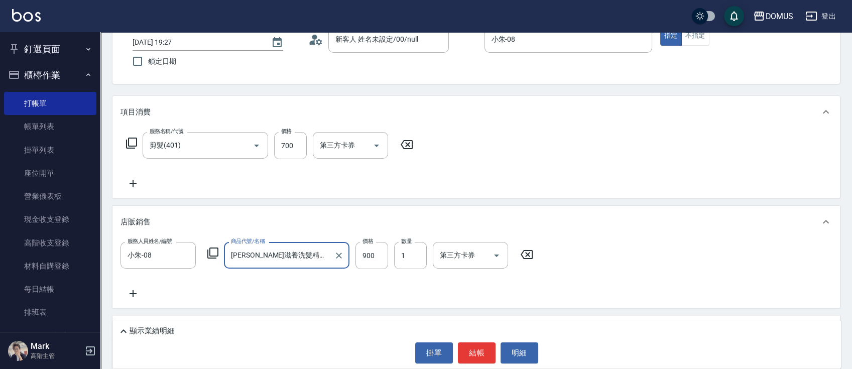
click at [250, 255] on input "[PERSON_NAME]滋養洗髮精750ML" at bounding box center [278, 255] width 101 height 18
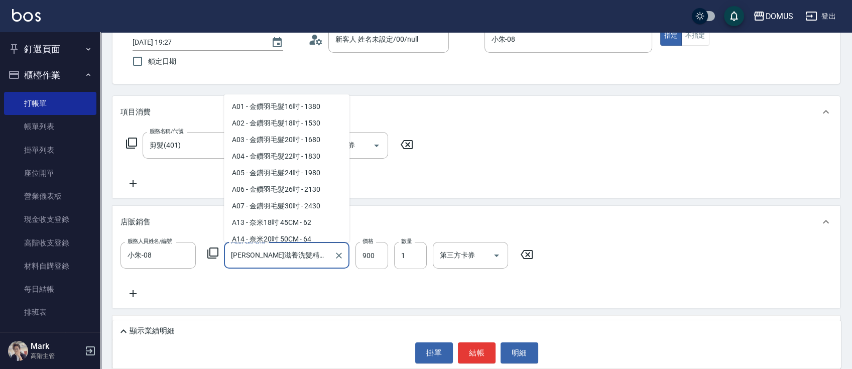
scroll to position [3099, 0]
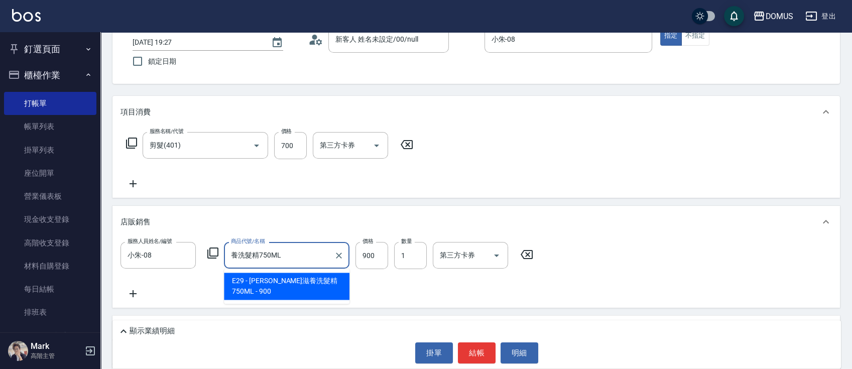
click at [290, 254] on input "養洗髮精750ML" at bounding box center [278, 255] width 101 height 18
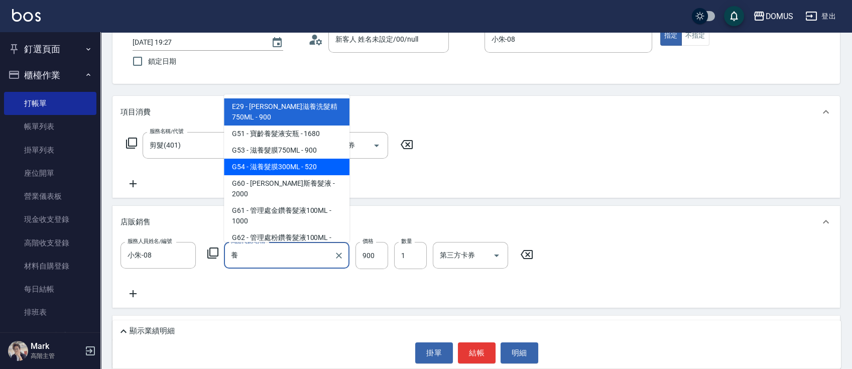
click at [313, 167] on span "G54 - 滋養髮膜300ML - 520" at bounding box center [286, 167] width 125 height 17
type input "滋養髮膜300ML"
type input "120"
type input "520"
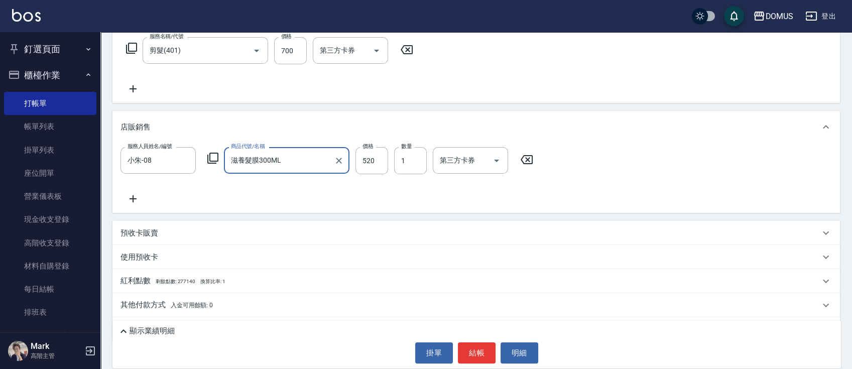
scroll to position [189, 0]
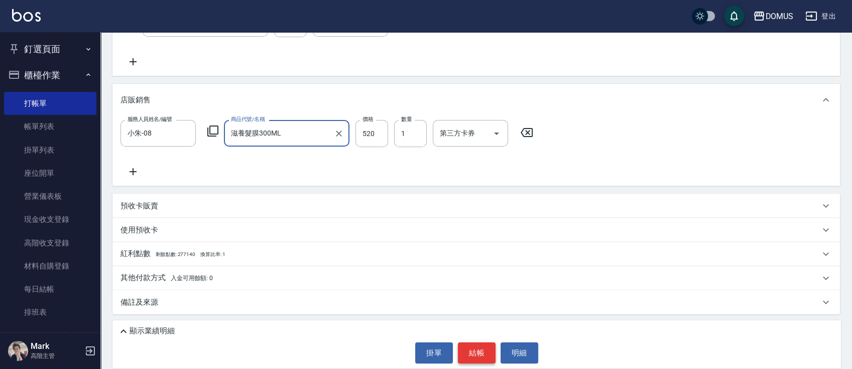
type input "滋養髮膜300ML"
click at [476, 349] on button "結帳" at bounding box center [477, 352] width 38 height 21
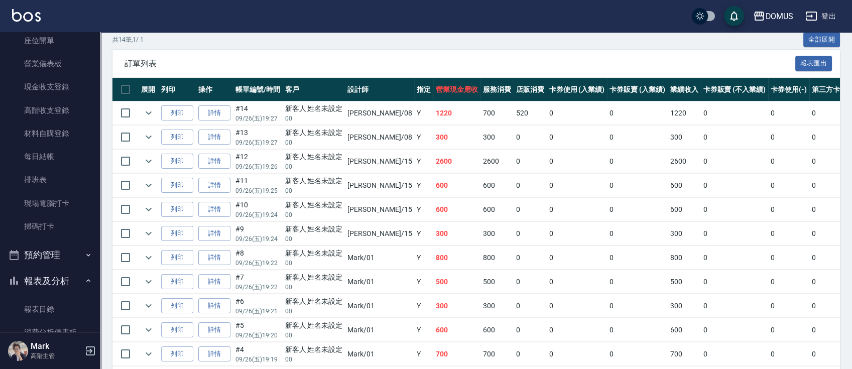
scroll to position [133, 0]
click at [37, 156] on link "每日結帳" at bounding box center [50, 155] width 92 height 23
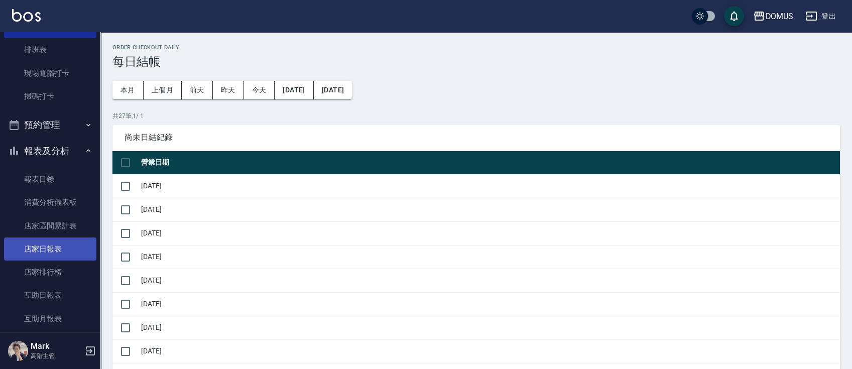
scroll to position [267, 0]
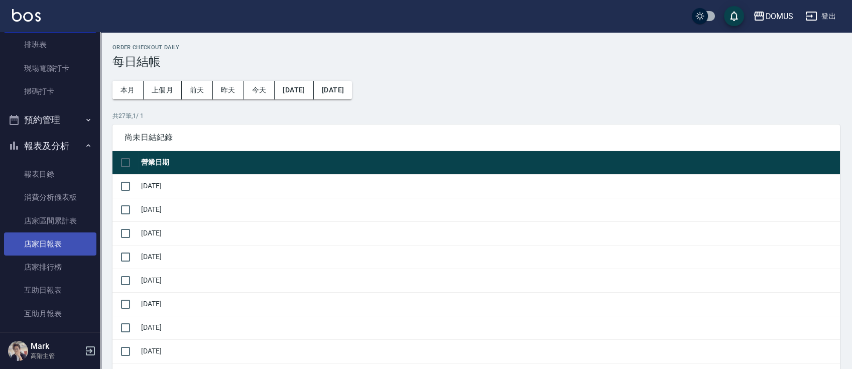
click at [55, 243] on link "店家日報表" at bounding box center [50, 243] width 92 height 23
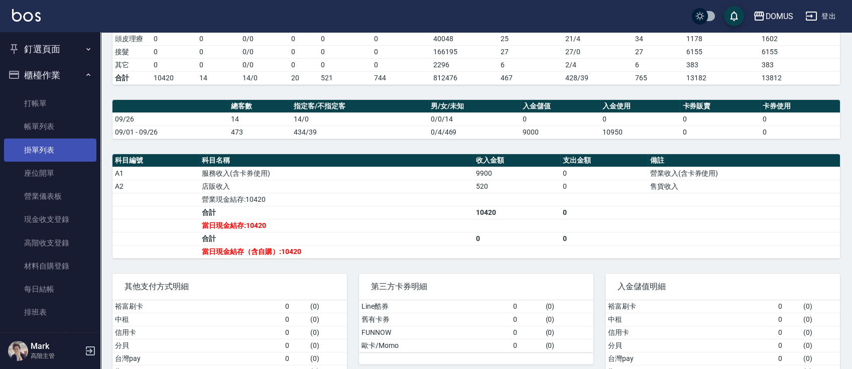
scroll to position [201, 0]
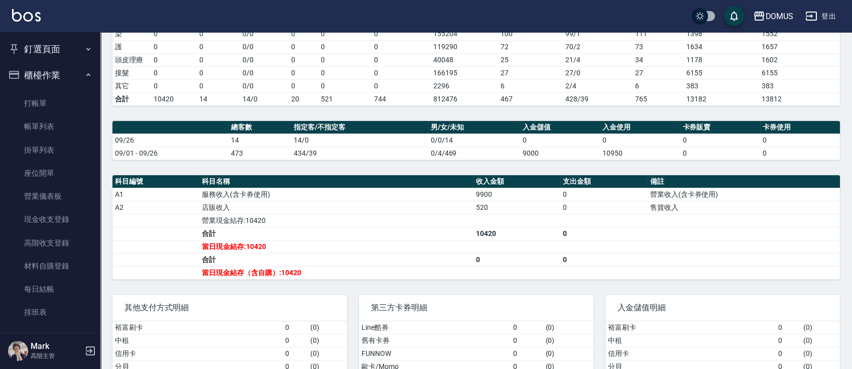
click at [52, 132] on link "帳單列表" at bounding box center [50, 126] width 92 height 23
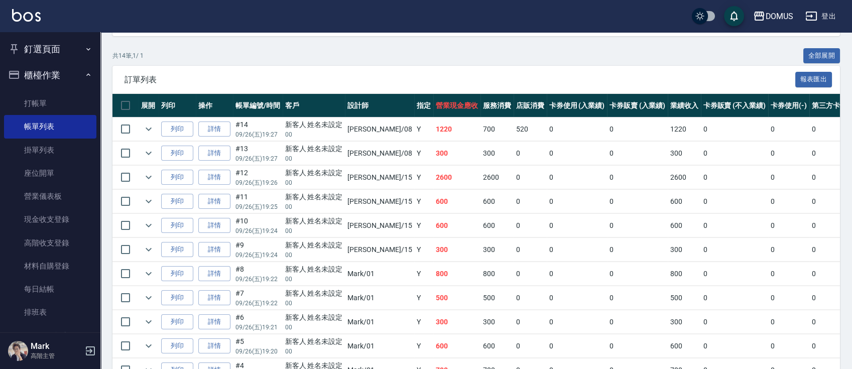
scroll to position [184, 0]
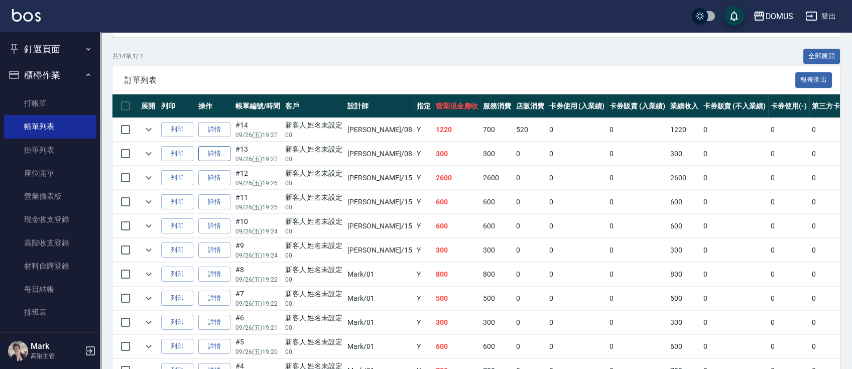
click at [210, 155] on link "詳情" at bounding box center [214, 154] width 32 height 16
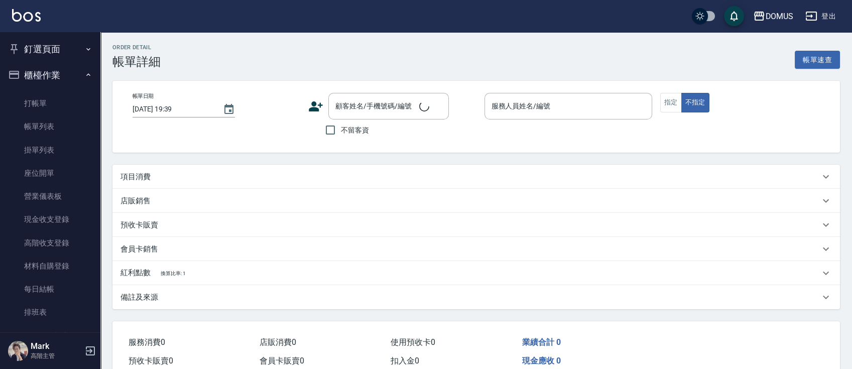
type input "[DATE] 19:27"
type input "小朱-08"
type input "30"
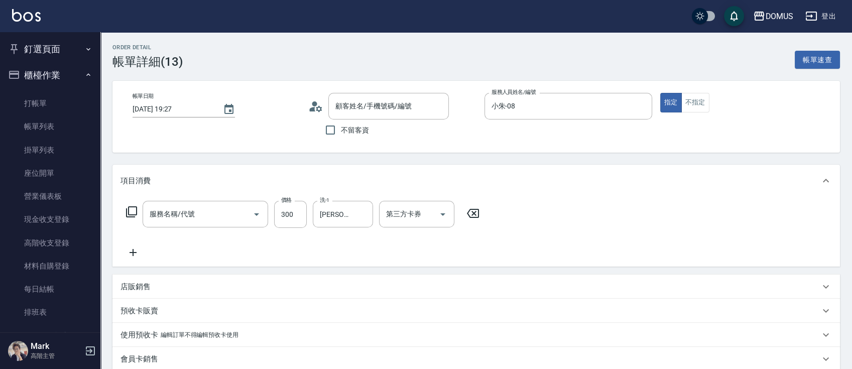
type input "新客人 姓名未設定/00/null"
type input "洗髮(201)"
click at [293, 213] on input "300" at bounding box center [290, 214] width 33 height 27
type input "0"
type input "35"
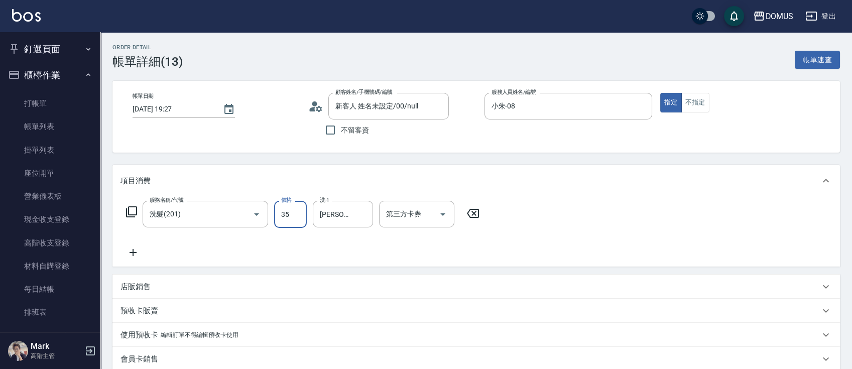
type input "30"
type input "350"
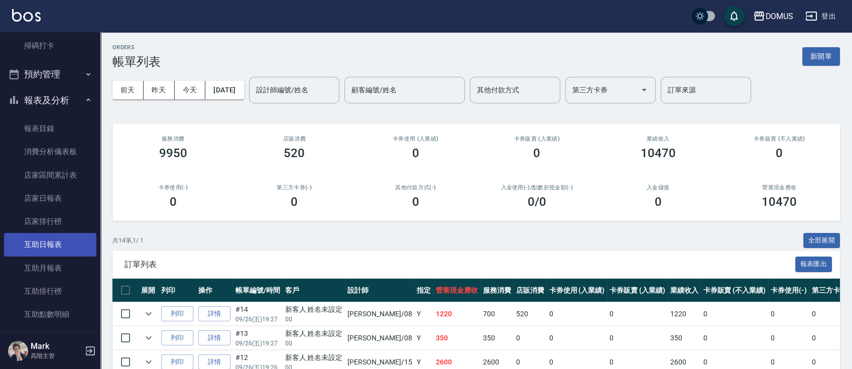
scroll to position [334, 0]
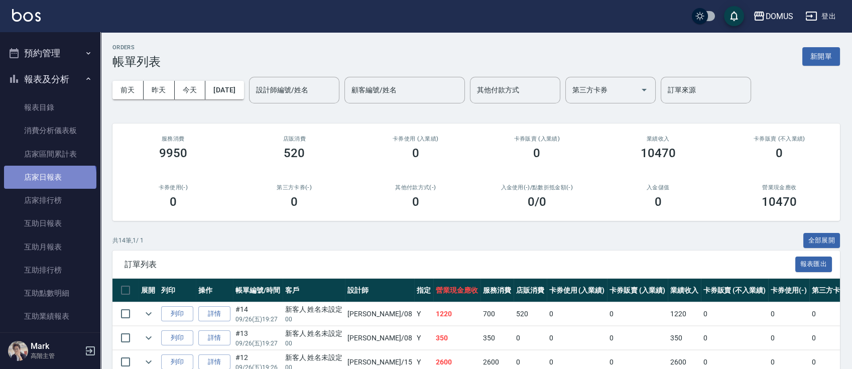
click at [49, 179] on link "店家日報表" at bounding box center [50, 177] width 92 height 23
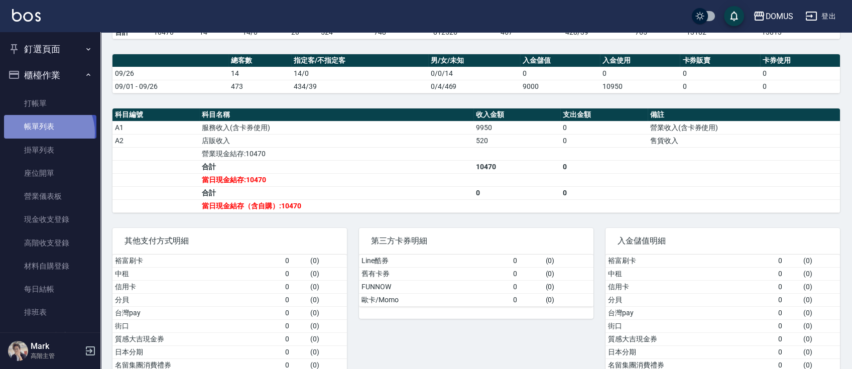
click at [43, 132] on link "帳單列表" at bounding box center [50, 126] width 92 height 23
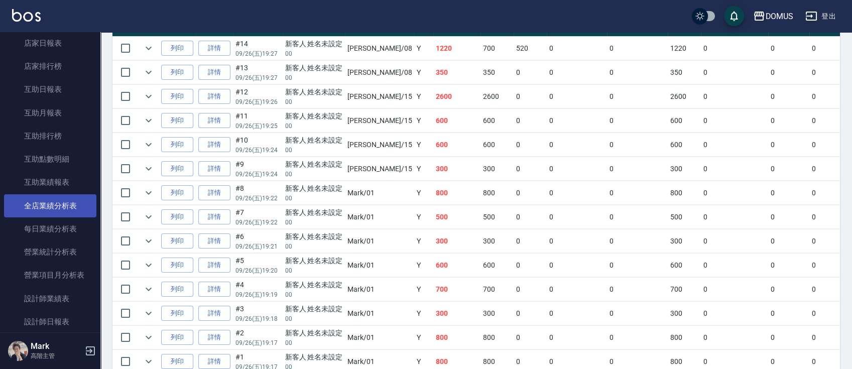
scroll to position [602, 0]
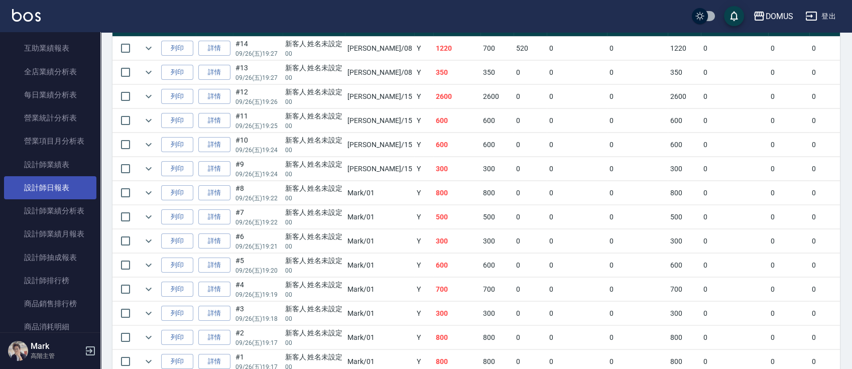
click at [52, 187] on link "設計師日報表" at bounding box center [50, 187] width 92 height 23
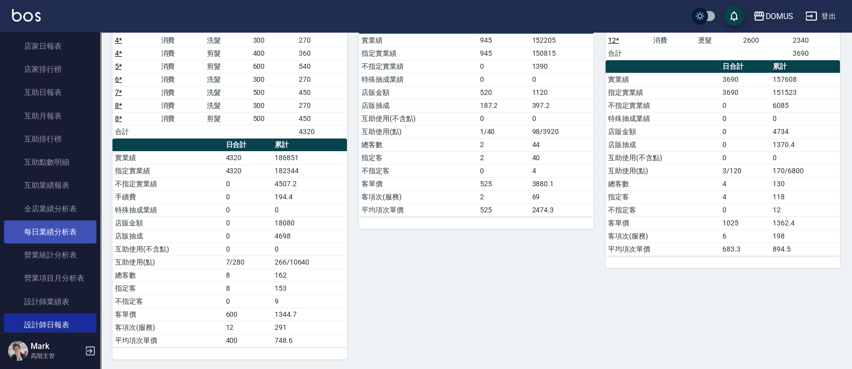
scroll to position [401, 0]
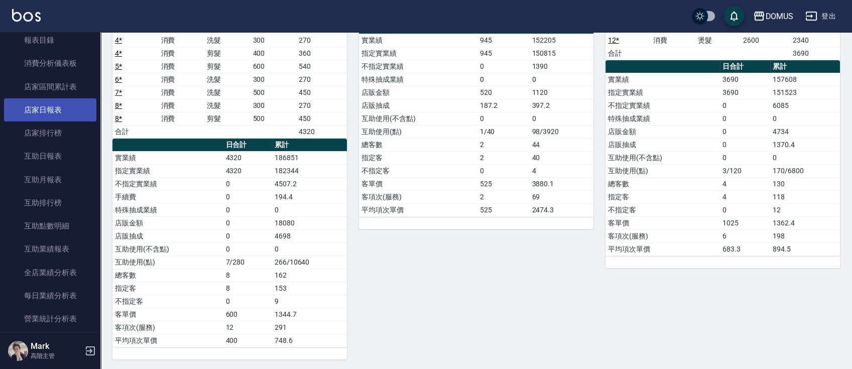
click at [45, 107] on link "店家日報表" at bounding box center [50, 109] width 92 height 23
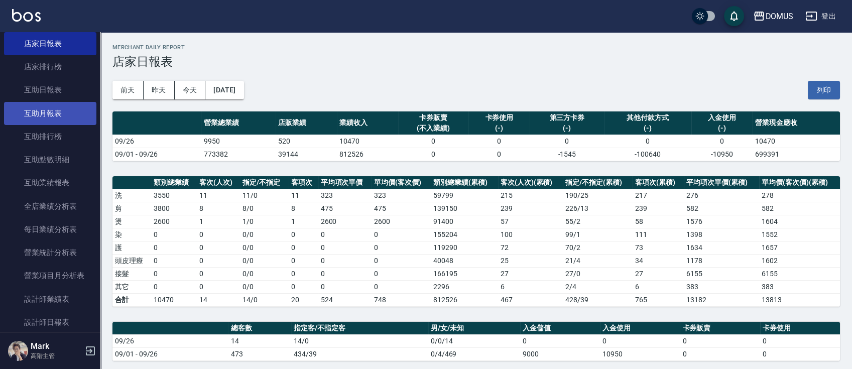
scroll to position [468, 0]
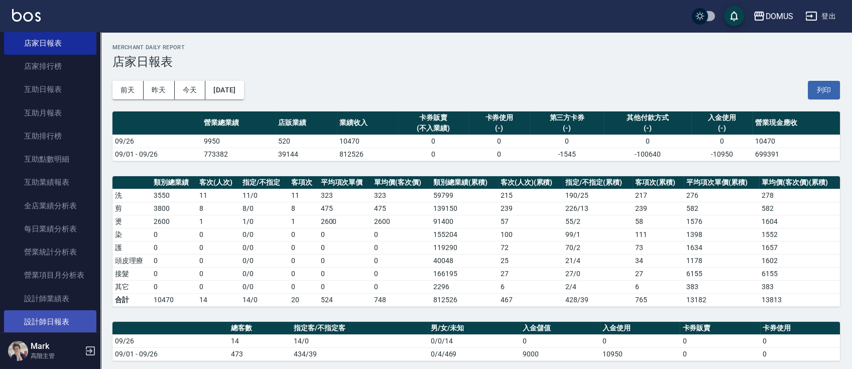
click at [43, 320] on link "設計師日報表" at bounding box center [50, 321] width 92 height 23
